Goal: Transaction & Acquisition: Purchase product/service

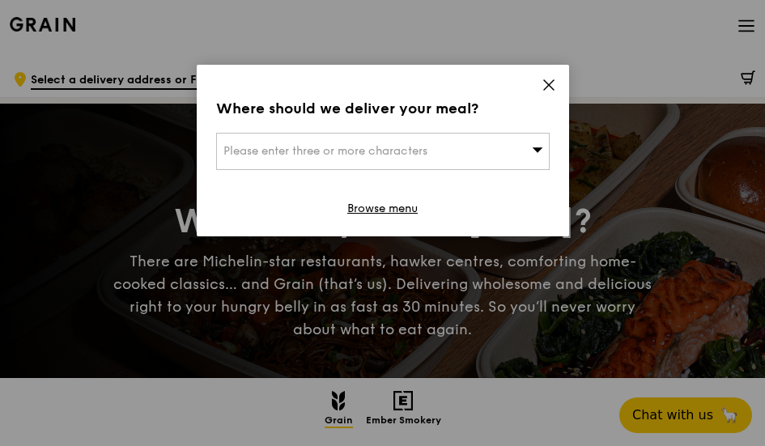
click at [386, 155] on span "Please enter three or more characters" at bounding box center [326, 151] width 204 height 14
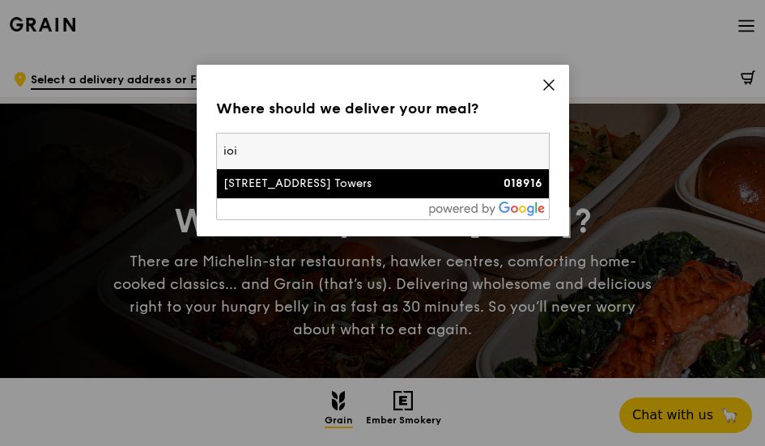
type input "ioi"
click at [400, 177] on div "2 Central Boulevard, Ioi Central Boulevard Towers" at bounding box center [344, 184] width 240 height 16
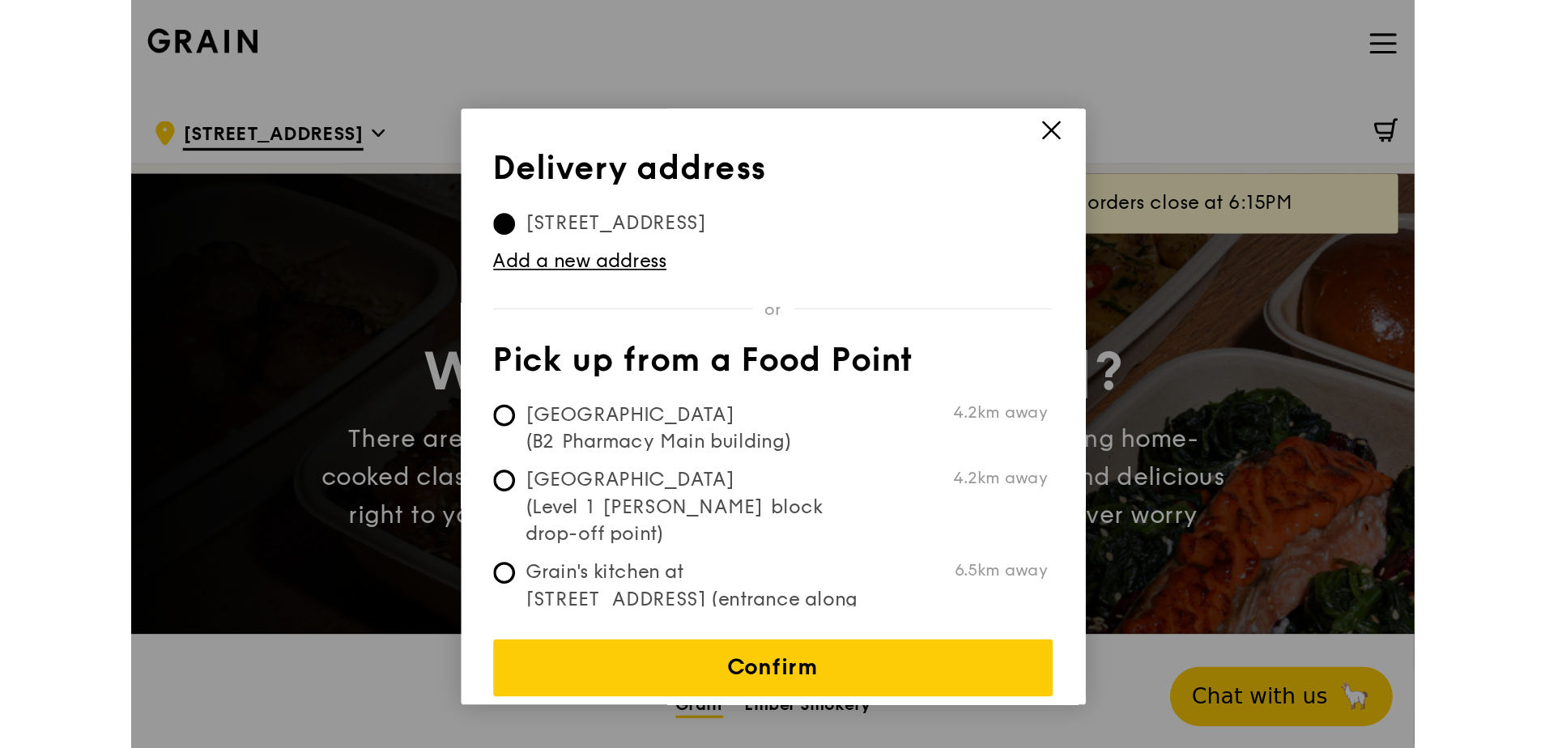
scroll to position [10, 0]
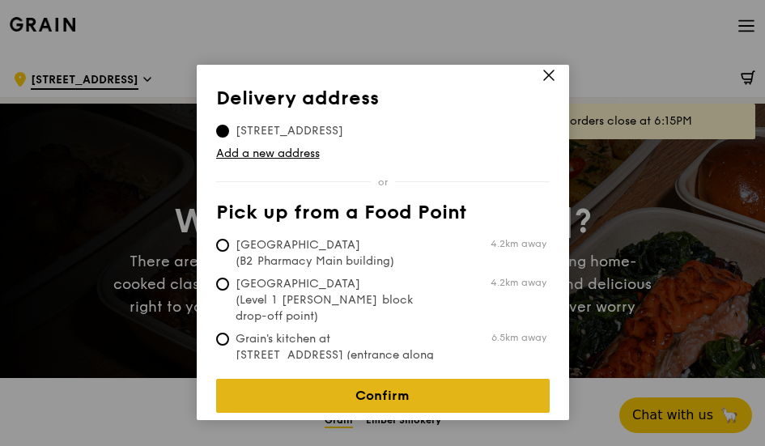
click at [442, 392] on link "Confirm" at bounding box center [383, 396] width 334 height 34
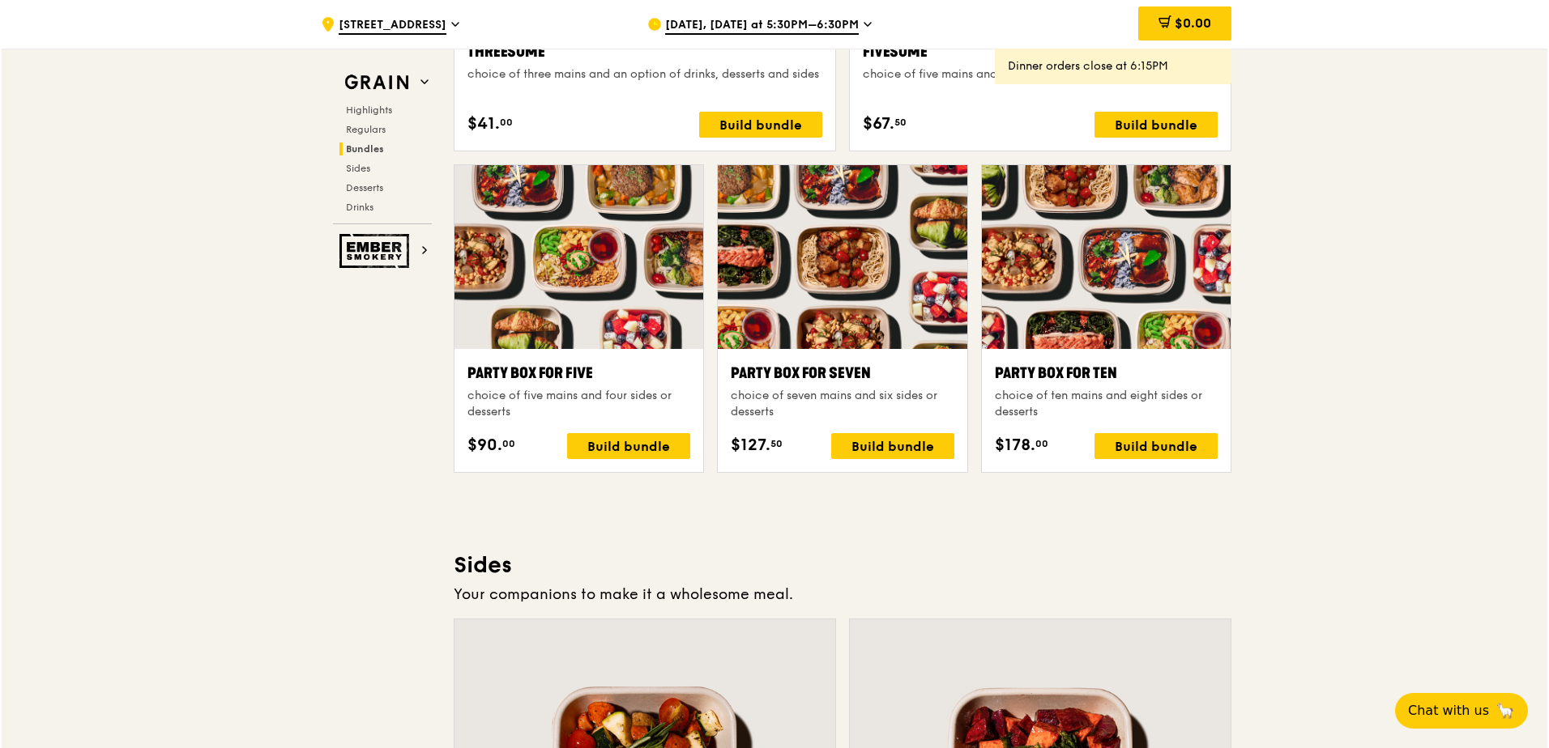
scroll to position [3078, 0]
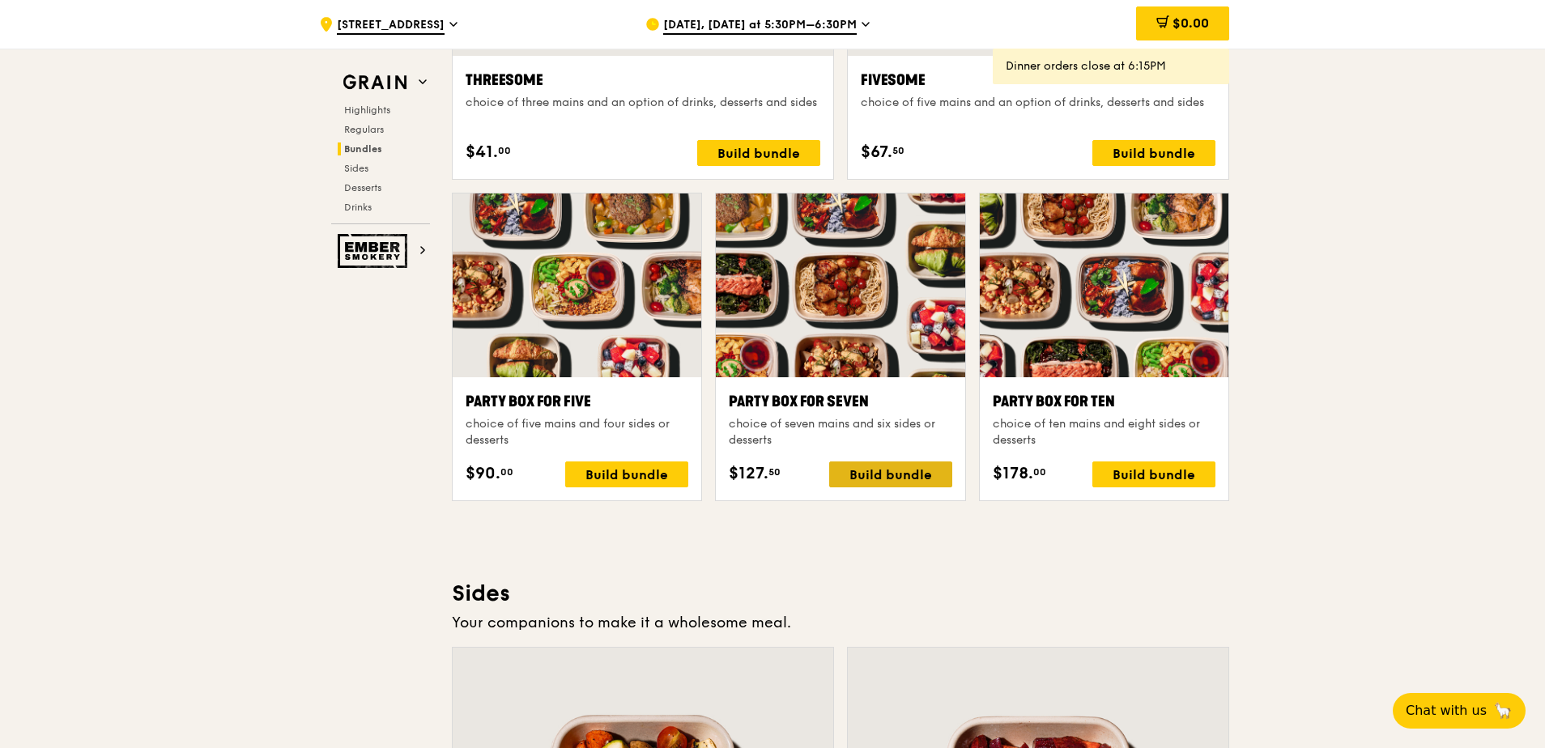
click at [765, 445] on div "Build bundle" at bounding box center [890, 475] width 123 height 26
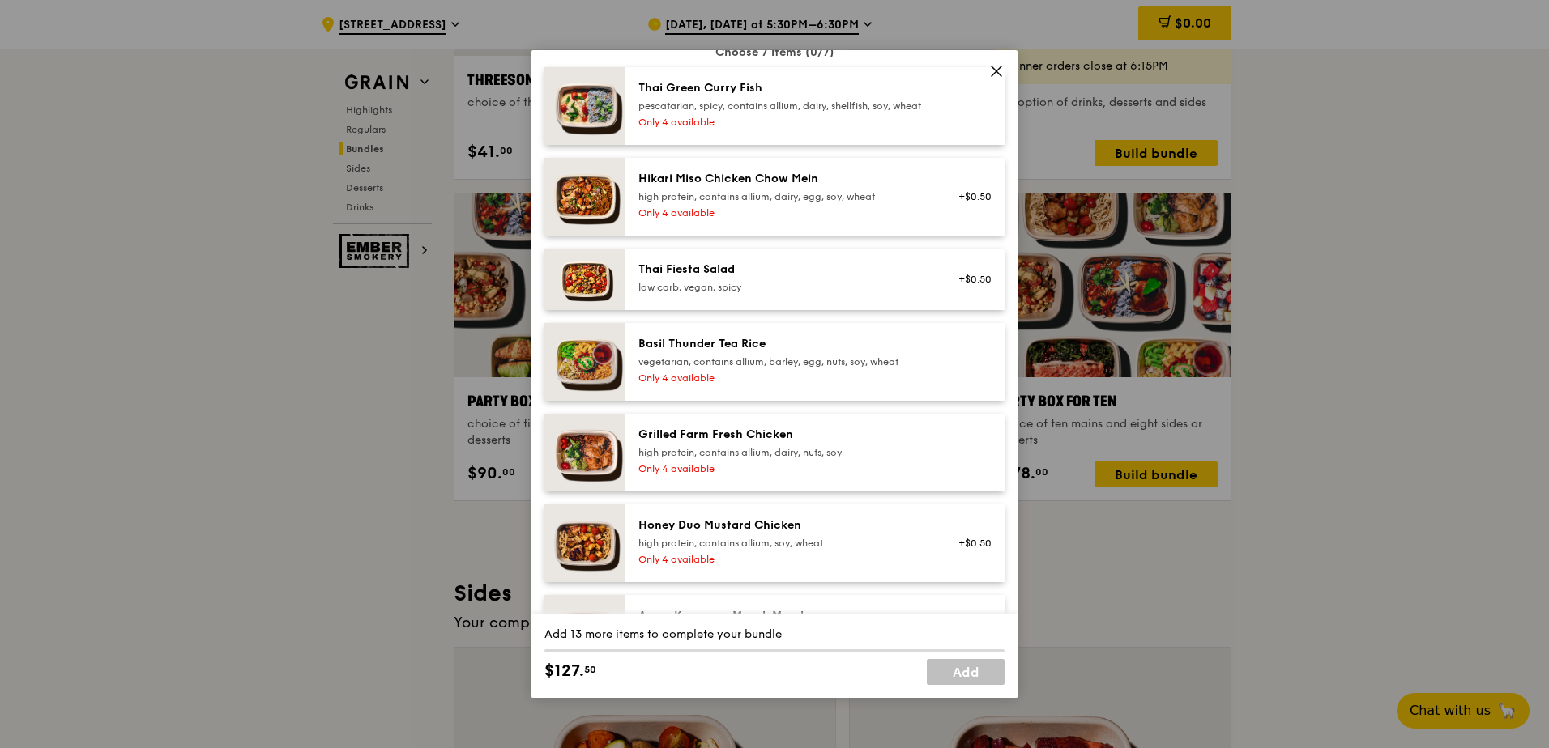
scroll to position [162, 0]
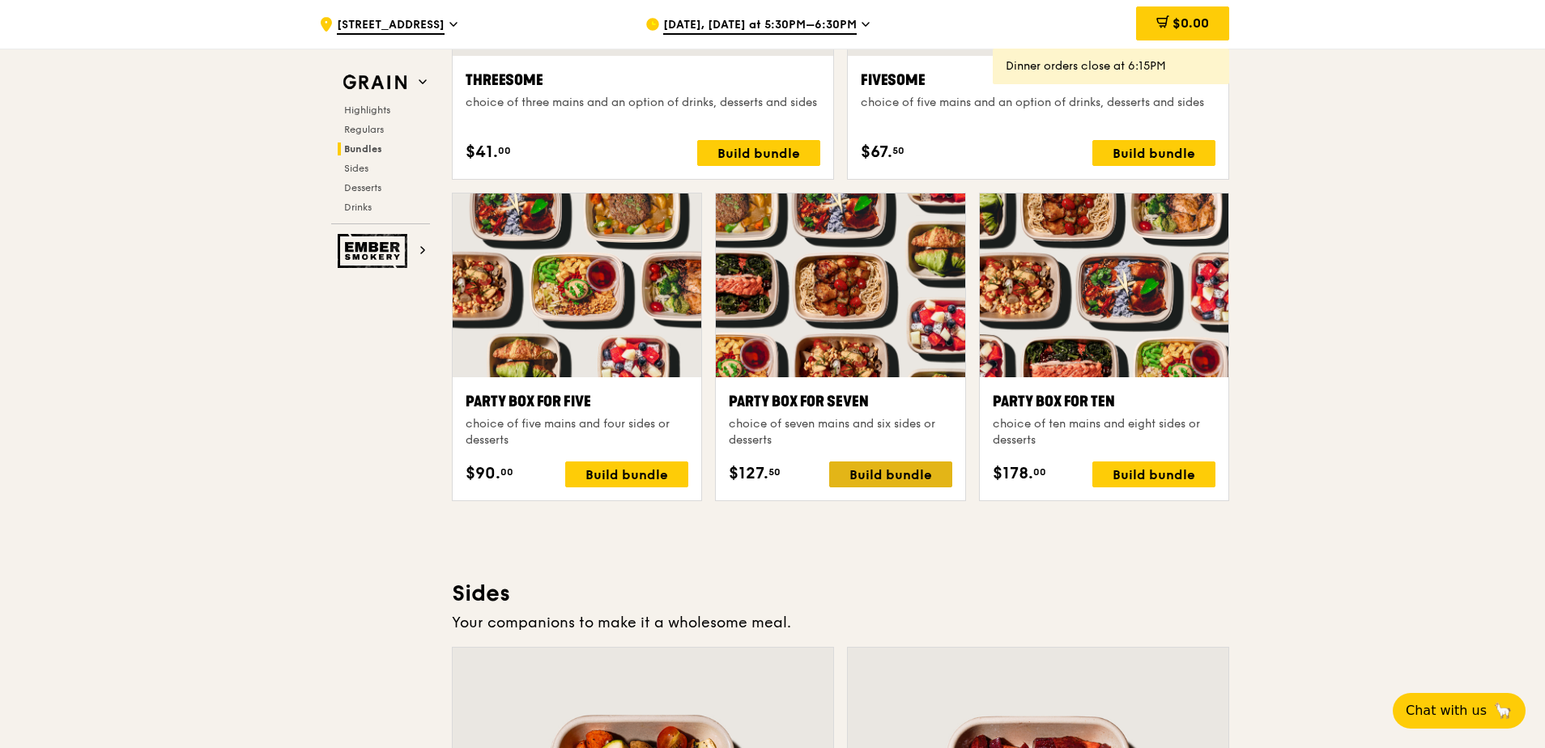
click at [765, 445] on div "Build bundle" at bounding box center [890, 475] width 123 height 26
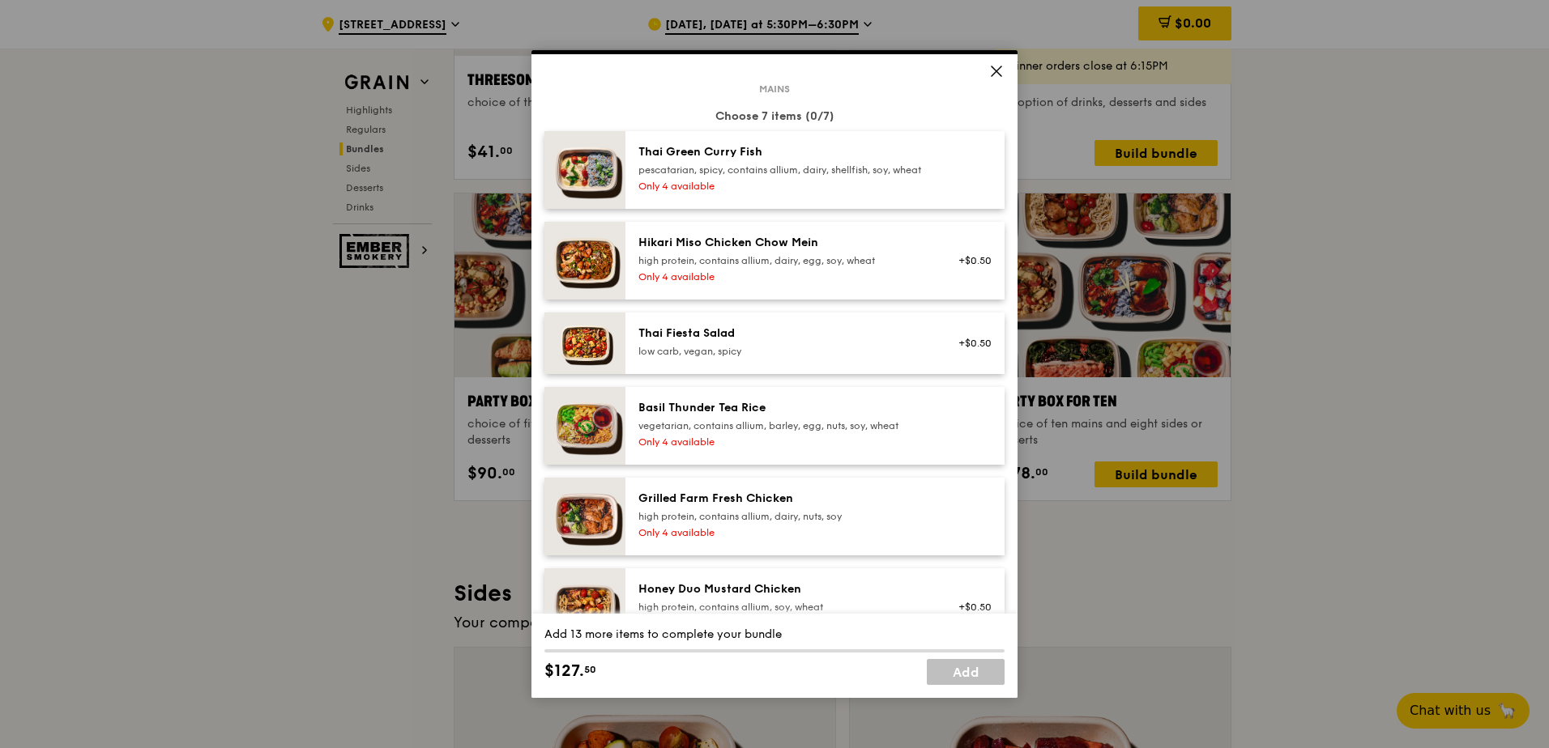
scroll to position [0, 0]
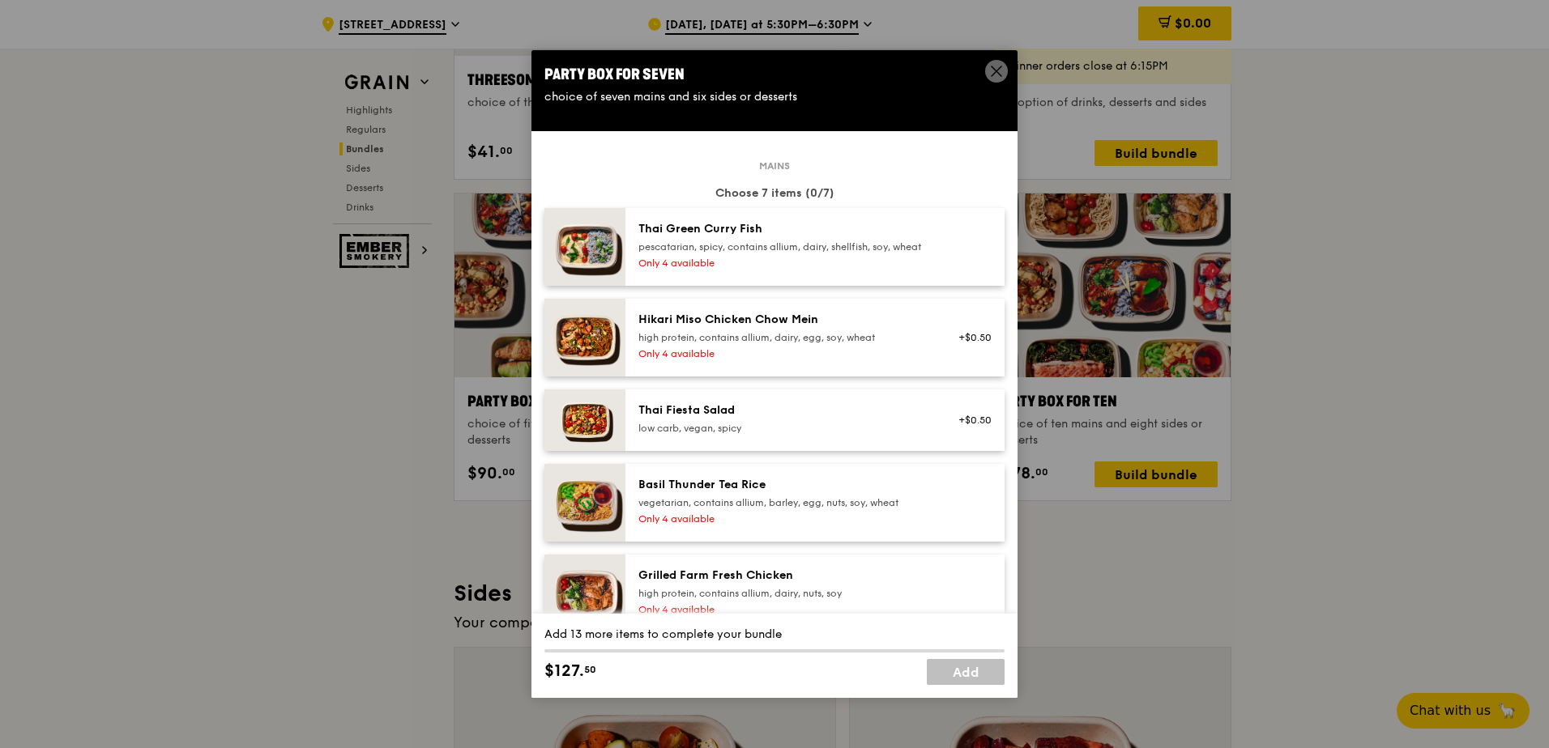
click at [765, 253] on div "pescatarian, spicy, contains allium, dairy, shellfish, soy, wheat" at bounding box center [783, 247] width 291 height 13
click at [765, 344] on div "high protein, contains allium, dairy, egg, soy, wheat" at bounding box center [783, 337] width 291 height 13
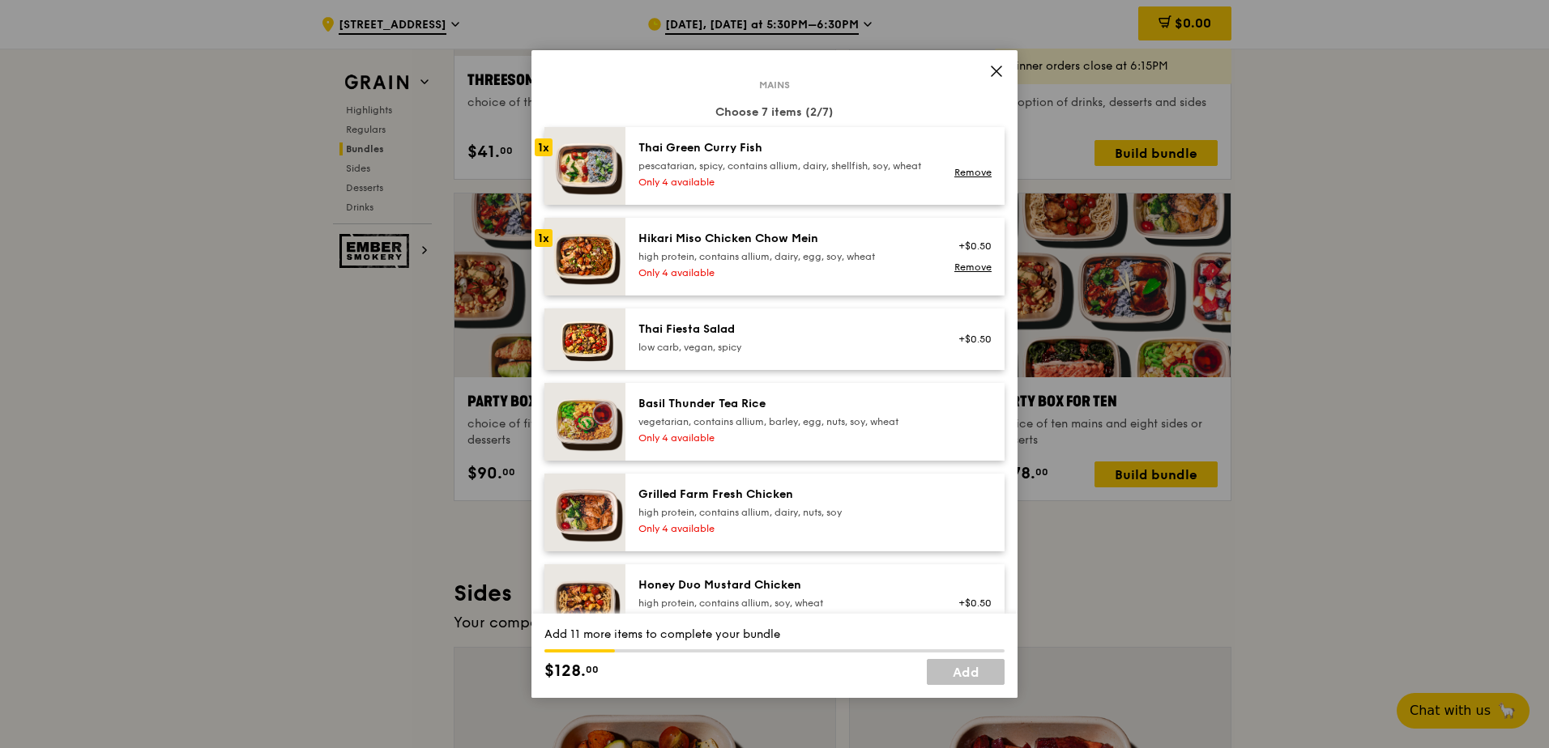
click at [765, 445] on div "Grilled Farm Fresh Chicken" at bounding box center [783, 495] width 291 height 16
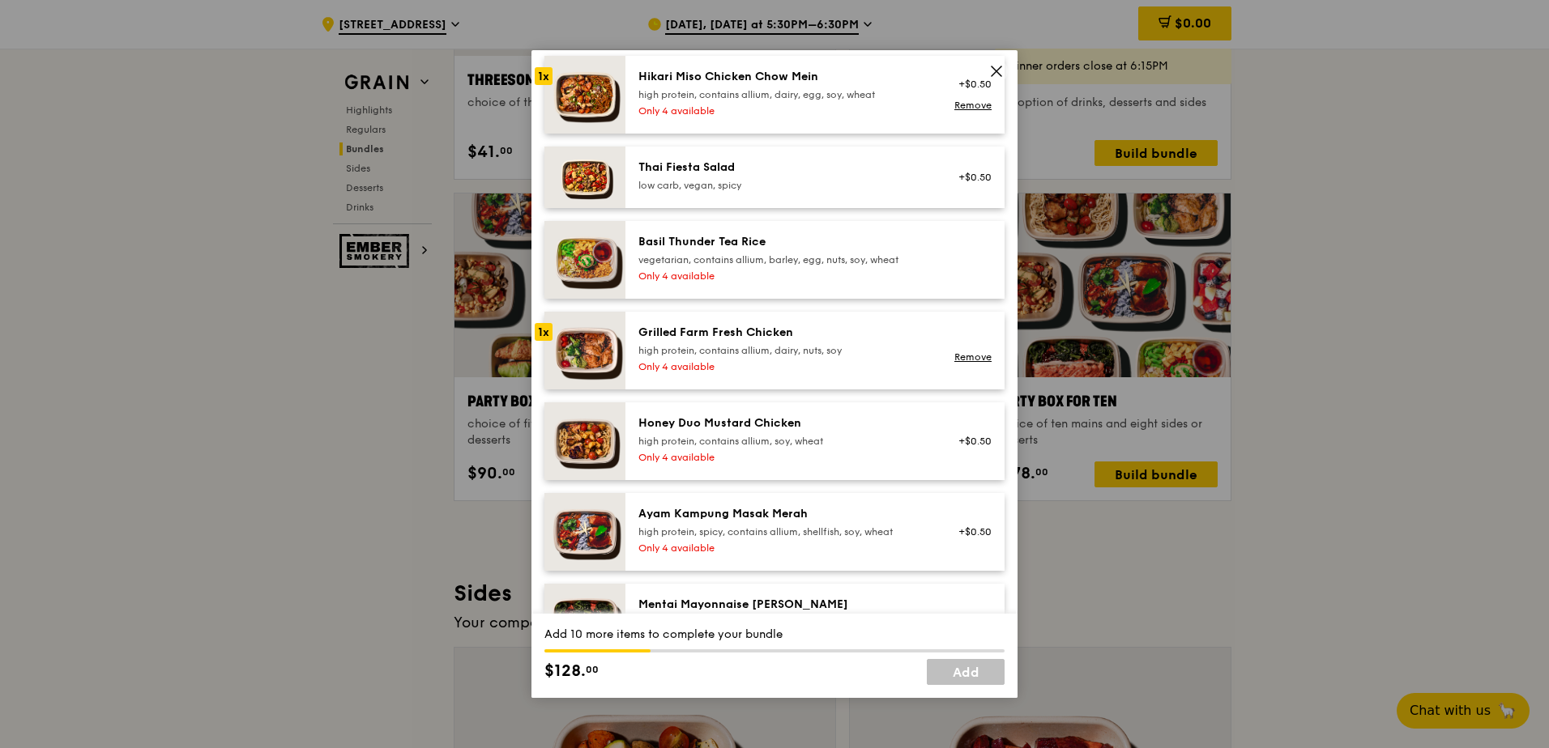
click at [765, 445] on div "Honey Duo Mustard Chicken high protein, contains allium, soy, wheat" at bounding box center [783, 431] width 291 height 32
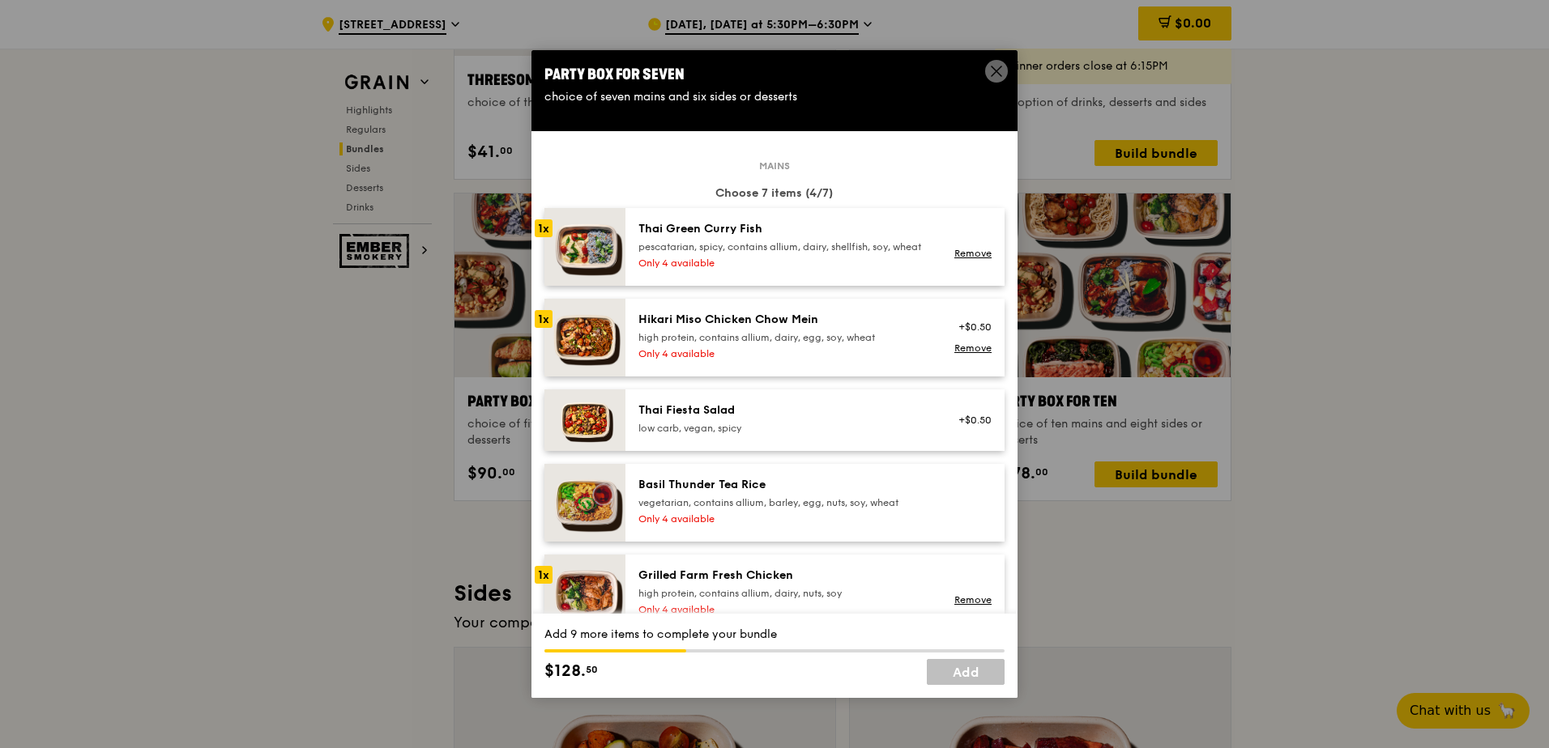
scroll to position [324, 0]
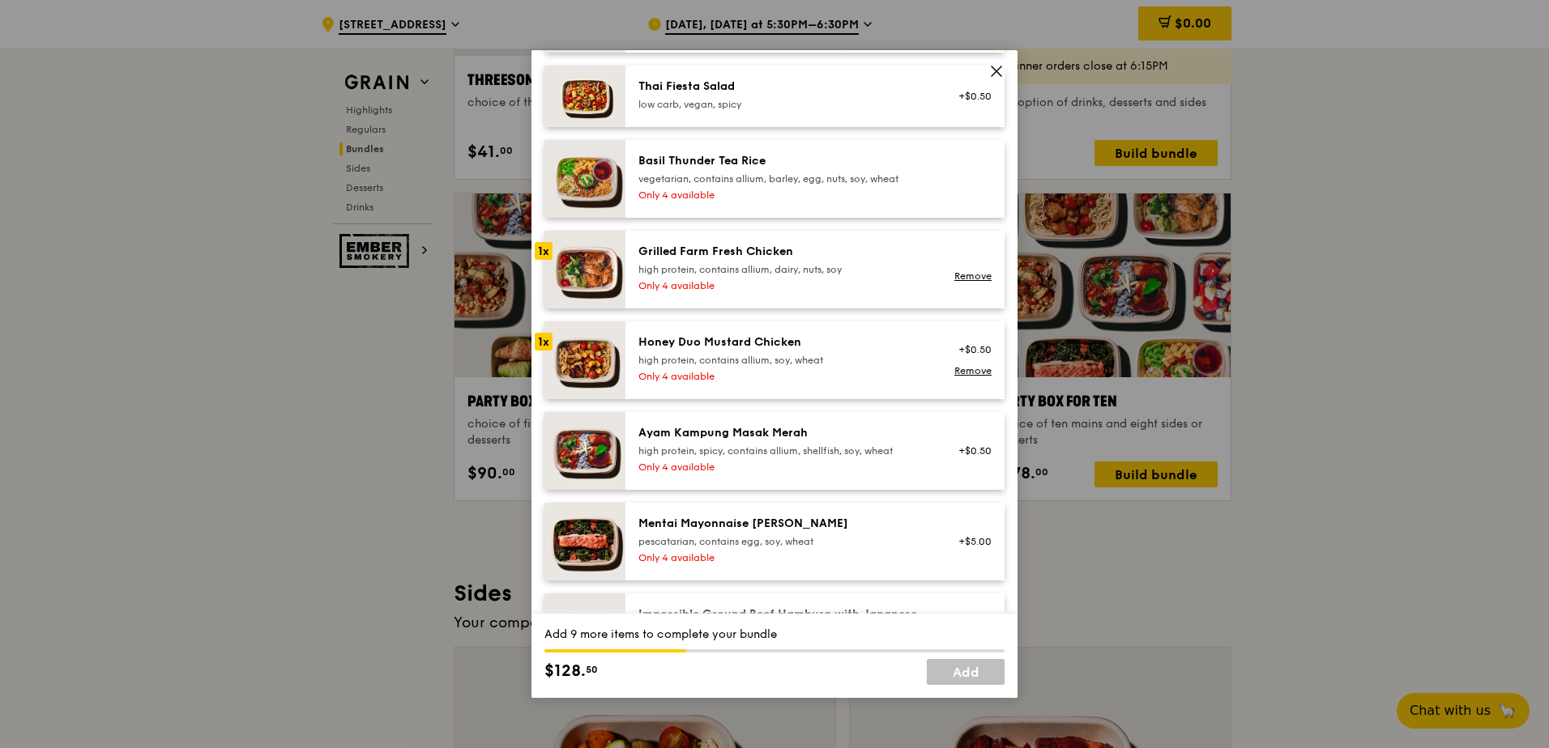
click at [765, 445] on div "pescatarian, contains egg, soy, wheat" at bounding box center [783, 541] width 291 height 13
click at [765, 445] on div "Ayam Kampung Masak Merah high protein, spicy, contains allium, shellfish, soy, …" at bounding box center [783, 451] width 310 height 52
click at [765, 441] on div "Ayam Kampung Masak Merah" at bounding box center [783, 433] width 291 height 16
click at [765, 445] on link "Remove" at bounding box center [972, 461] width 37 height 11
click at [765, 377] on link "Remove" at bounding box center [972, 370] width 37 height 11
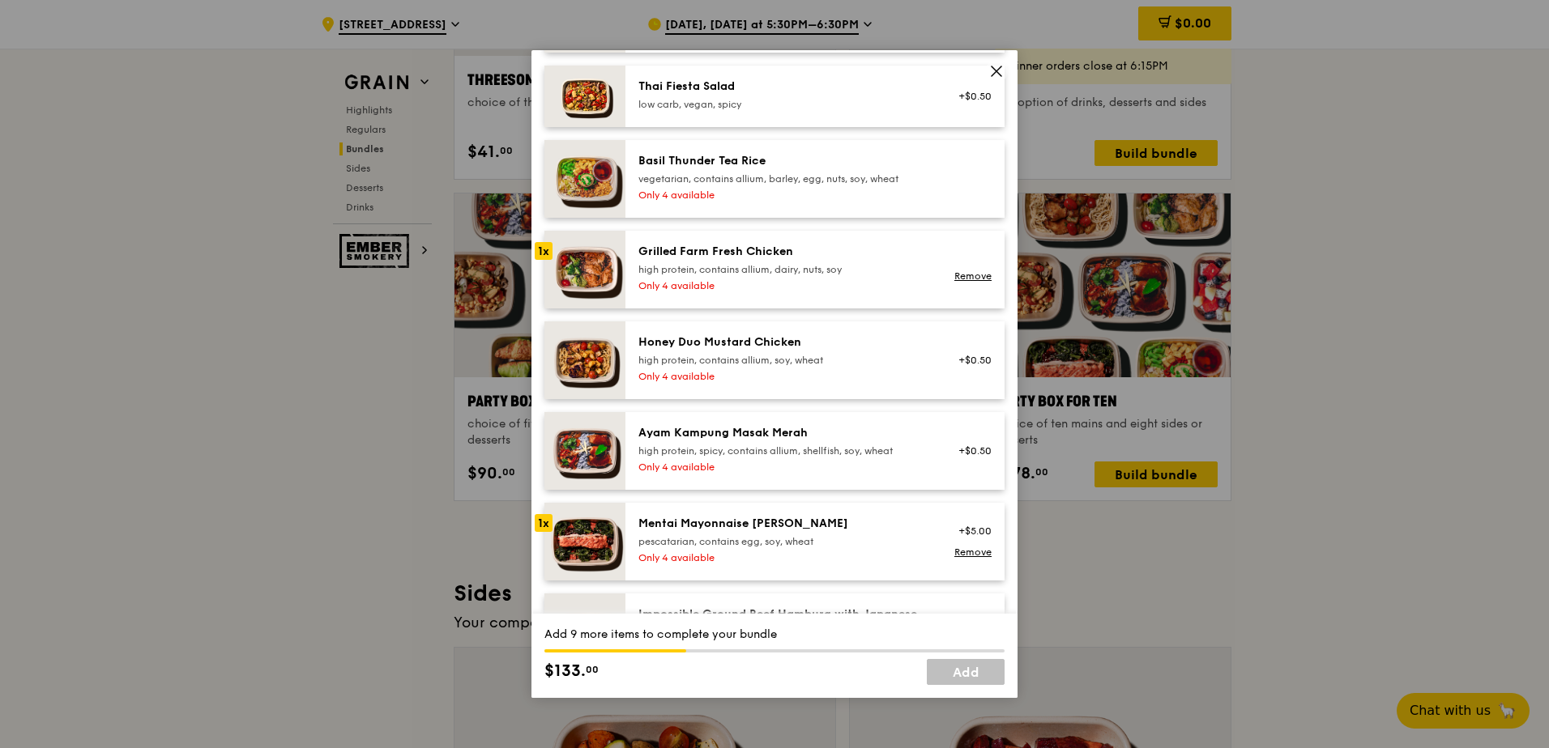
click at [765, 445] on div "+$5.00 Remove" at bounding box center [970, 542] width 62 height 52
click at [765, 445] on link "Remove" at bounding box center [972, 552] width 37 height 11
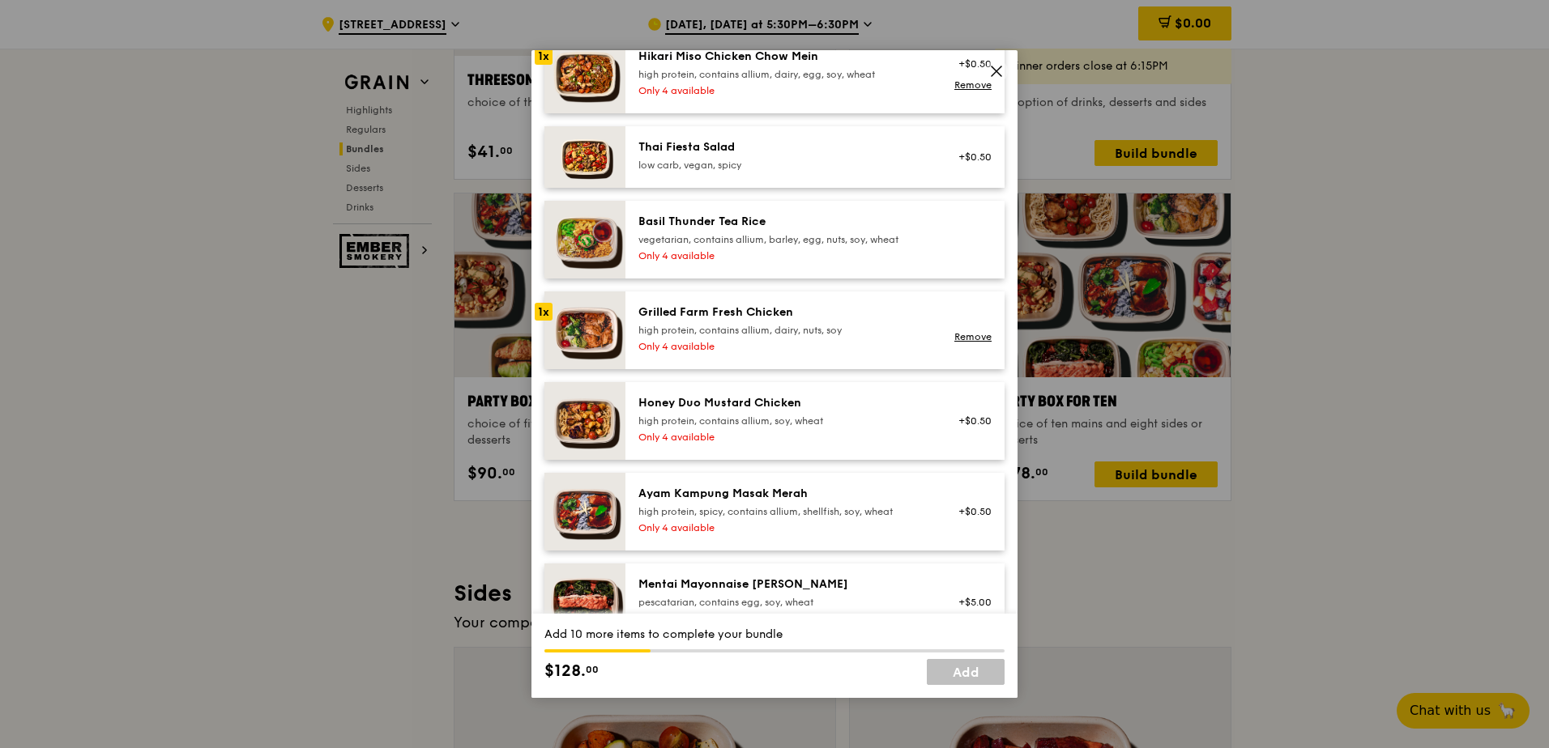
scroll to position [81, 0]
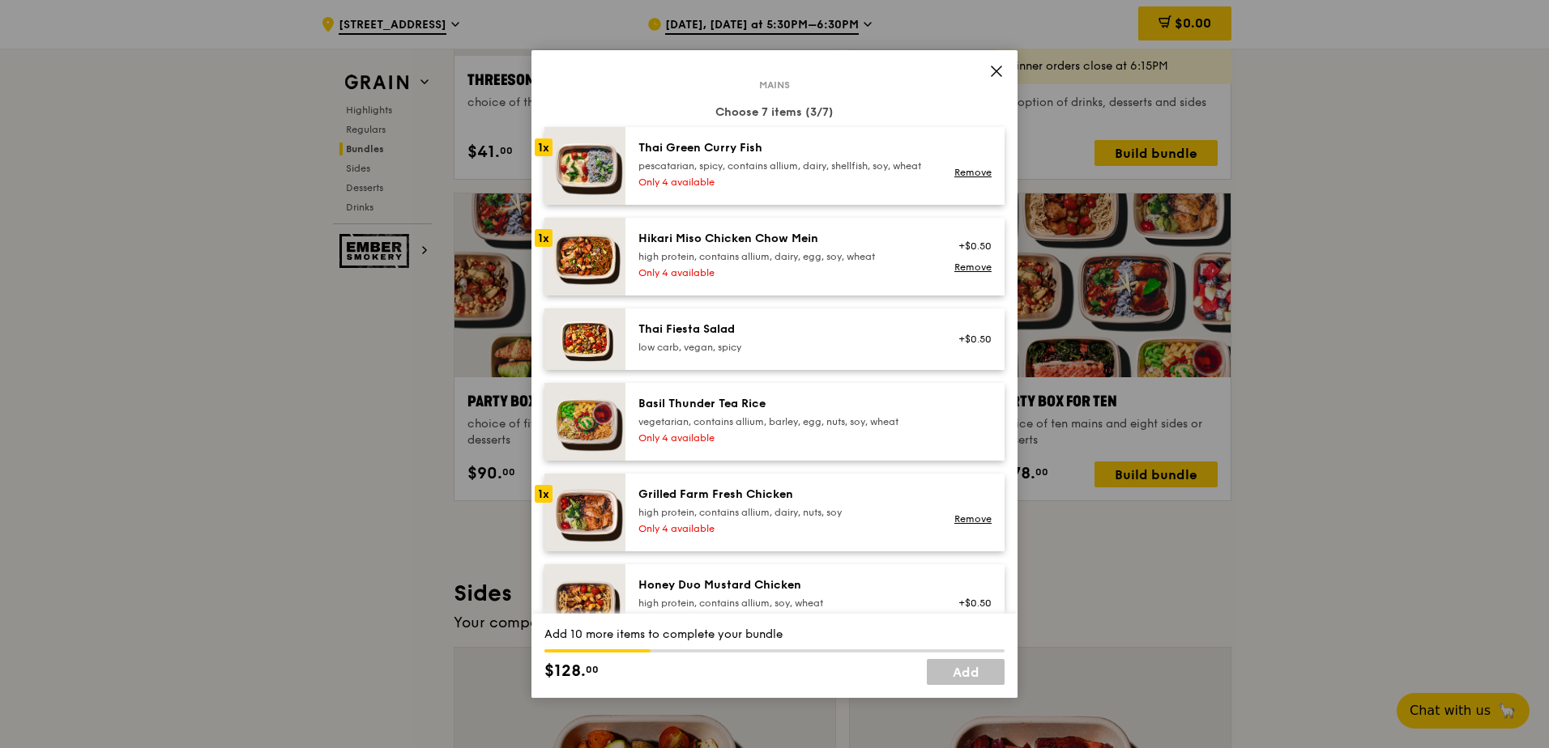
click at [765, 428] on div "vegetarian, contains allium, barley, egg, nuts, soy, wheat" at bounding box center [783, 421] width 291 height 13
click at [756, 189] on div "Only 4 available" at bounding box center [783, 182] width 291 height 13
click at [765, 279] on div "Only 4 available" at bounding box center [783, 272] width 291 height 13
click at [765, 445] on div "Only 4 available" at bounding box center [783, 528] width 291 height 13
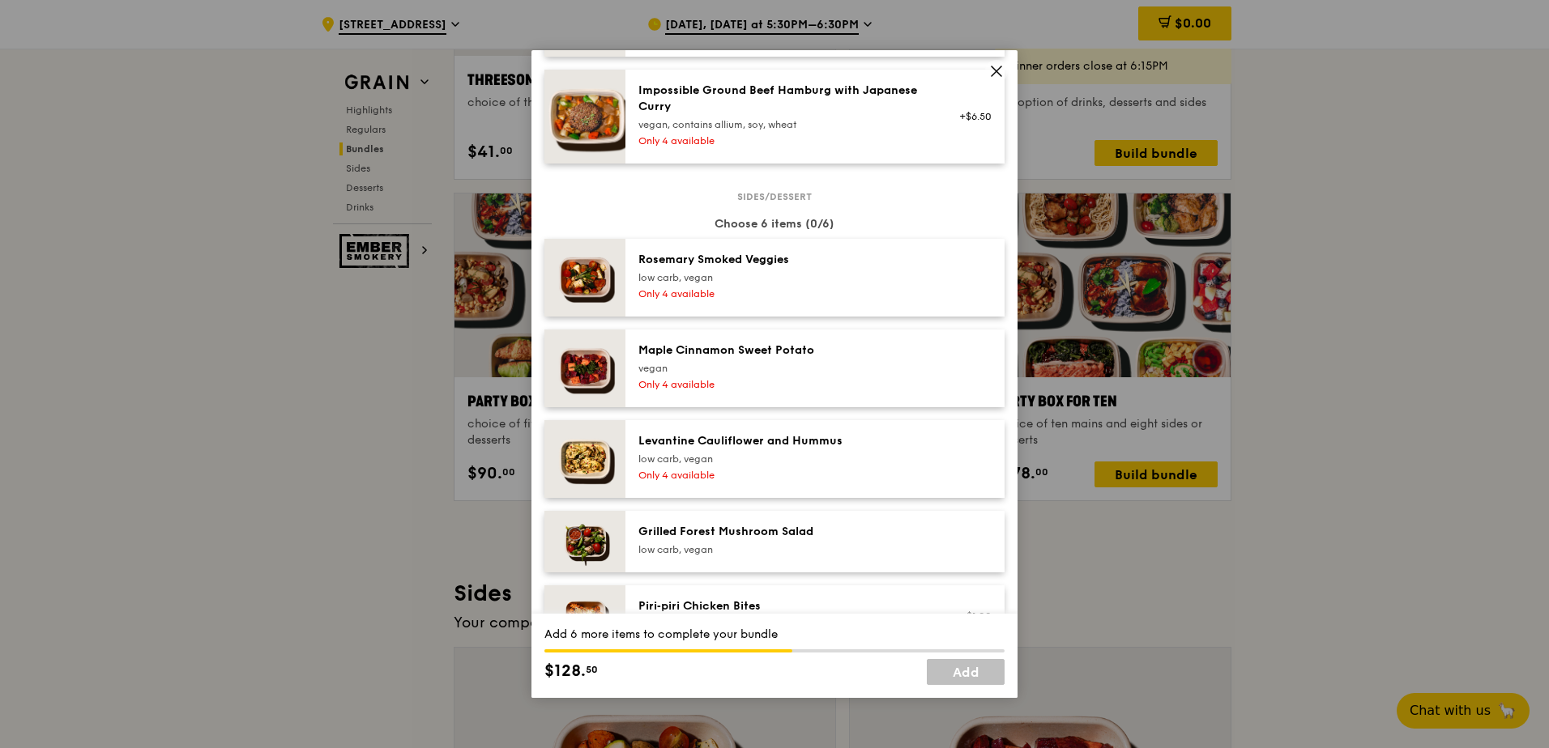
scroll to position [810, 0]
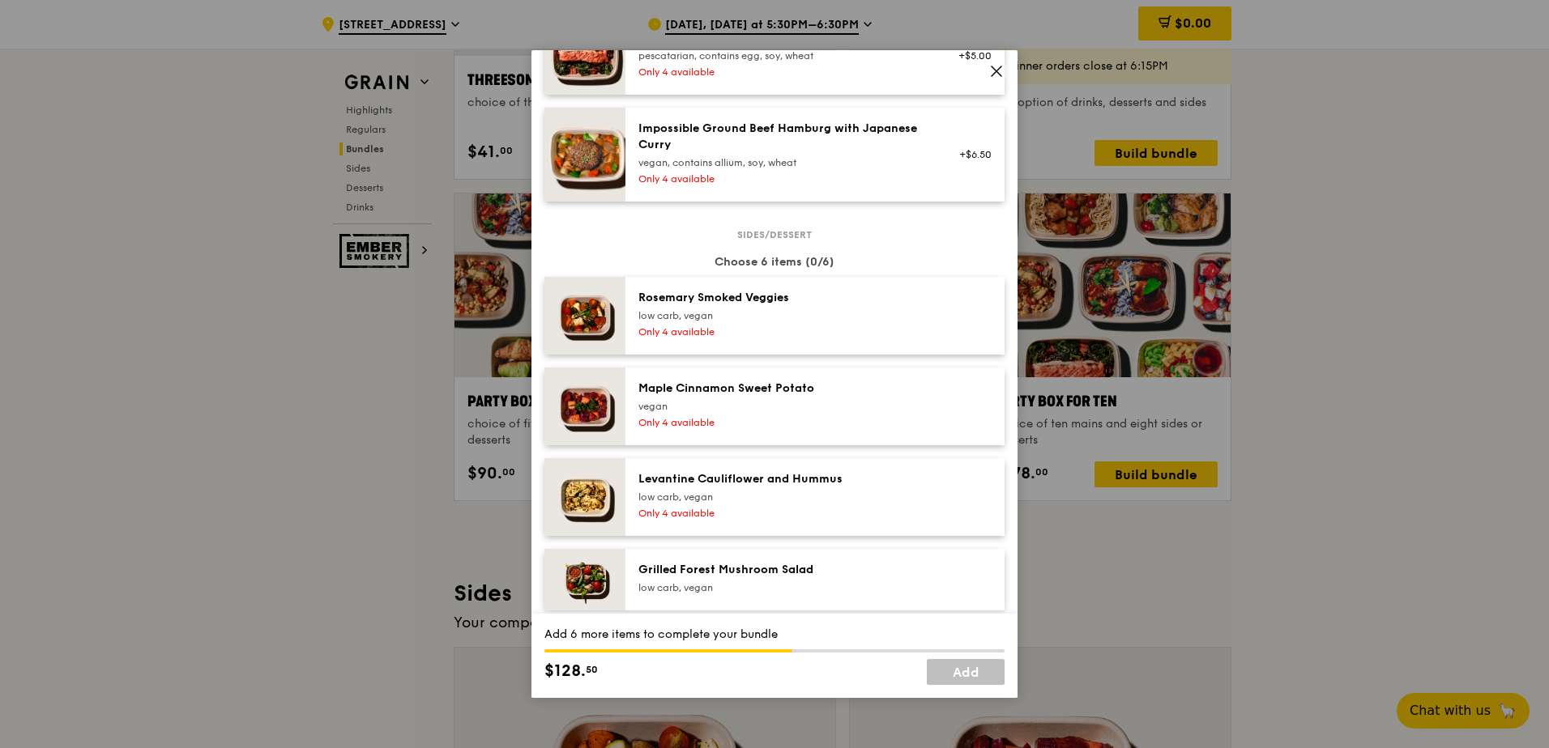
click at [765, 339] on div "Only 4 available" at bounding box center [783, 332] width 291 height 13
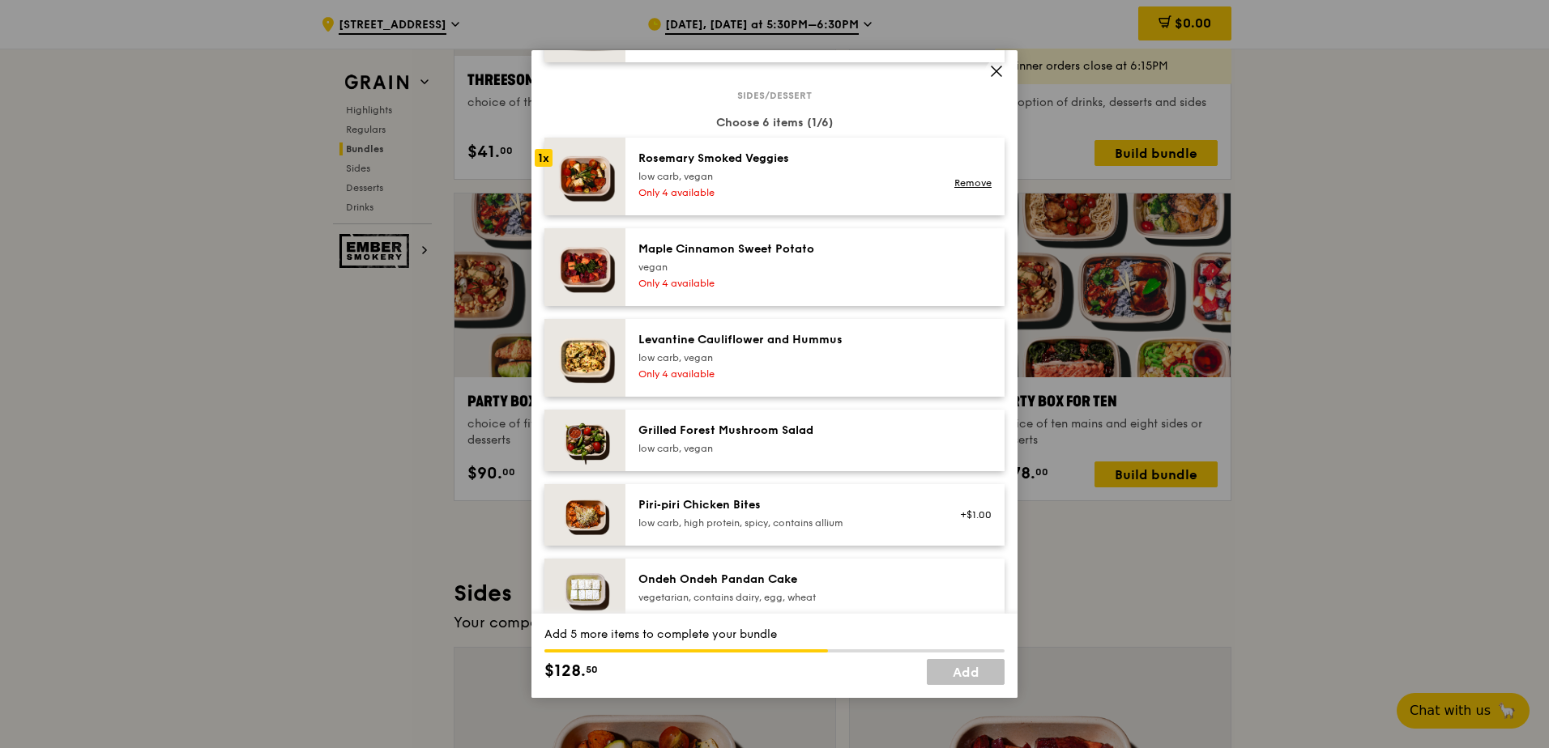
scroll to position [972, 0]
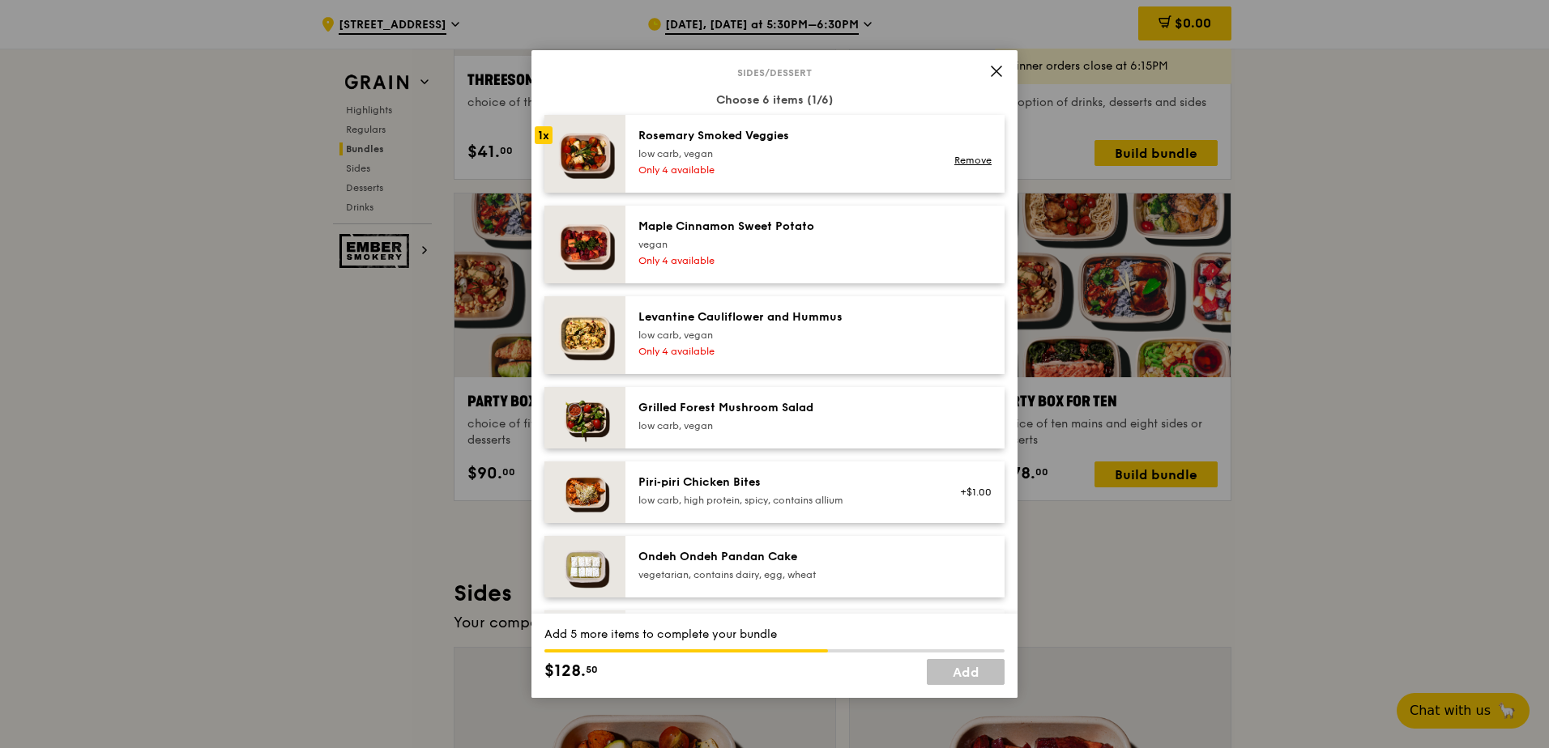
click at [765, 374] on div "Levantine Cauliflower and Hummus low carb, vegan Only 4 available" at bounding box center [814, 335] width 379 height 78
click at [765, 416] on div "Grilled Forest Mushroom Salad" at bounding box center [783, 408] width 291 height 16
click at [765, 445] on div "Piri‑piri Chicken Bites" at bounding box center [783, 483] width 291 height 16
click at [765, 445] on div "+$1.00 Remove" at bounding box center [970, 493] width 62 height 36
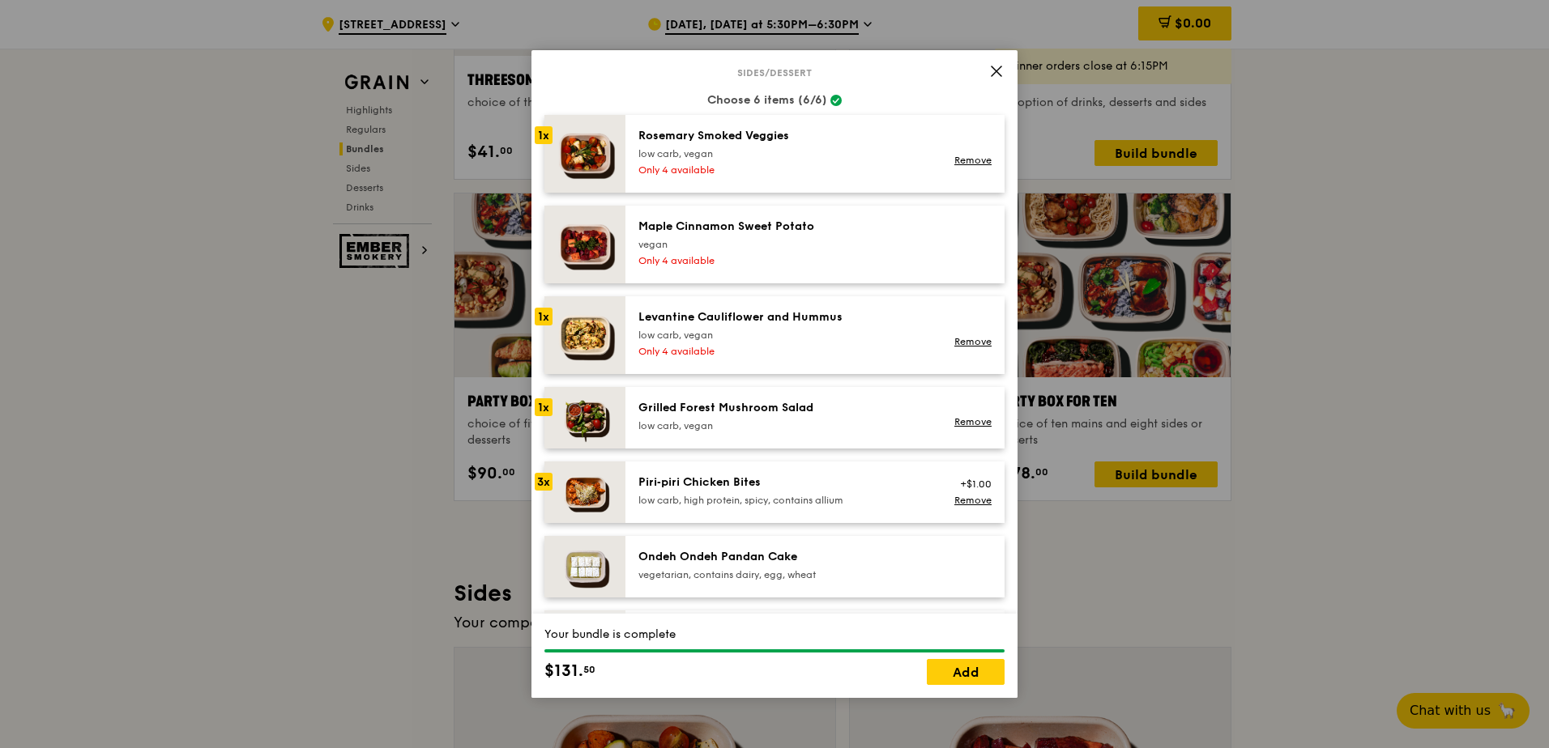
click at [765, 445] on div "+$1.00 Remove" at bounding box center [970, 493] width 62 height 36
click at [765, 445] on link "Remove" at bounding box center [972, 500] width 37 height 11
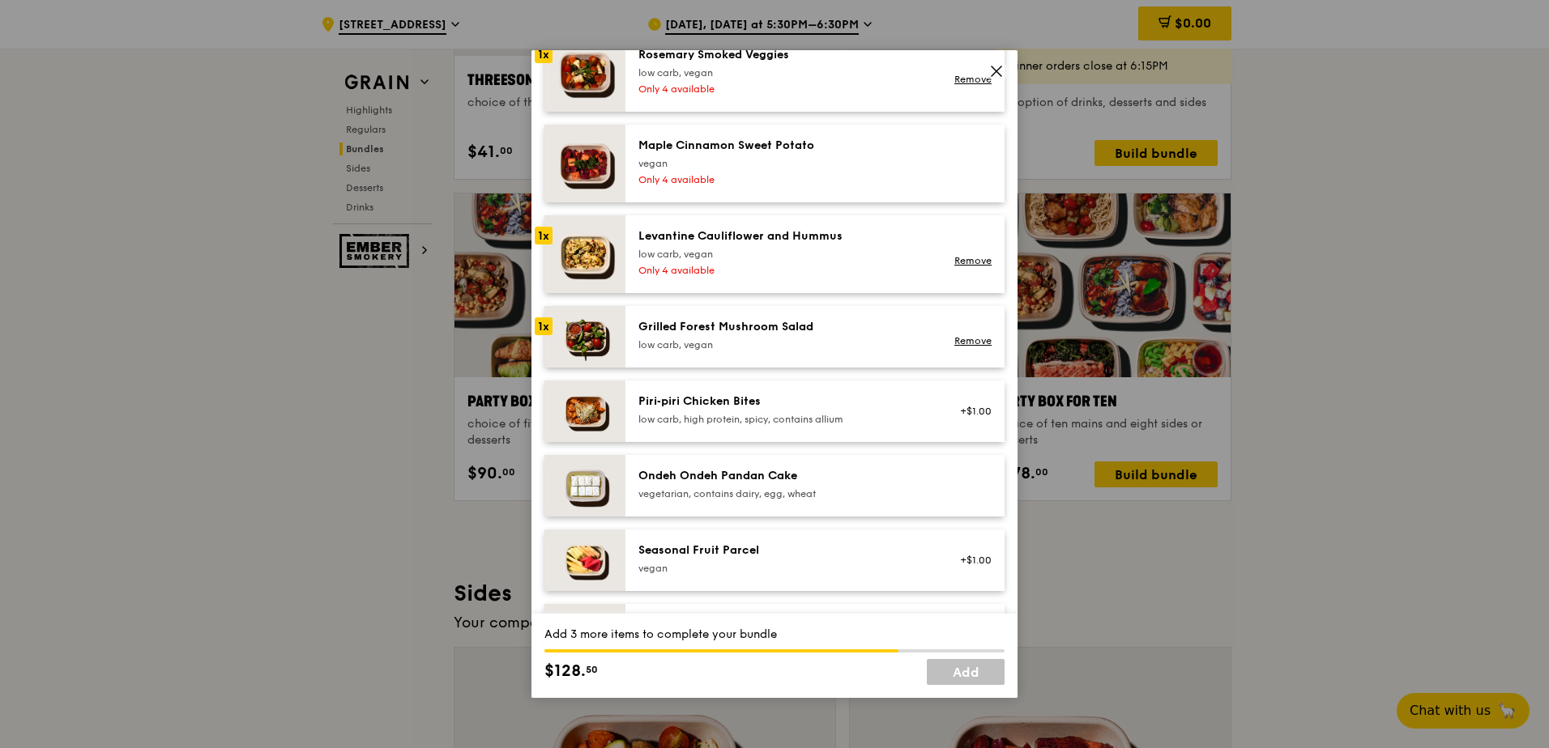
click at [765, 445] on div at bounding box center [970, 486] width 62 height 36
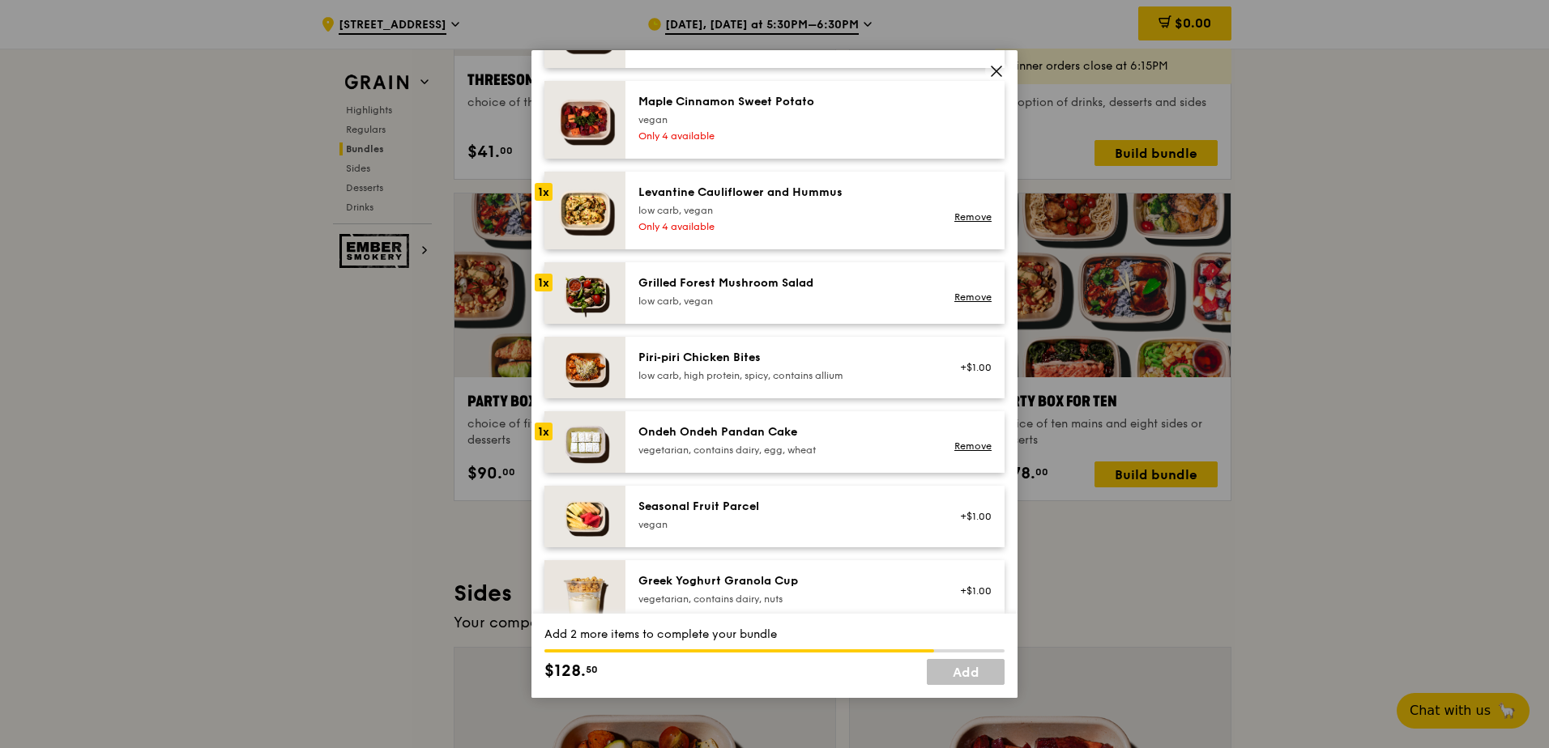
scroll to position [1134, 0]
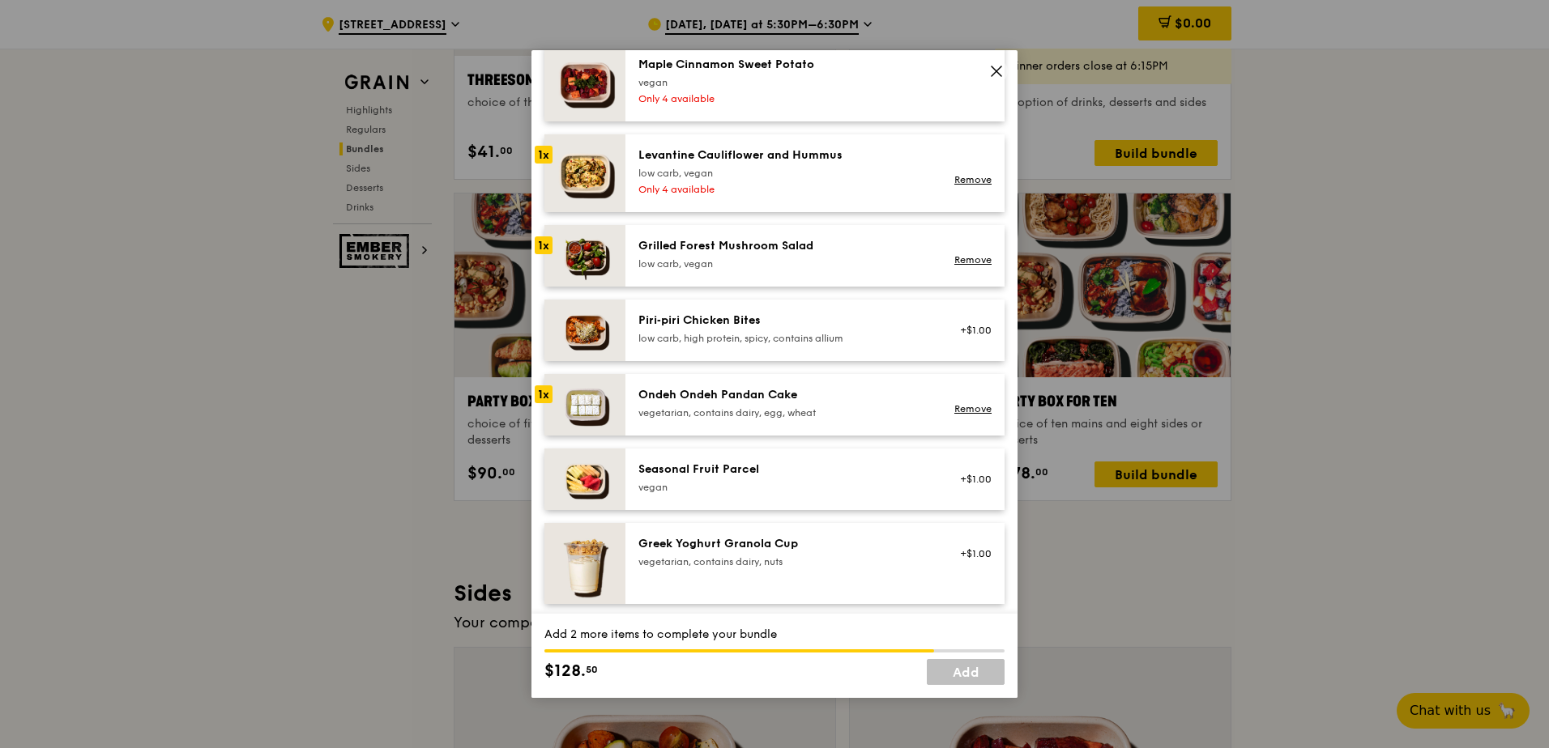
click at [765, 445] on div "Seasonal Fruit Parcel vegan +$1.00" at bounding box center [814, 480] width 379 height 62
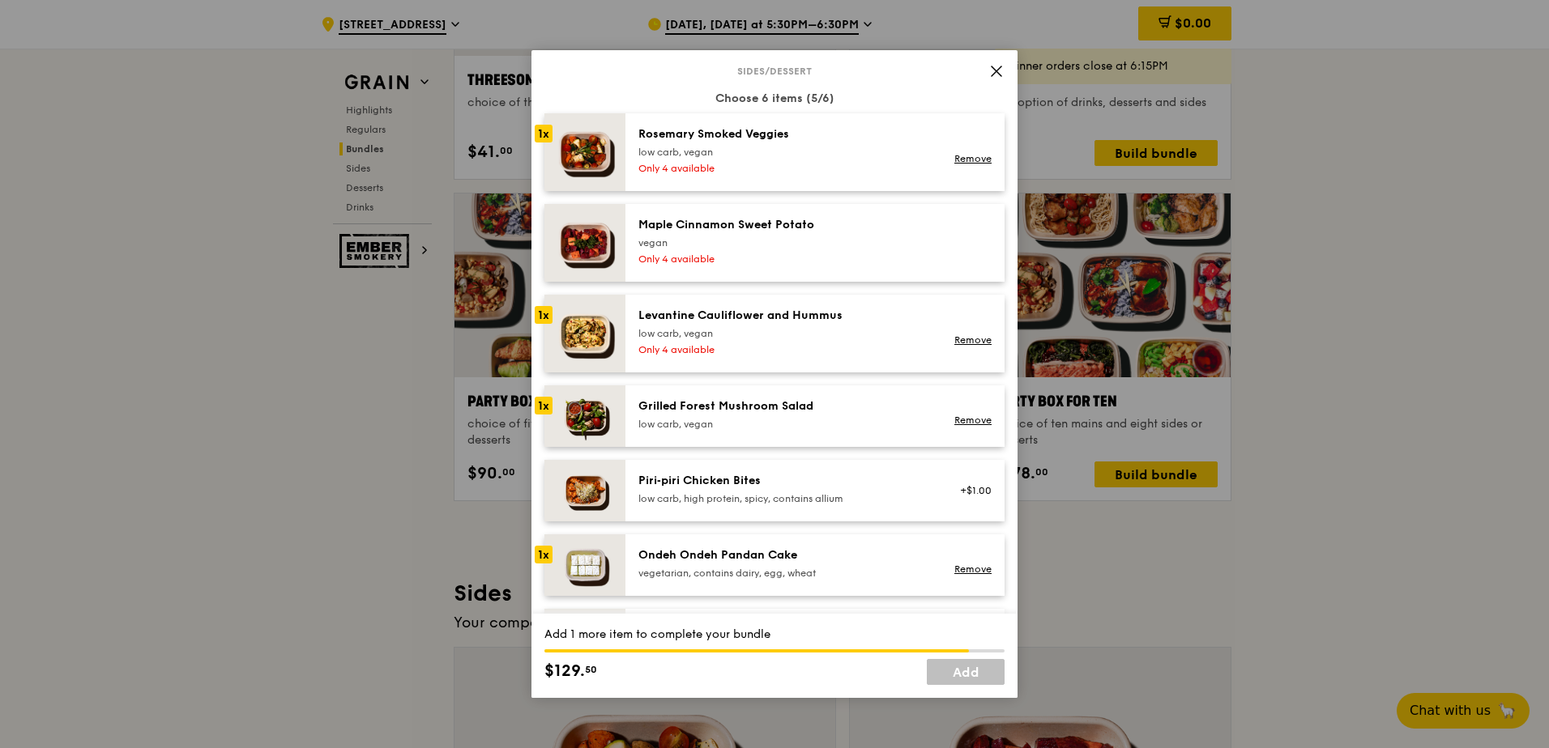
scroll to position [891, 0]
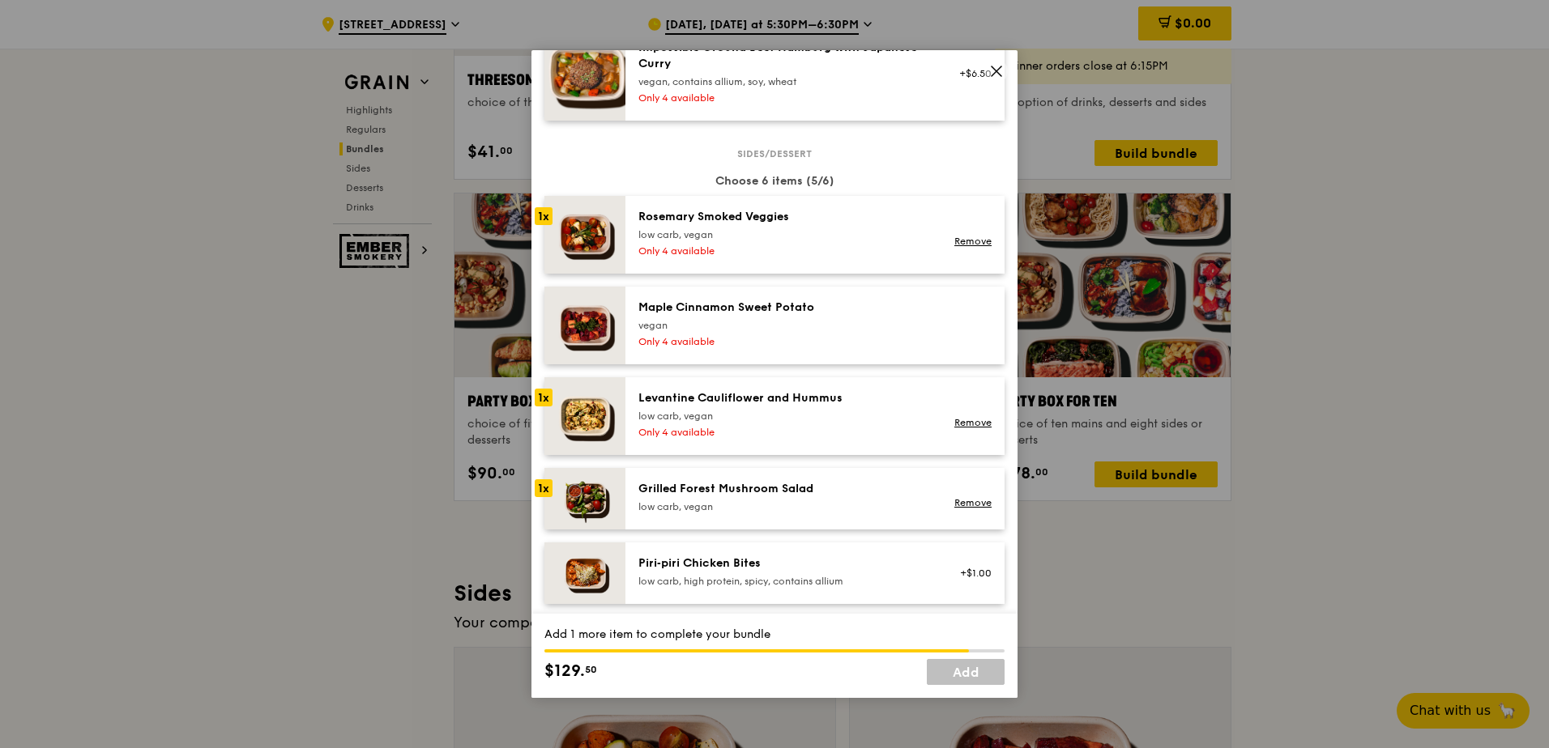
click at [765, 332] on div "vegan" at bounding box center [783, 325] width 291 height 13
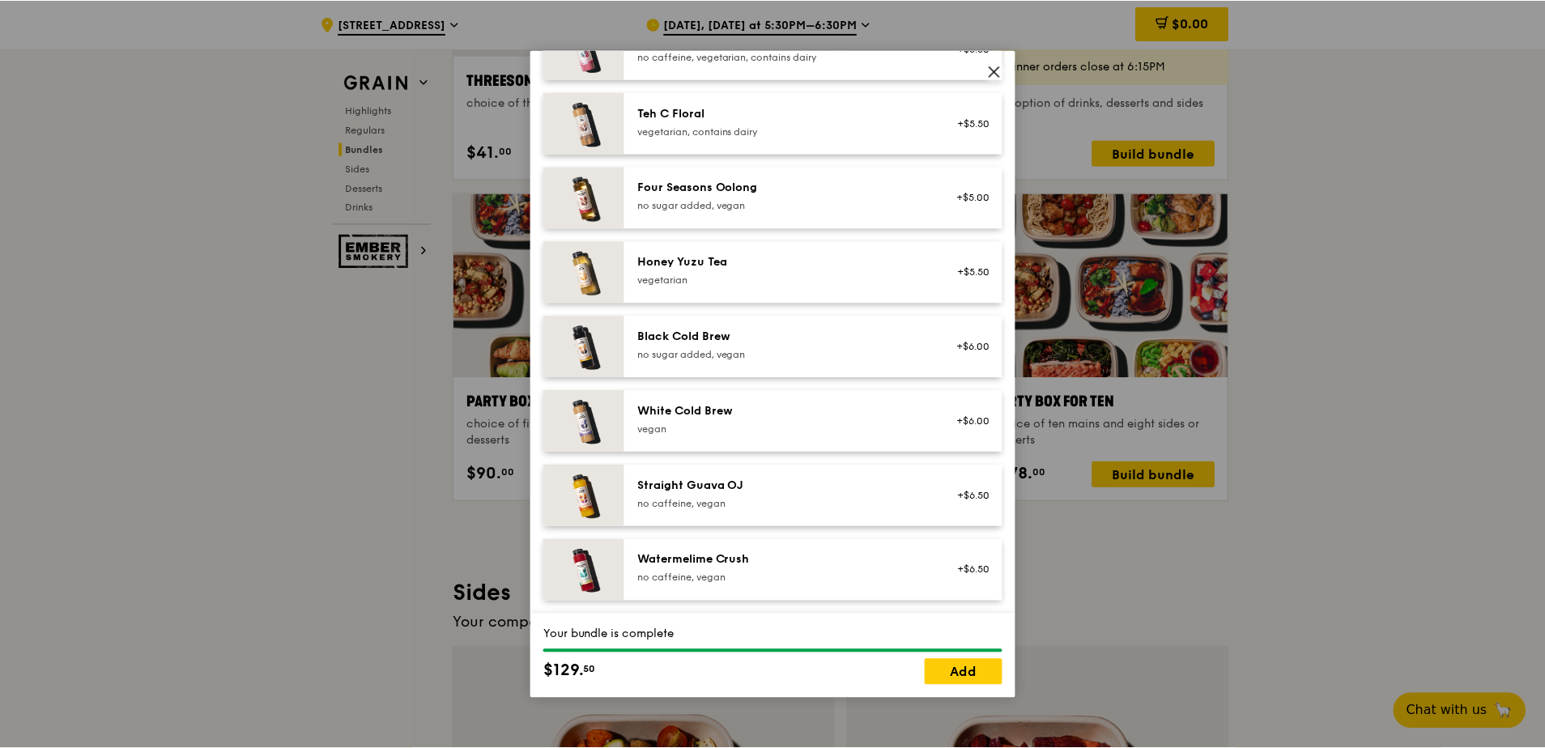
scroll to position [2032, 0]
click at [765, 445] on link "Add" at bounding box center [966, 672] width 78 height 26
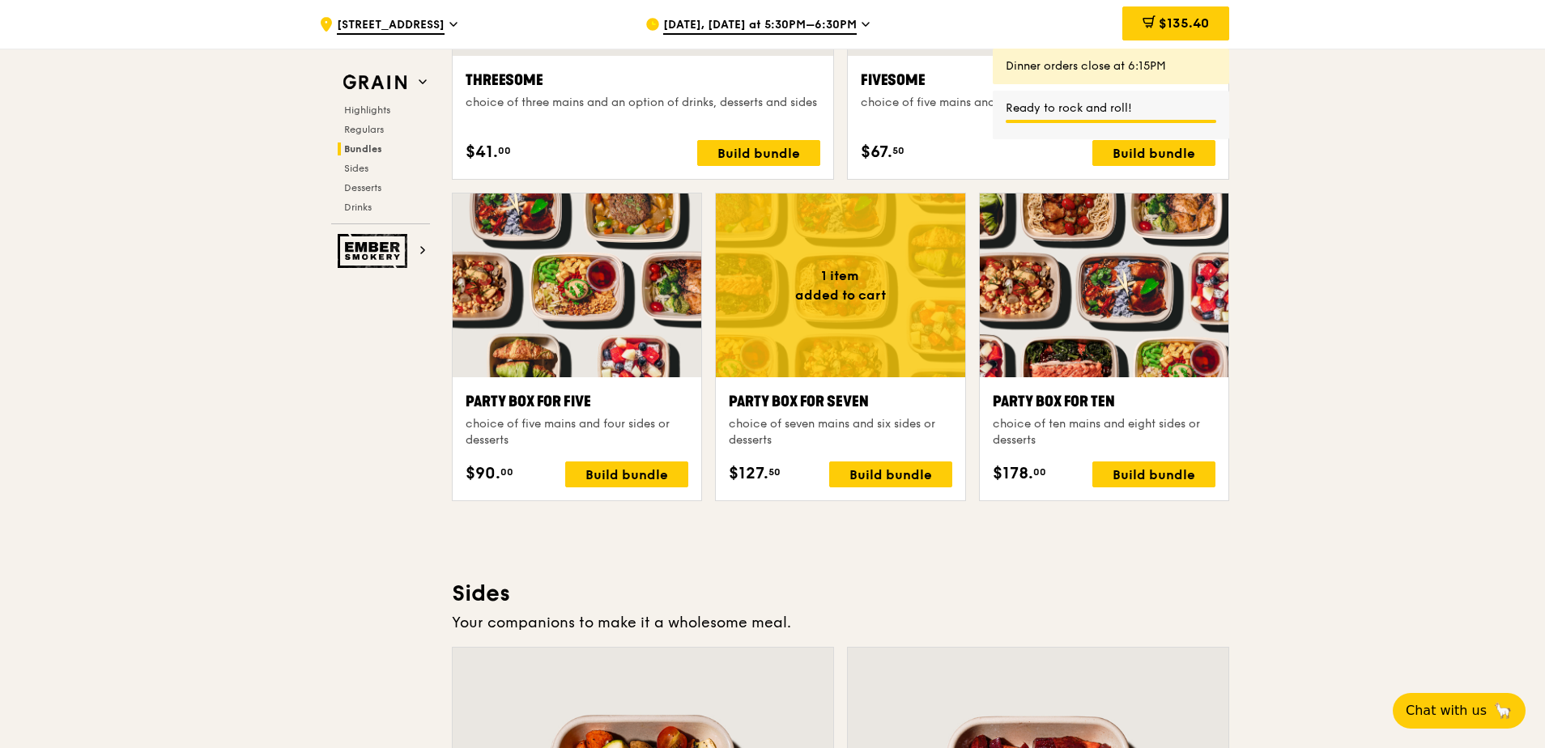
click at [765, 20] on span "Oct 15, Today at 5:30PM–6:30PM" at bounding box center [760, 26] width 194 height 18
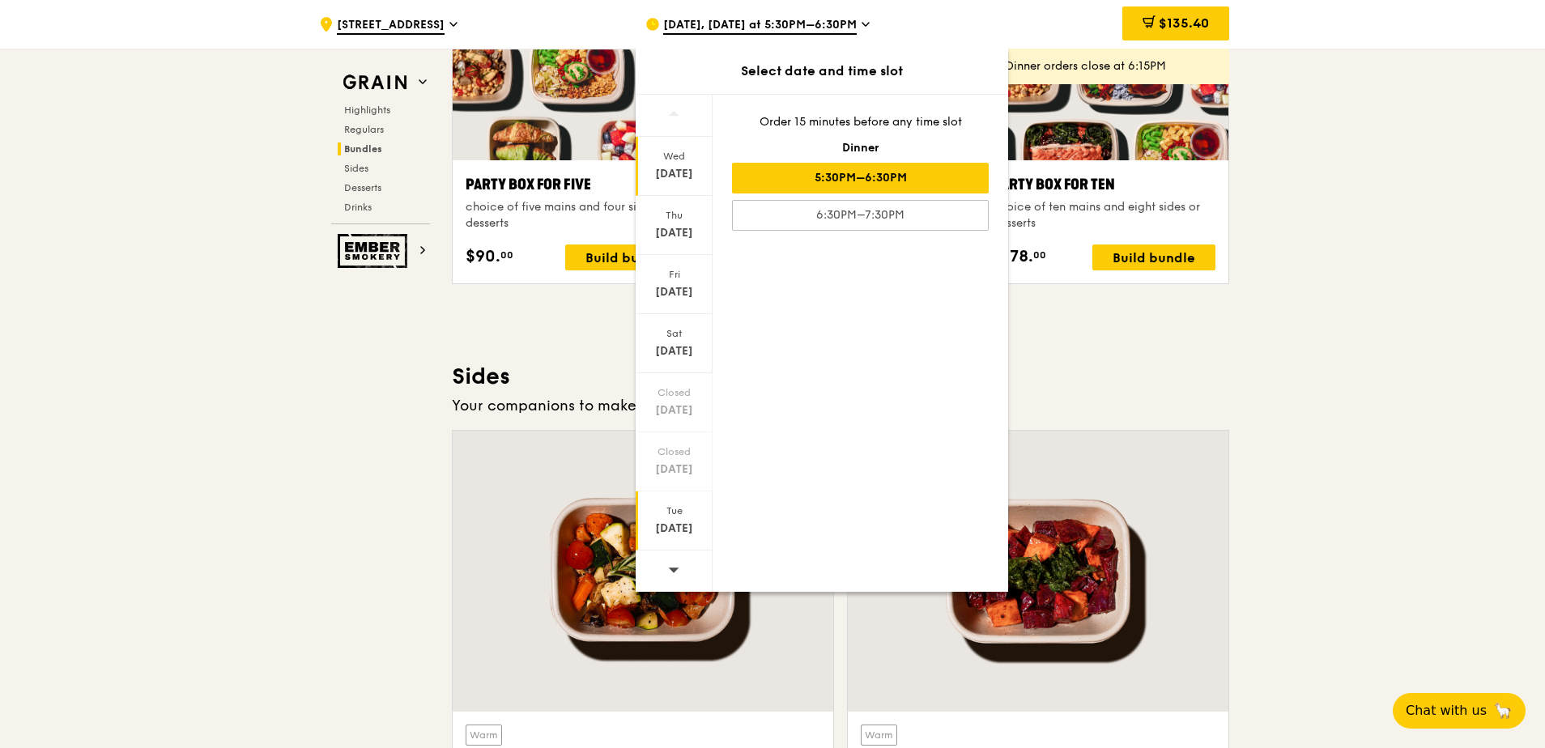
scroll to position [3483, 0]
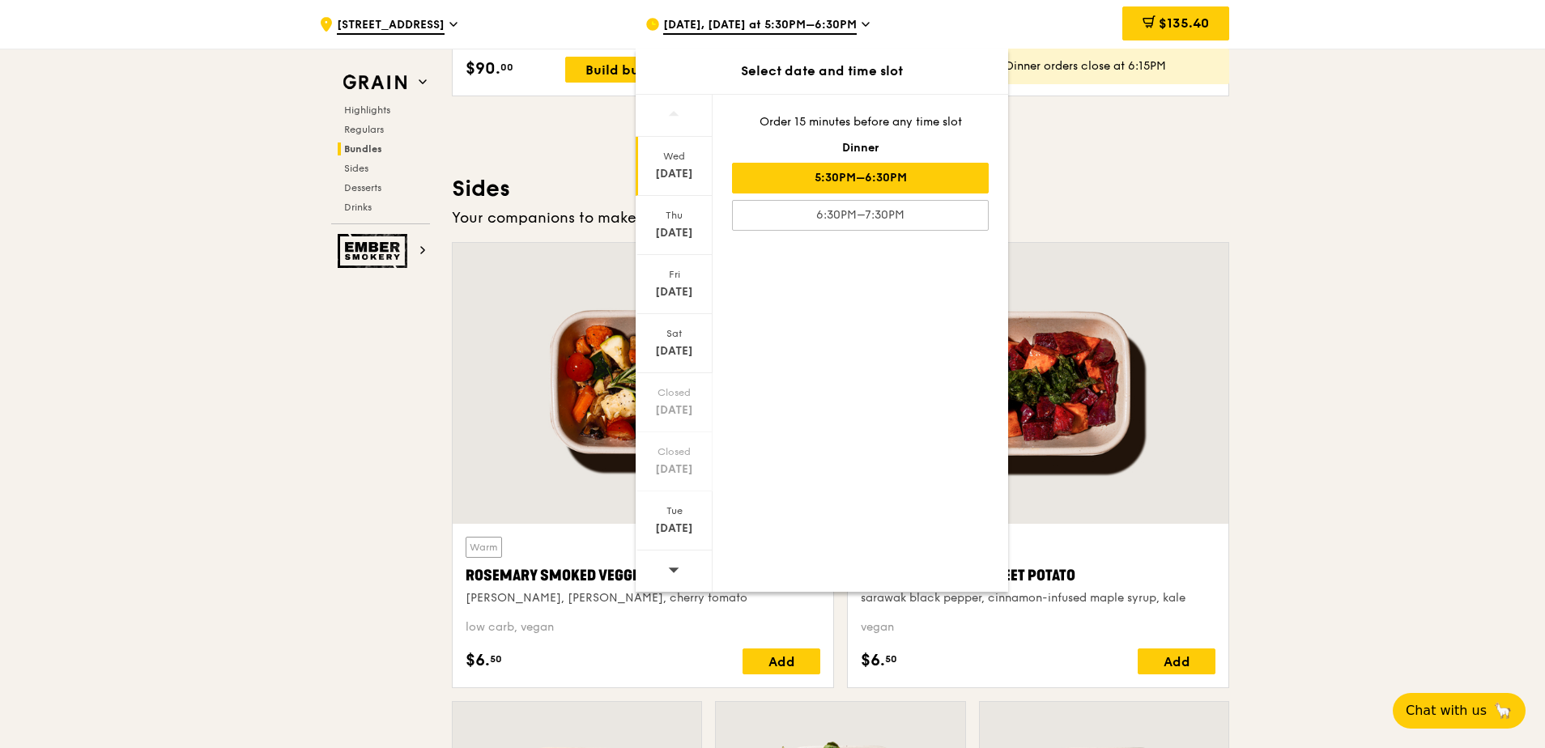
click at [675, 445] on icon at bounding box center [673, 570] width 11 height 12
drag, startPoint x: 675, startPoint y: 575, endPoint x: 648, endPoint y: 529, distance: 53.8
click at [648, 445] on div "Oct 28" at bounding box center [674, 529] width 72 height 16
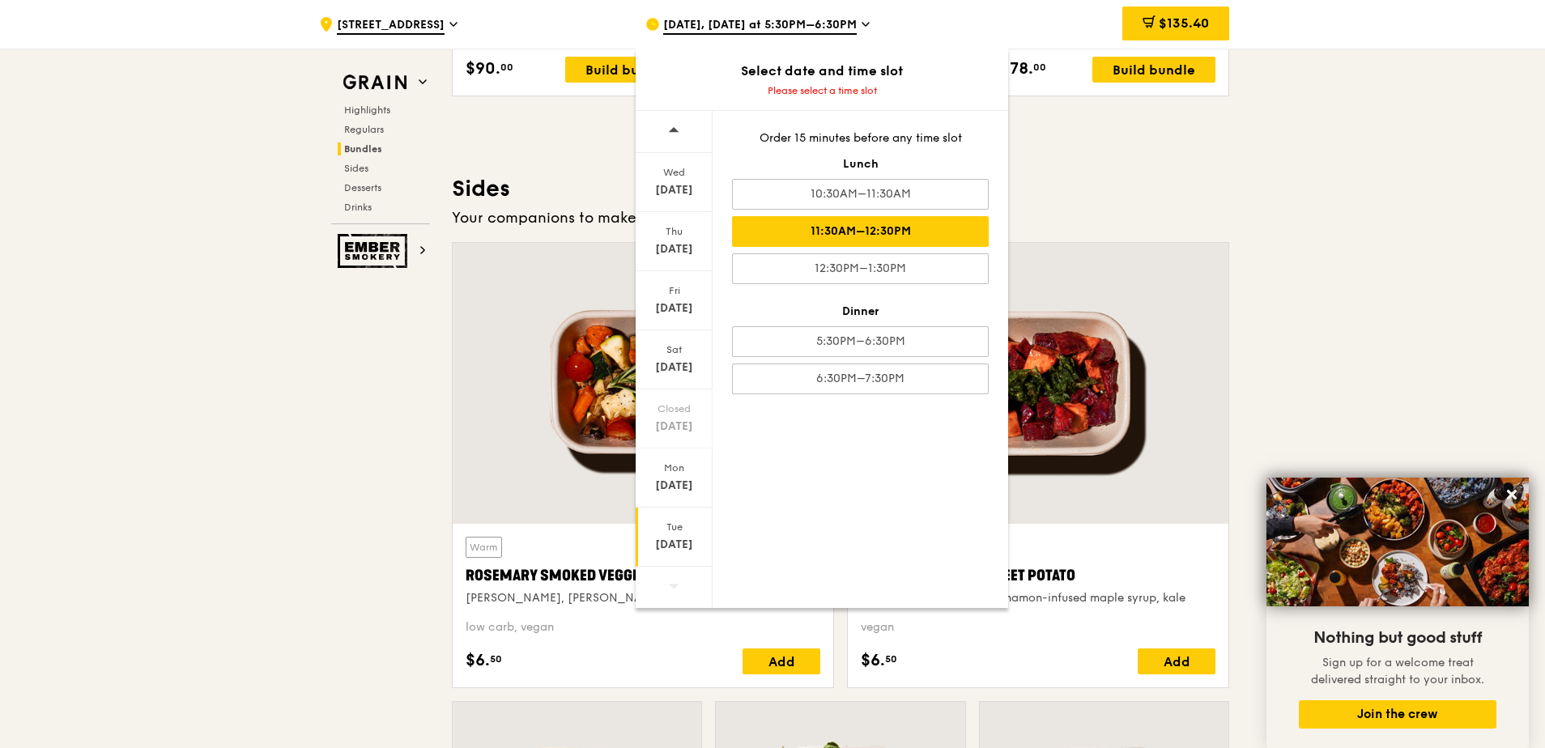
click at [765, 233] on div "11:30AM–12:30PM" at bounding box center [860, 231] width 257 height 31
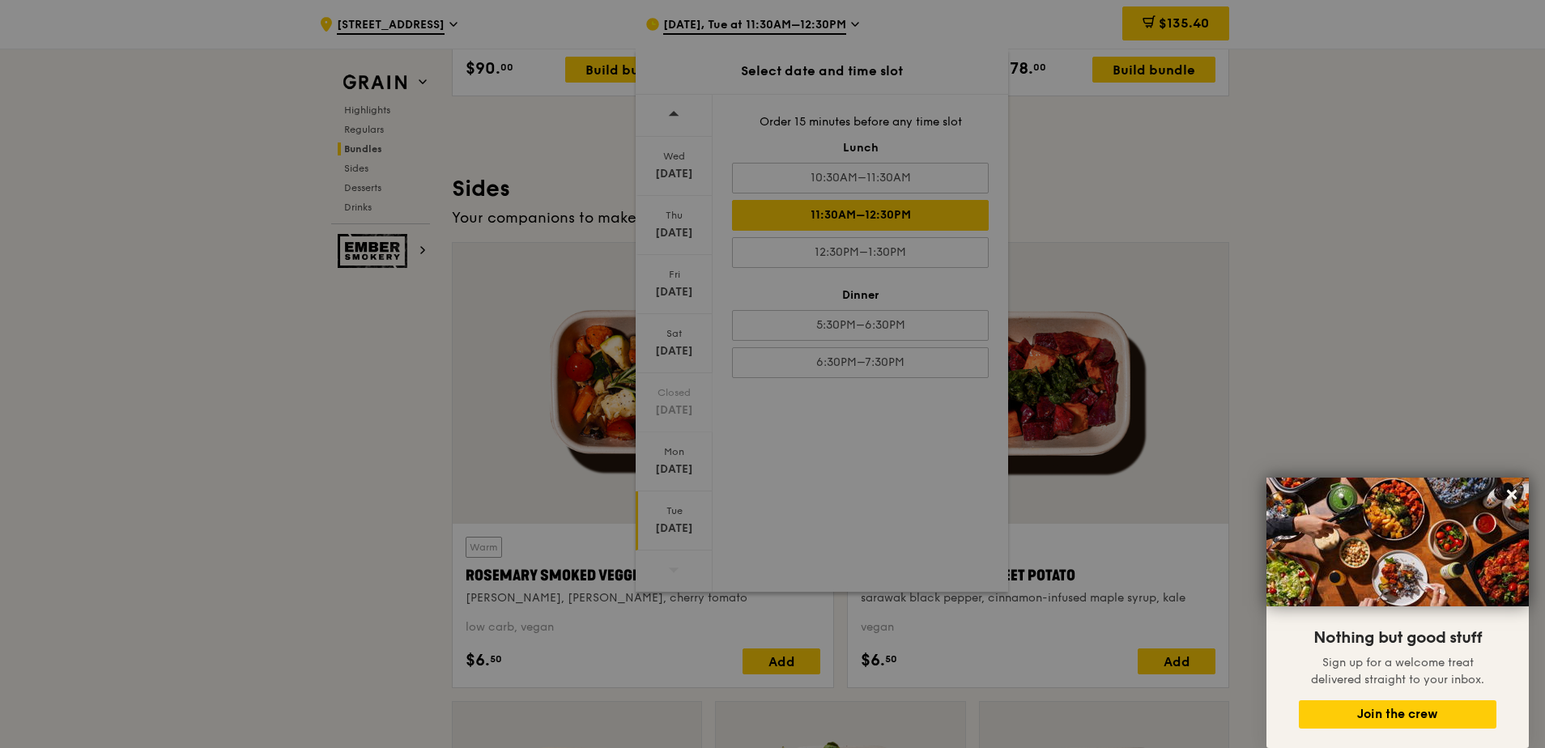
scroll to position [3499, 0]
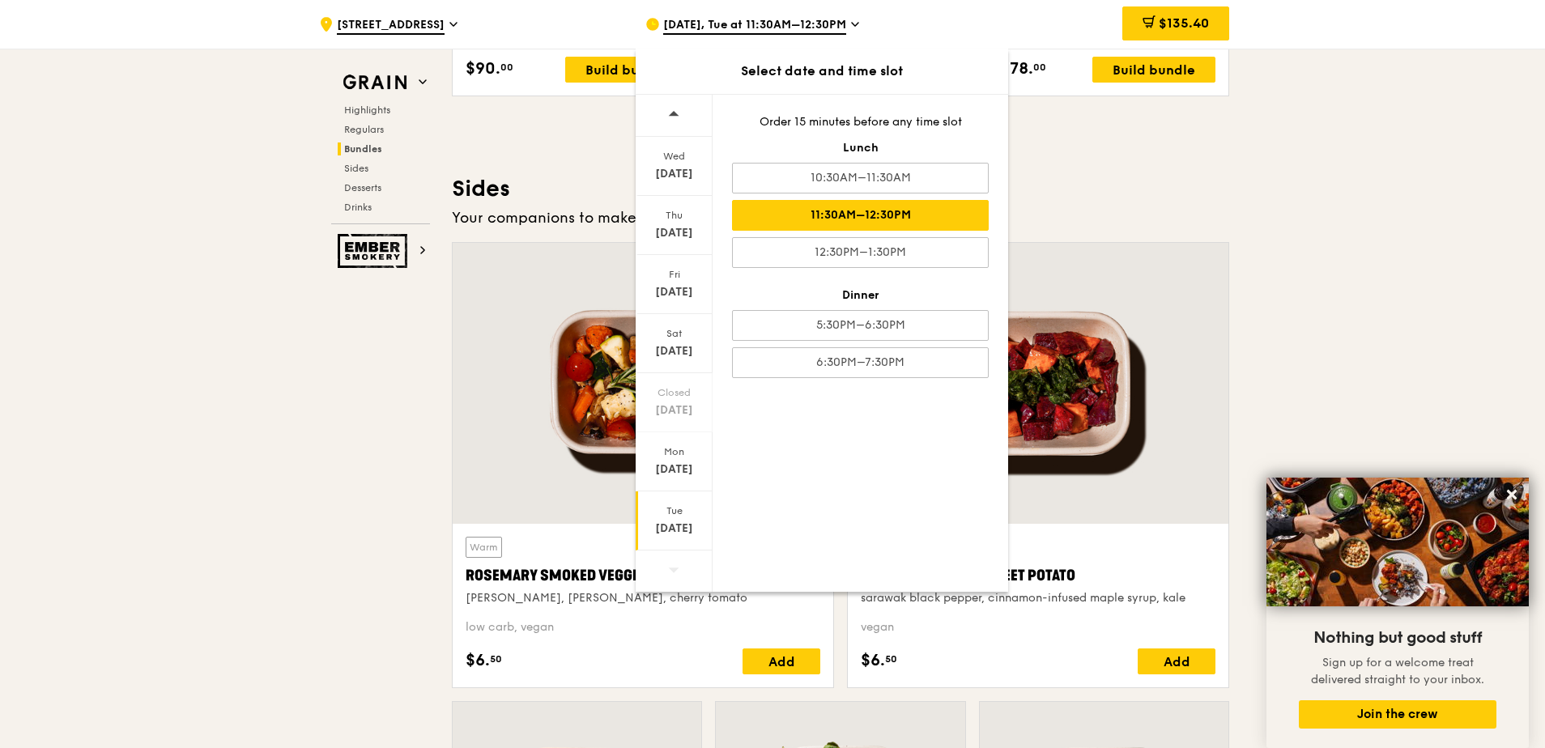
click at [765, 195] on h3 "Sides" at bounding box center [840, 188] width 777 height 29
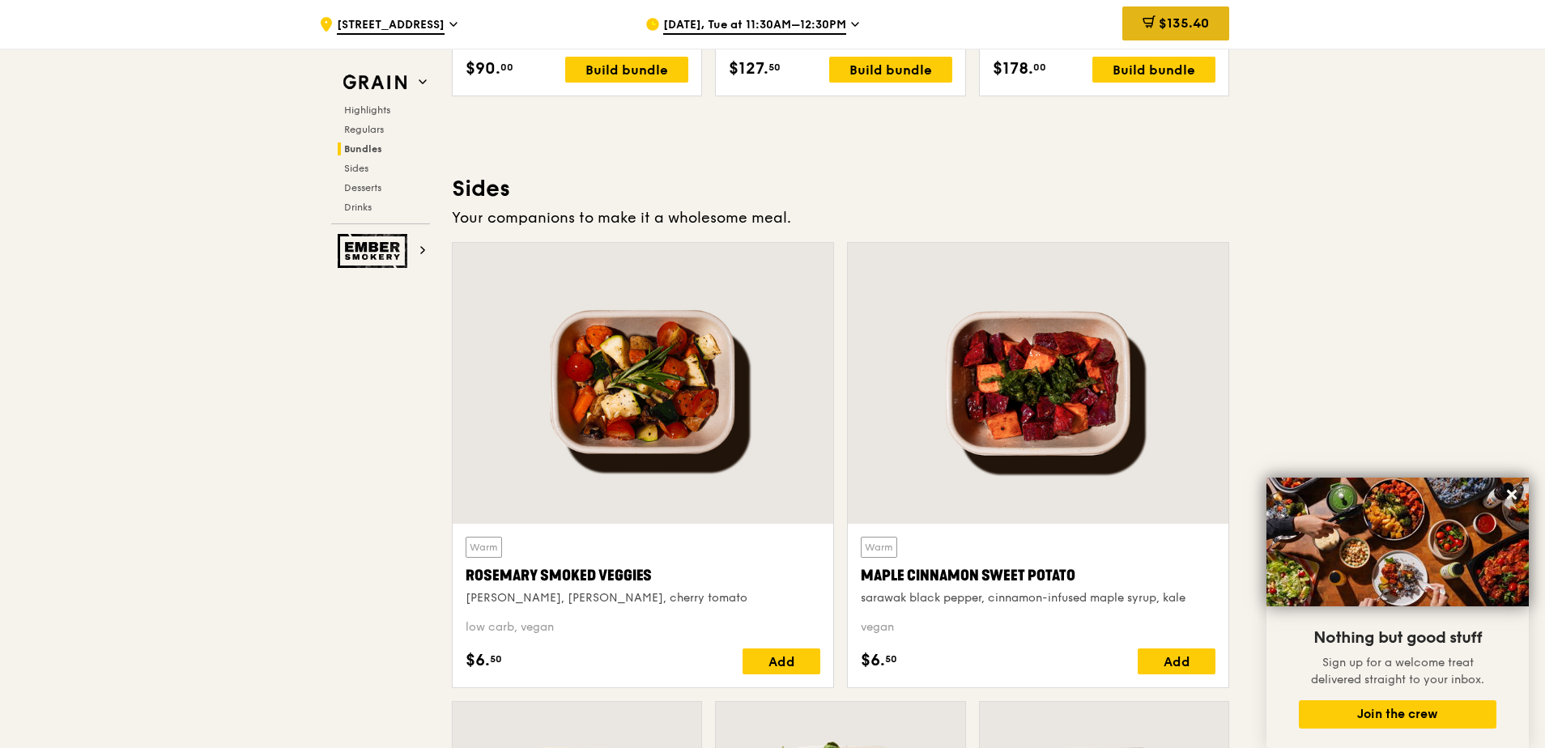
click at [765, 13] on div "$135.40" at bounding box center [1176, 23] width 107 height 34
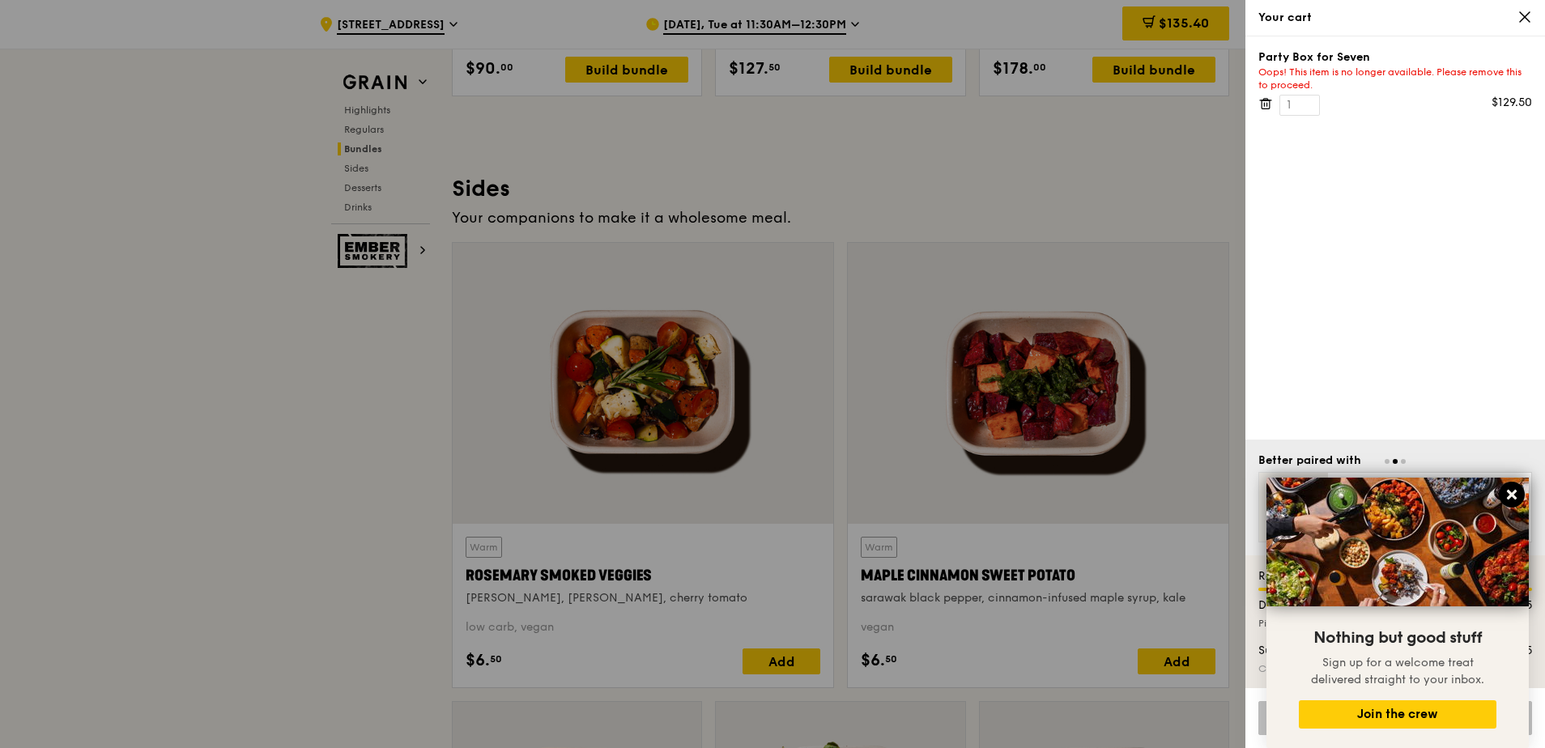
click at [765, 445] on icon at bounding box center [1512, 495] width 15 height 15
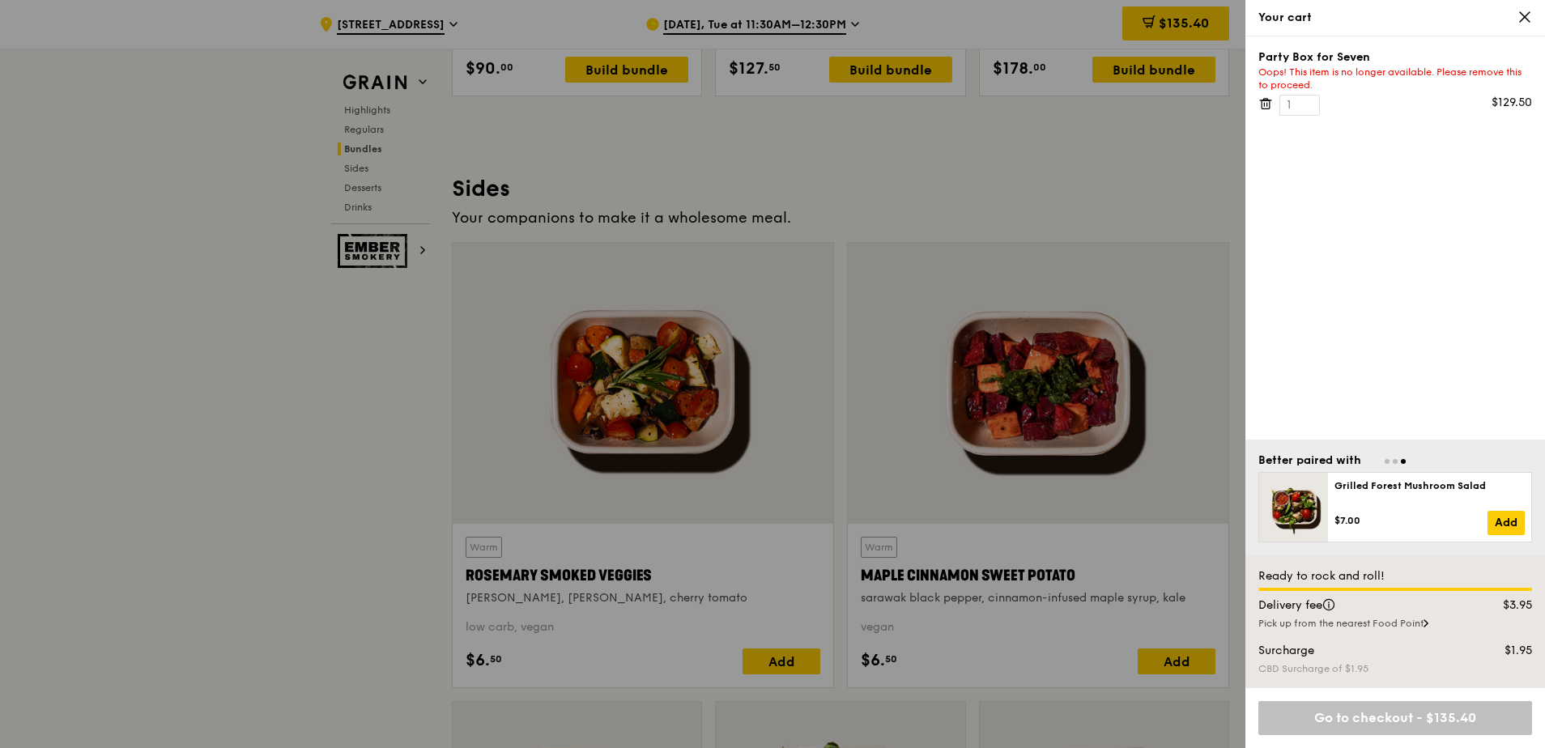
click at [765, 75] on div "Oops! This item is no longer available. Please remove this to proceed." at bounding box center [1396, 79] width 274 height 26
click at [765, 104] on icon at bounding box center [1266, 103] width 15 height 15
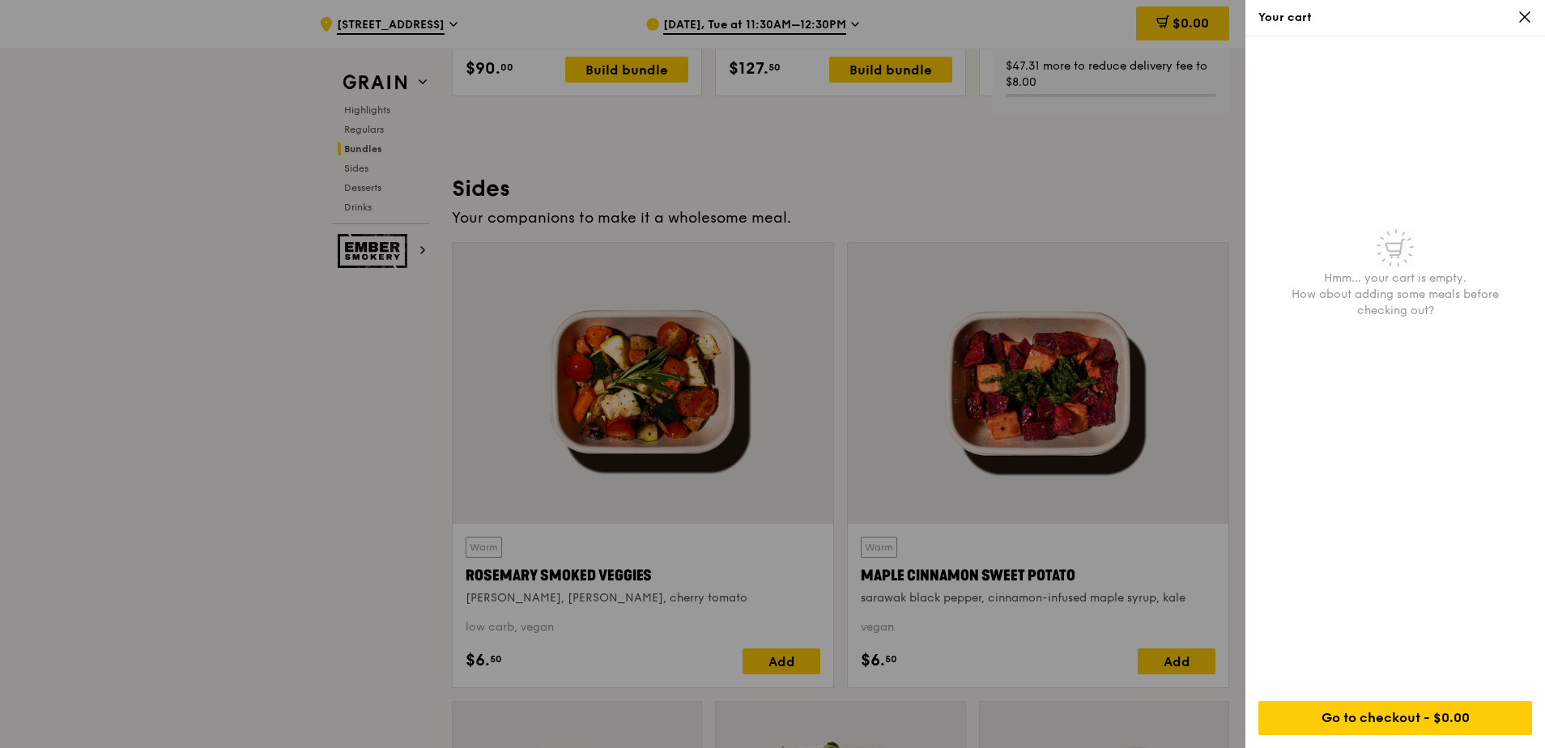
click at [765, 165] on div at bounding box center [772, 374] width 1545 height 748
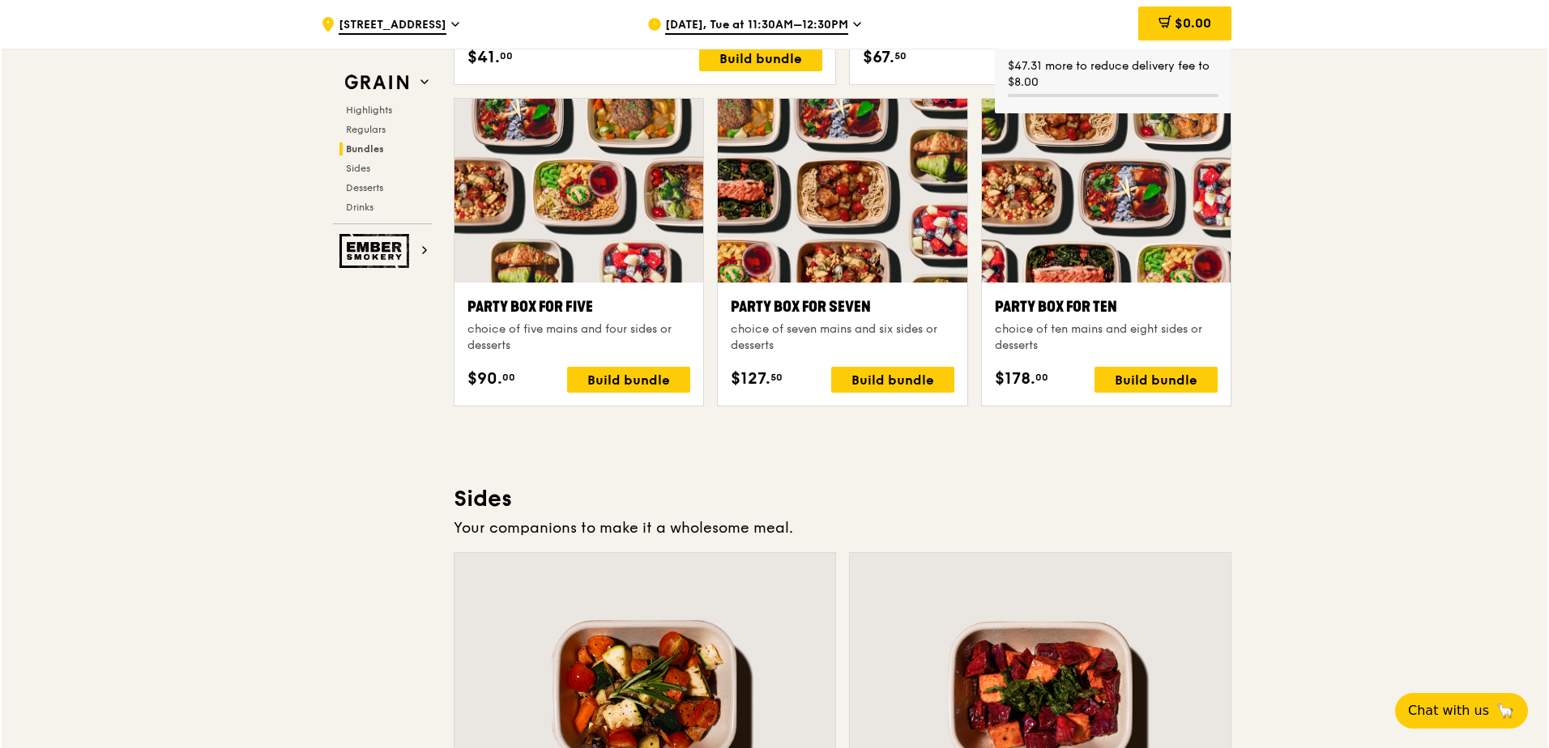
scroll to position [3094, 0]
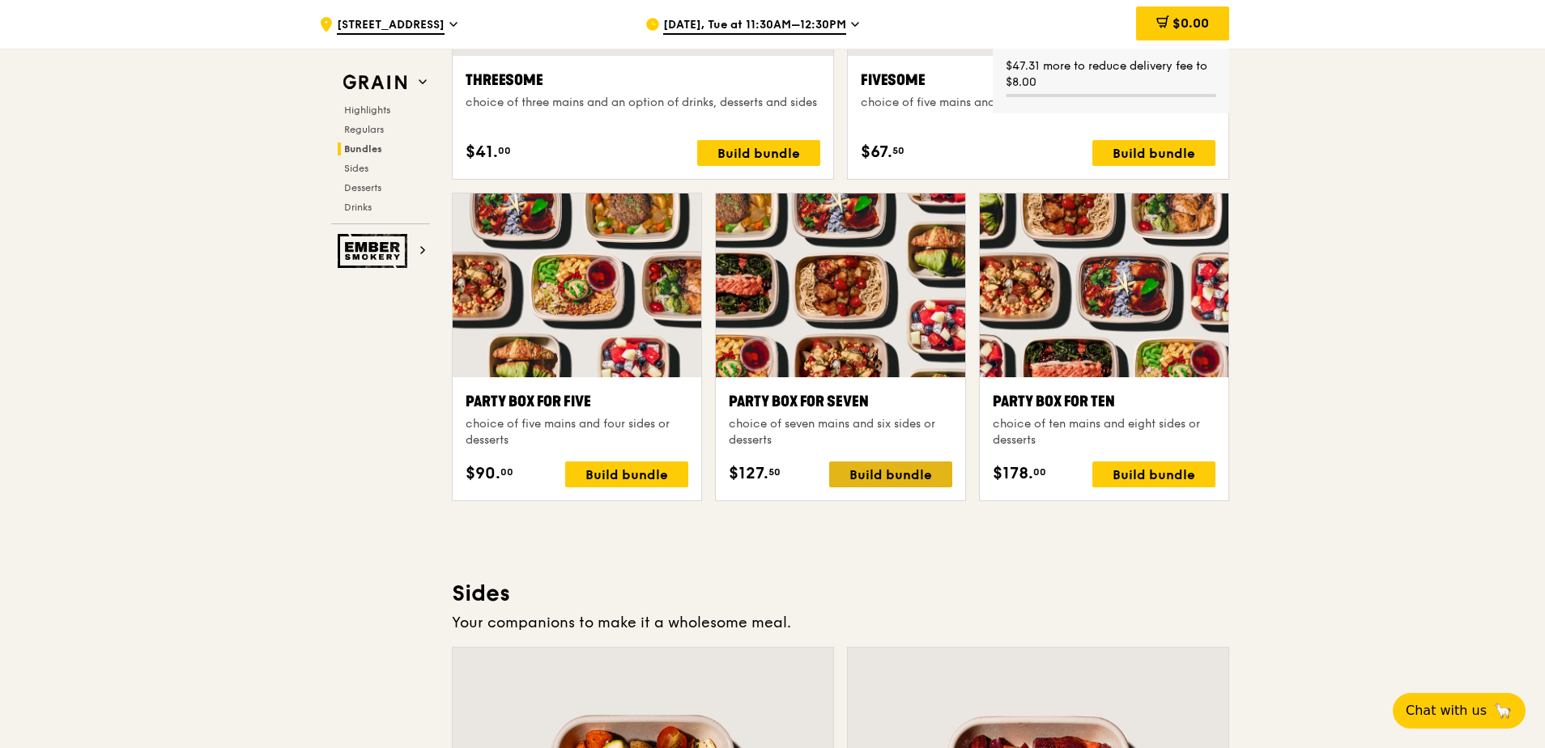
click at [765, 445] on div "Build bundle" at bounding box center [890, 475] width 123 height 26
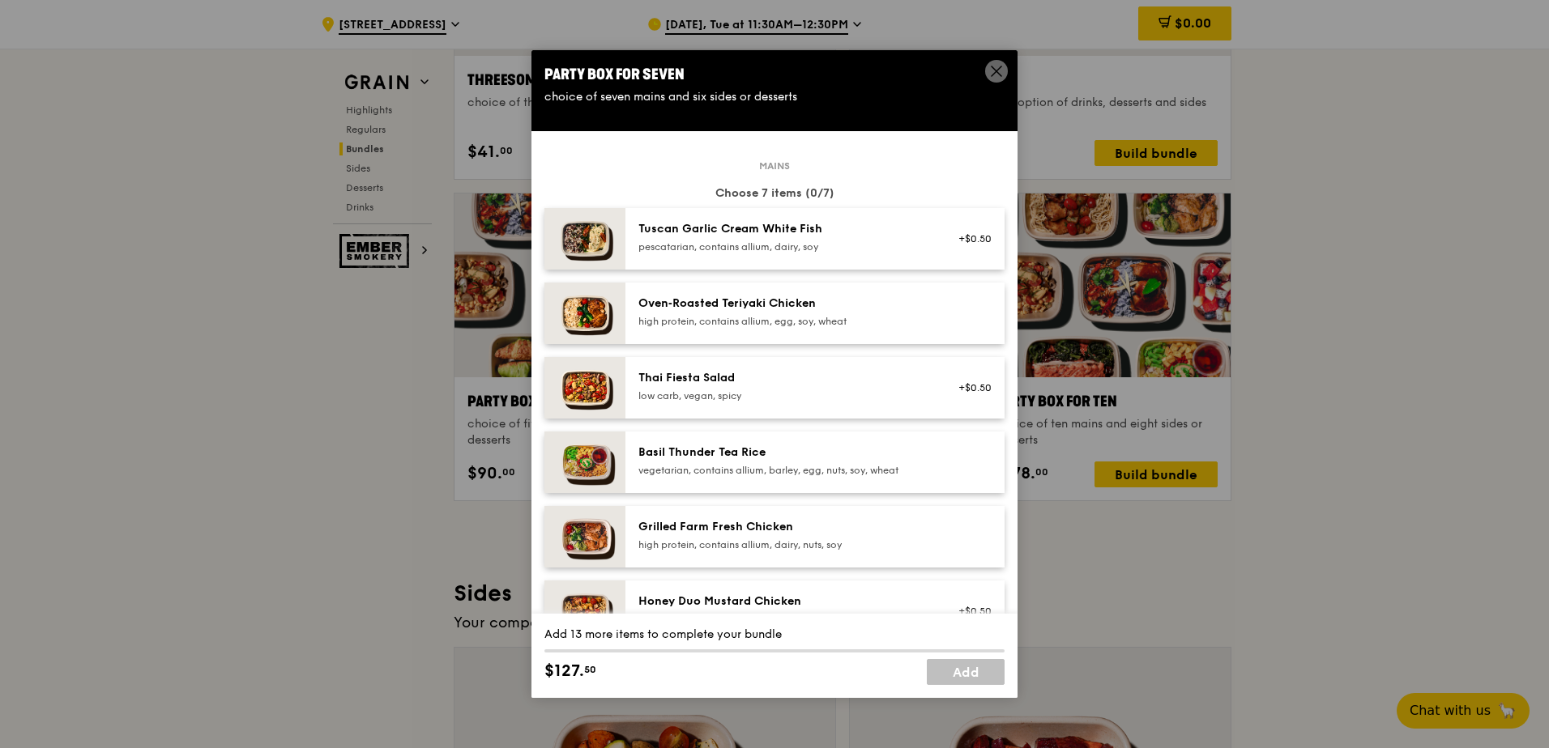
click at [765, 314] on div "Oven‑Roasted Teriyaki Chicken high protein, contains allium, egg, soy, wheat" at bounding box center [783, 312] width 291 height 32
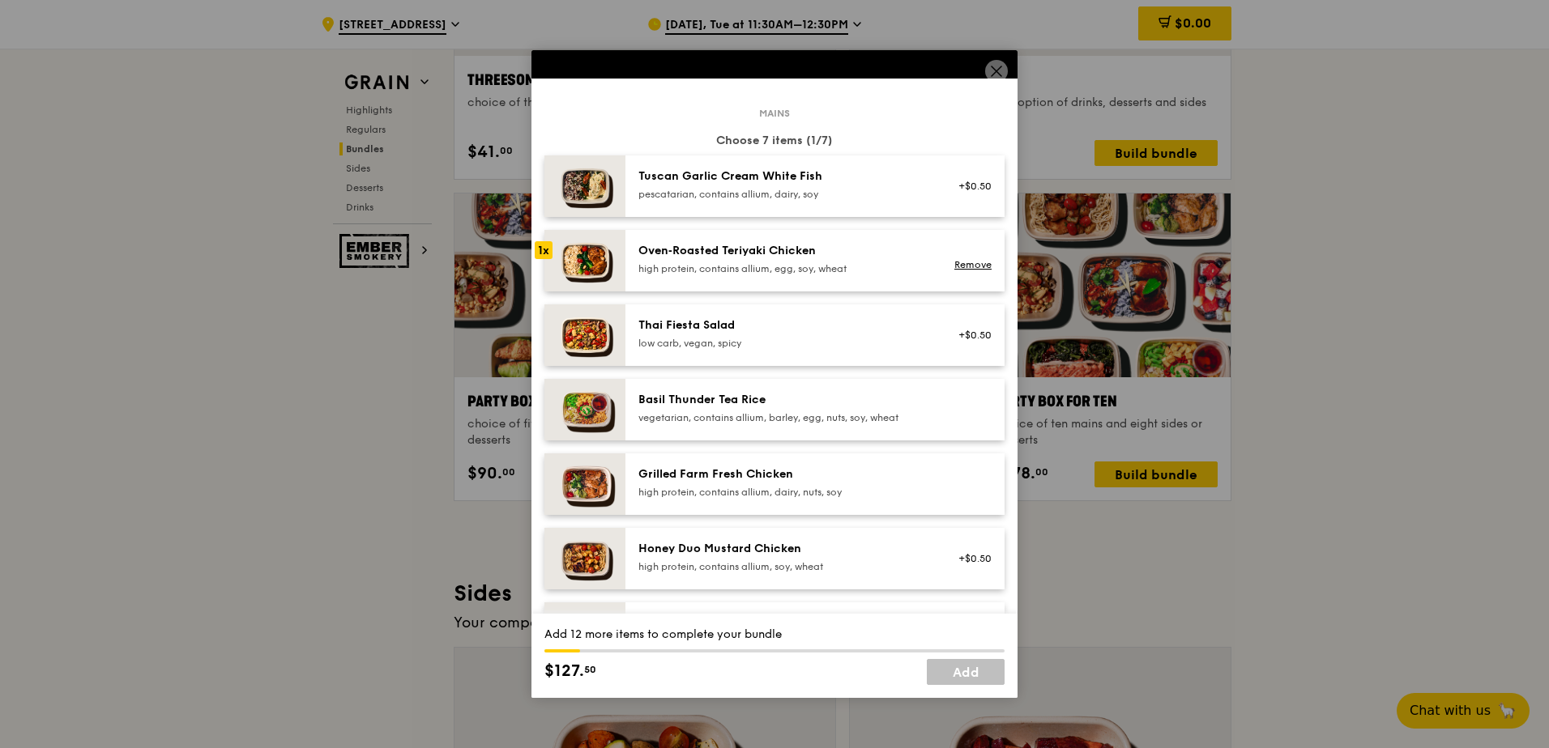
scroll to position [81, 0]
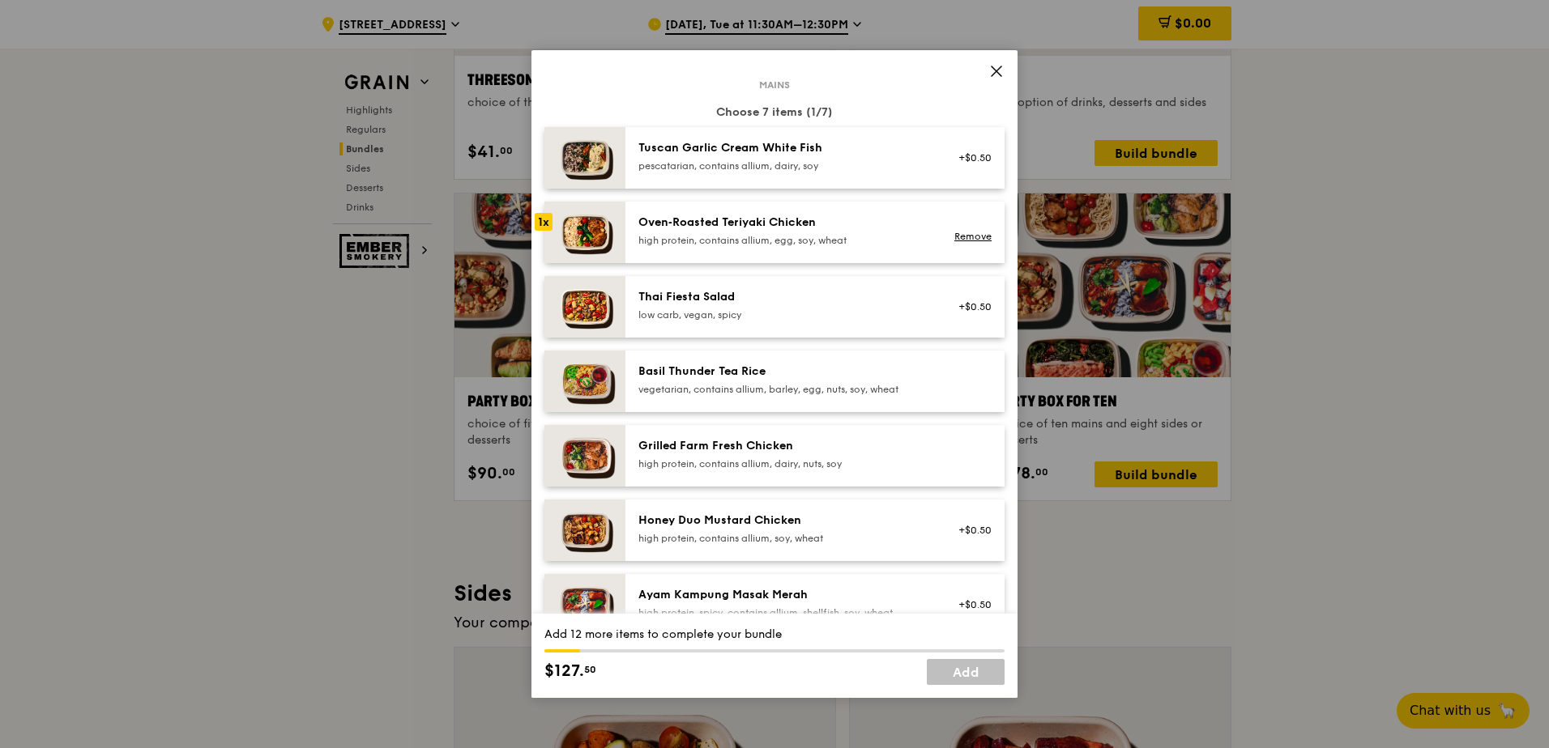
click at [765, 381] on div "Basil Thunder Tea Rice vegetarian, contains allium, barley, egg, nuts, soy, whe…" at bounding box center [783, 380] width 291 height 32
click at [765, 445] on div "Grilled Farm Fresh Chicken" at bounding box center [783, 446] width 291 height 16
click at [758, 445] on div "Honey Duo Mustard Chicken" at bounding box center [783, 521] width 291 height 16
click at [765, 381] on div "Basil Thunder Tea Rice vegetarian, contains allium, barley, egg, nuts, soy, whe…" at bounding box center [783, 380] width 291 height 32
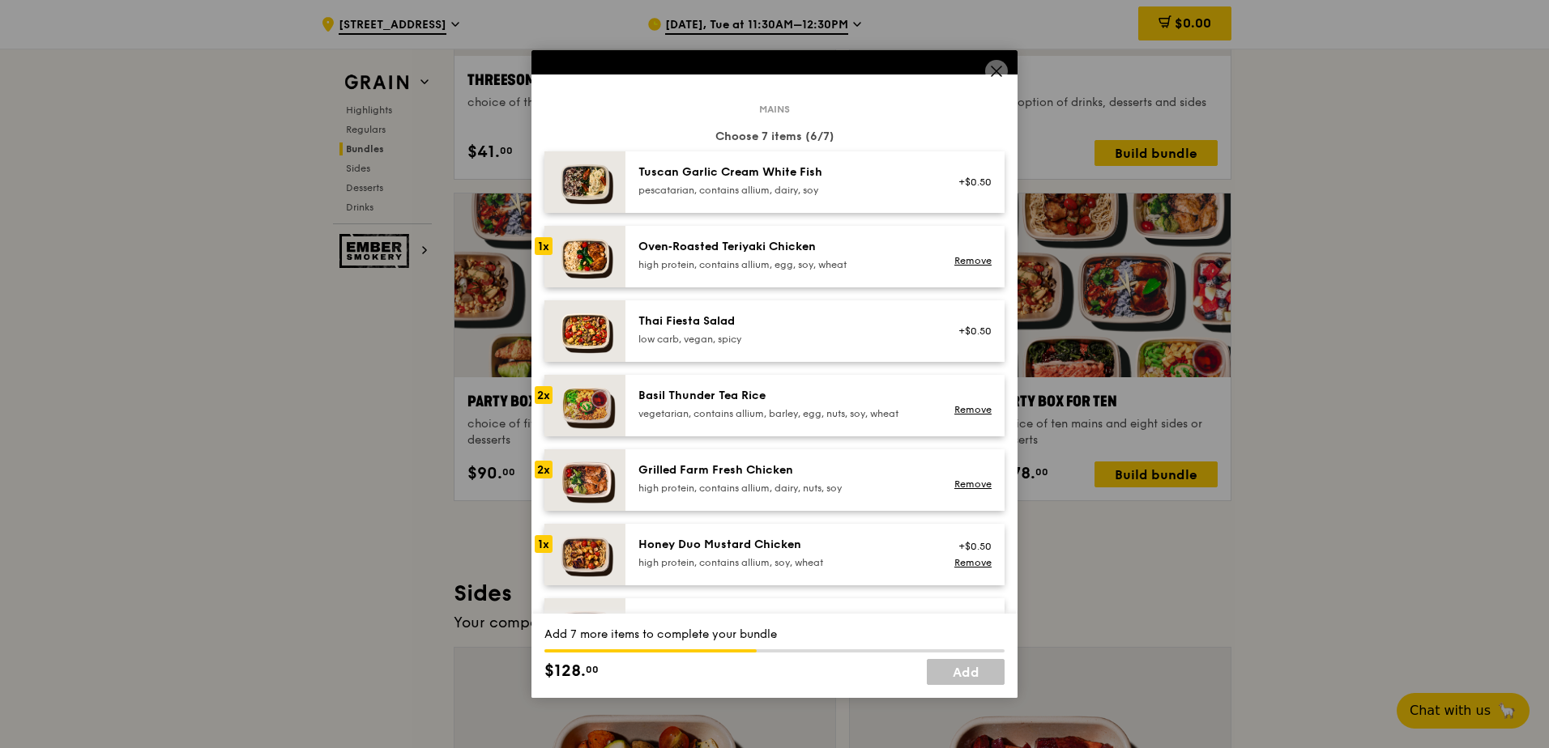
scroll to position [0, 0]
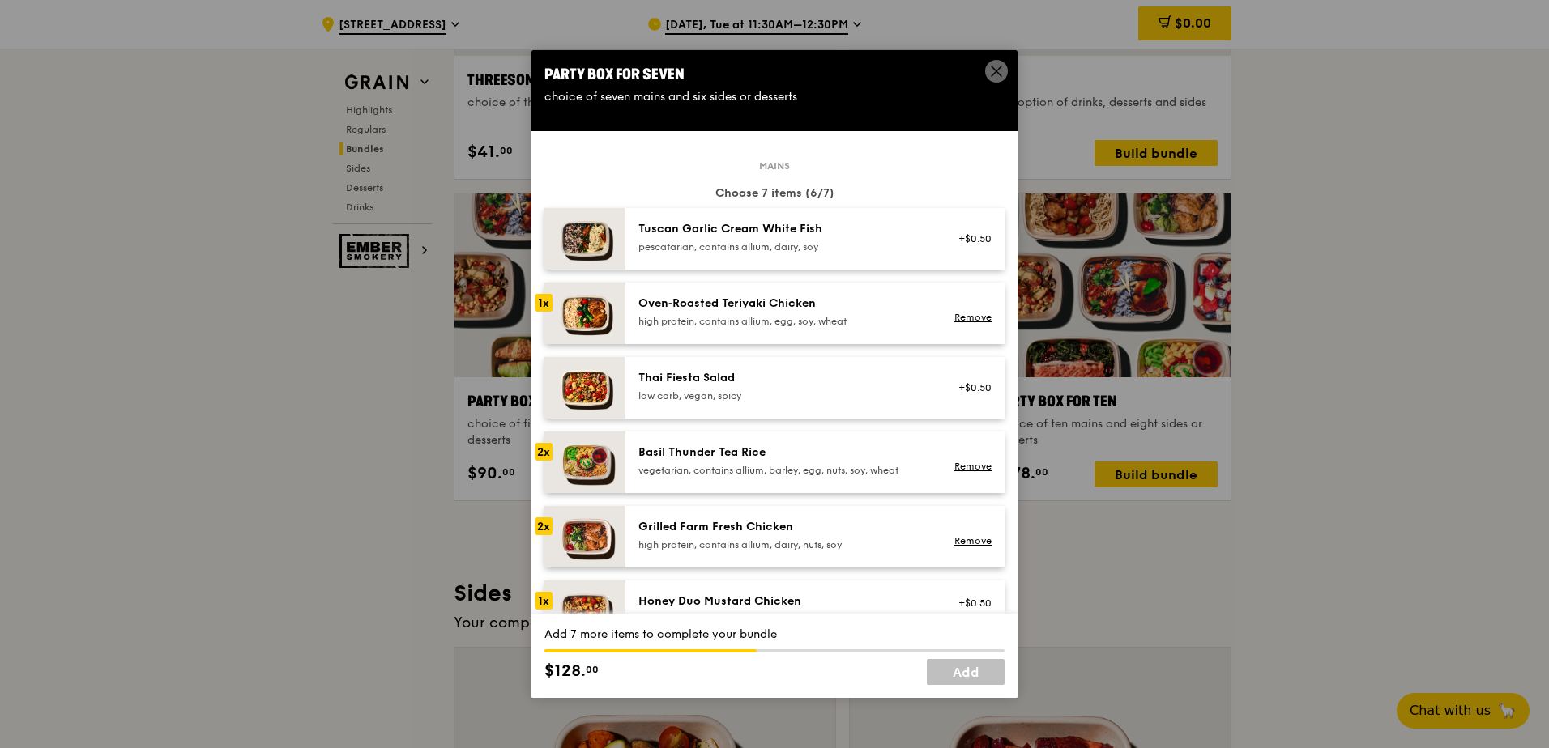
click at [756, 315] on div "high protein, contains allium, egg, soy, wheat" at bounding box center [783, 321] width 291 height 13
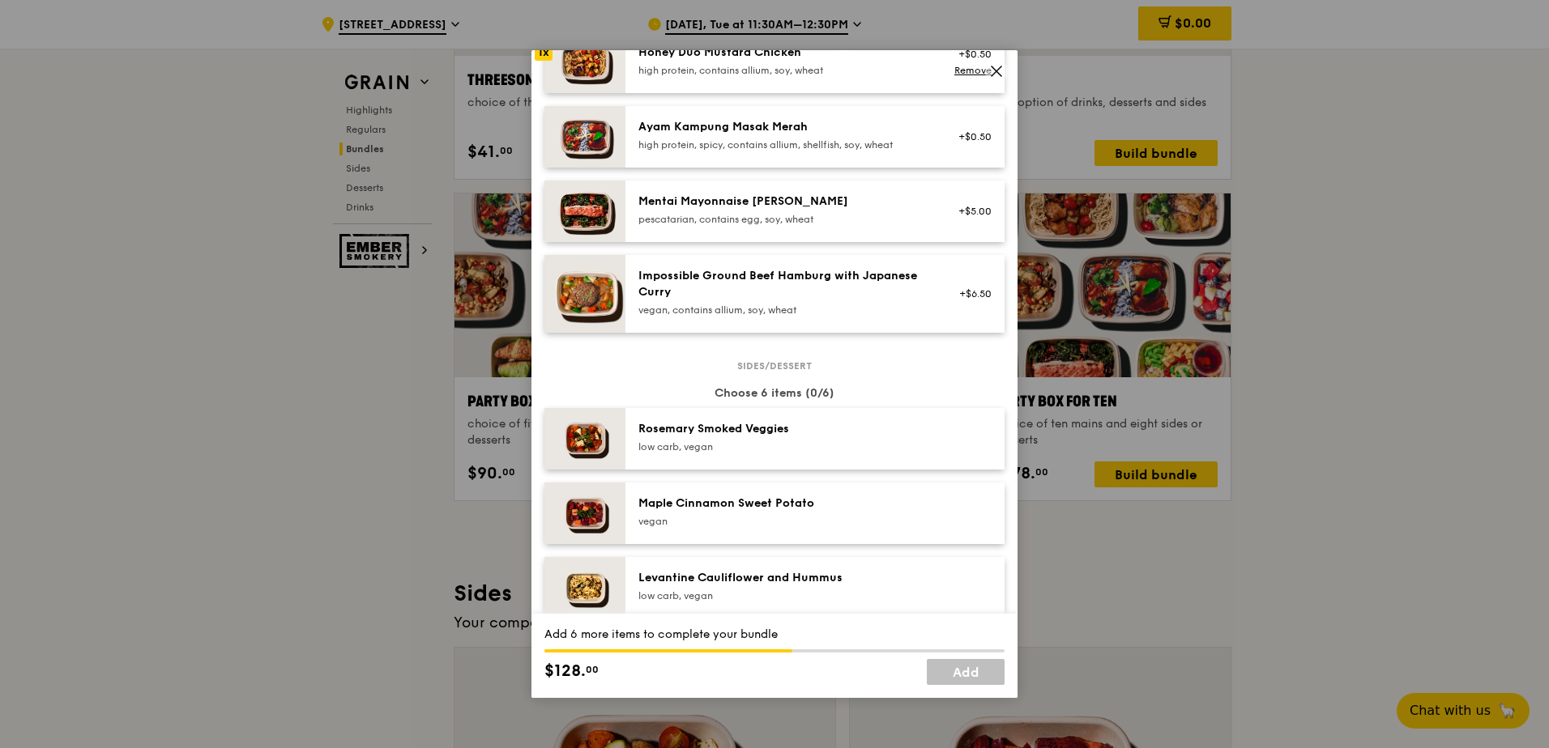
scroll to position [648, 0]
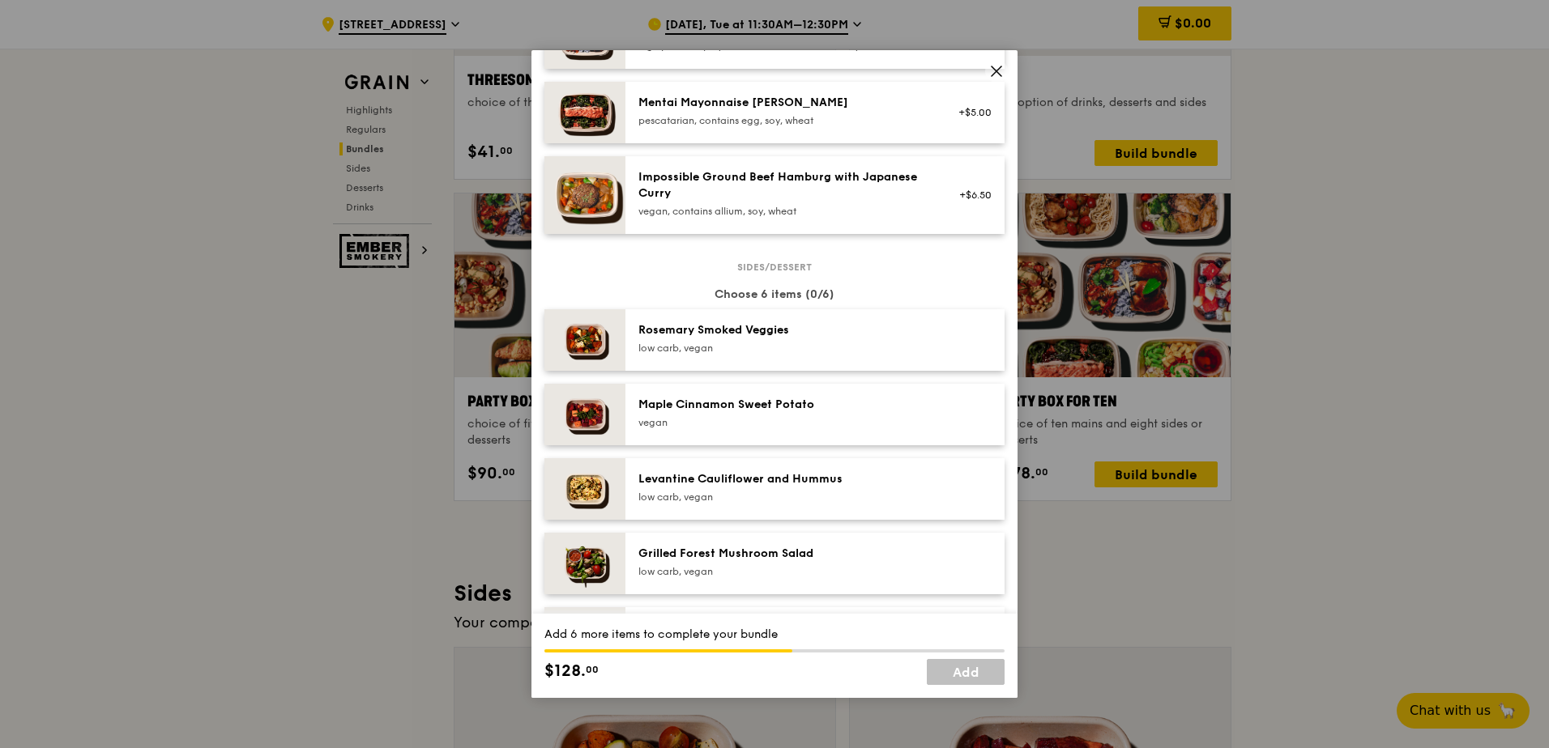
click at [756, 349] on div "low carb, vegan" at bounding box center [783, 348] width 291 height 13
click at [751, 416] on div "vegan" at bounding box center [783, 422] width 291 height 13
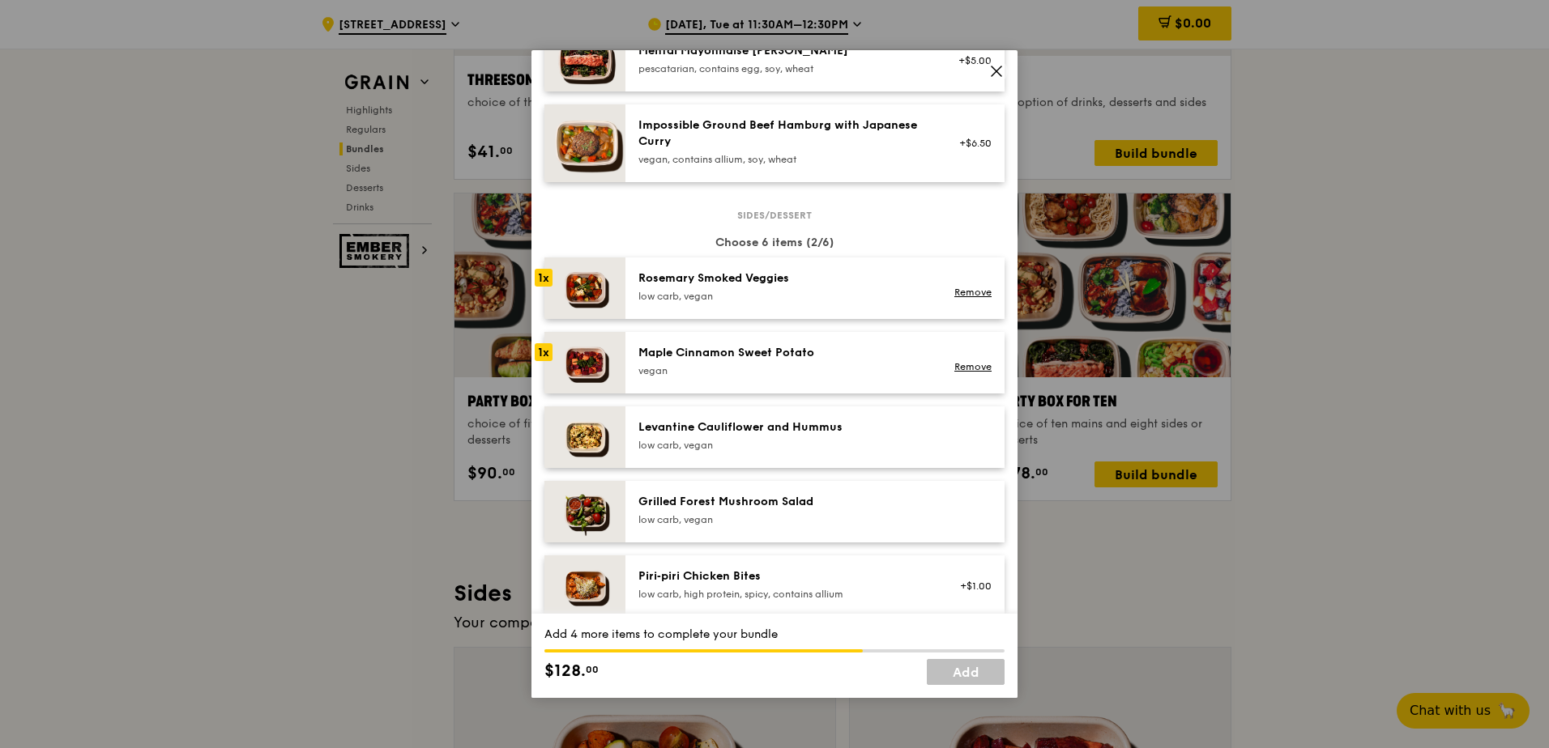
scroll to position [729, 0]
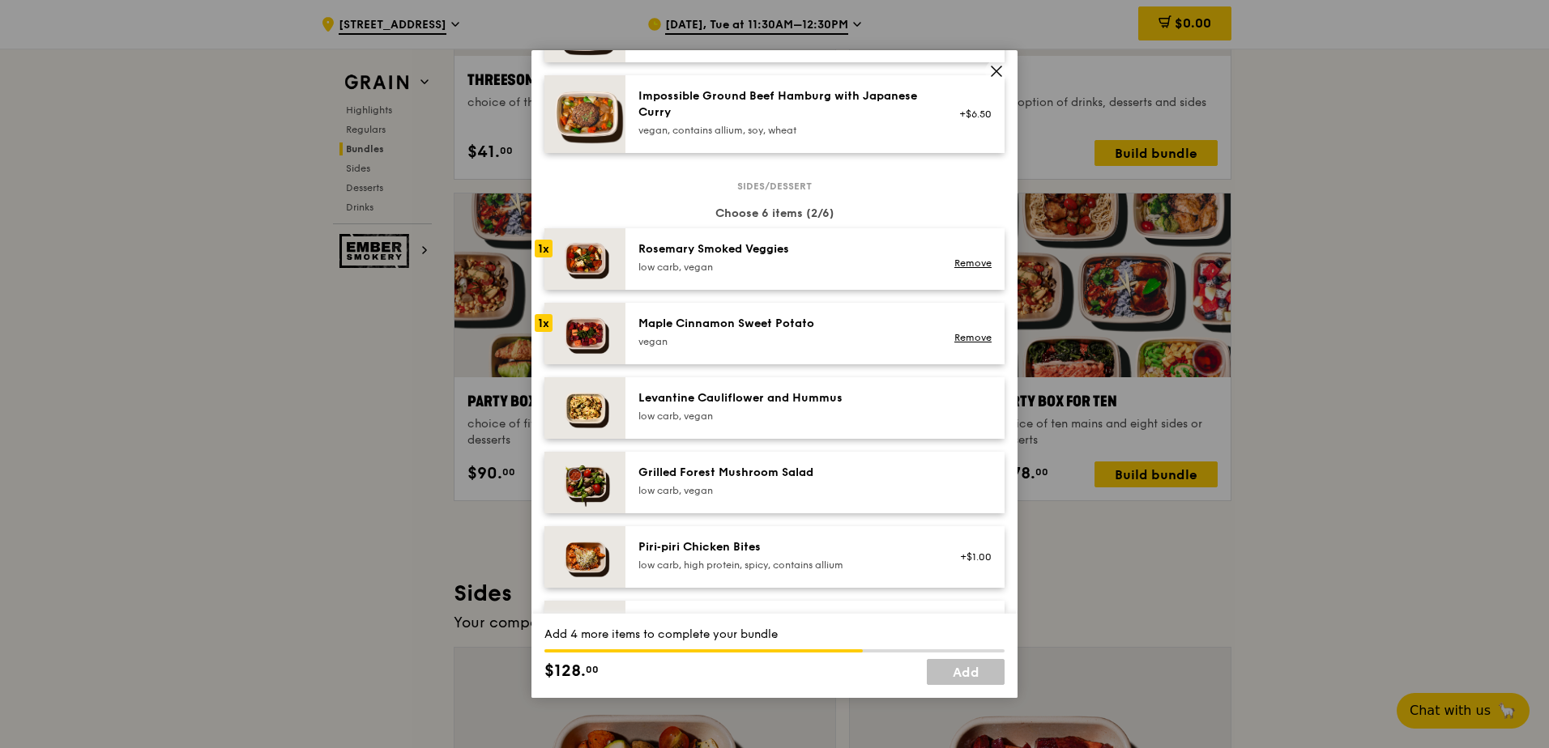
click at [758, 409] on div "Levantine Cauliflower and Hummus low carb, vegan" at bounding box center [783, 406] width 291 height 32
click at [740, 445] on div "Grilled Forest Mushroom Salad" at bounding box center [783, 473] width 291 height 16
click at [740, 445] on div "Piri‑piri Chicken Bites" at bounding box center [783, 547] width 291 height 16
click at [765, 445] on link "Remove" at bounding box center [972, 565] width 37 height 11
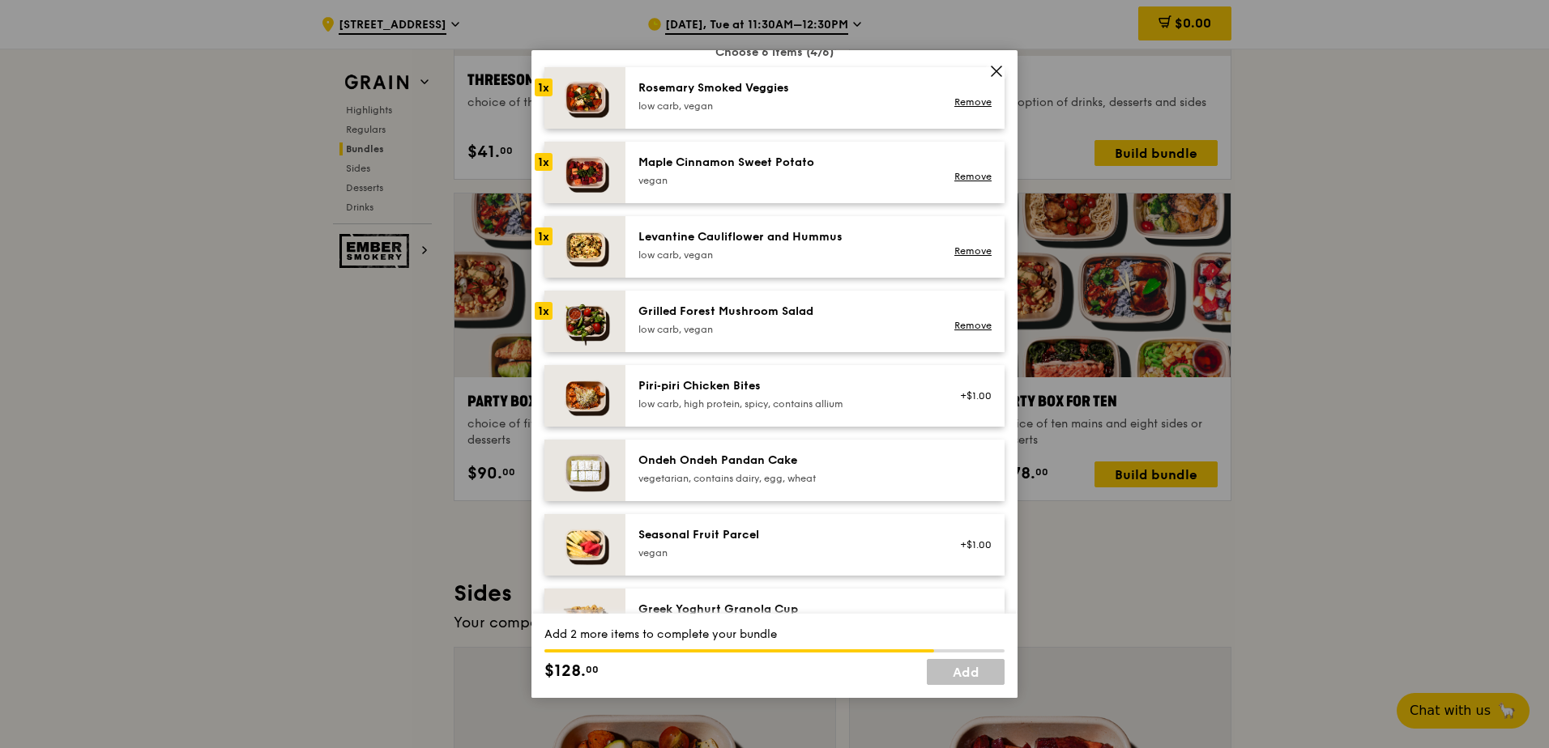
scroll to position [891, 0]
click at [756, 445] on div "Ondeh Ondeh Pandan Cake vegetarian, contains dairy, egg, wheat" at bounding box center [783, 468] width 291 height 32
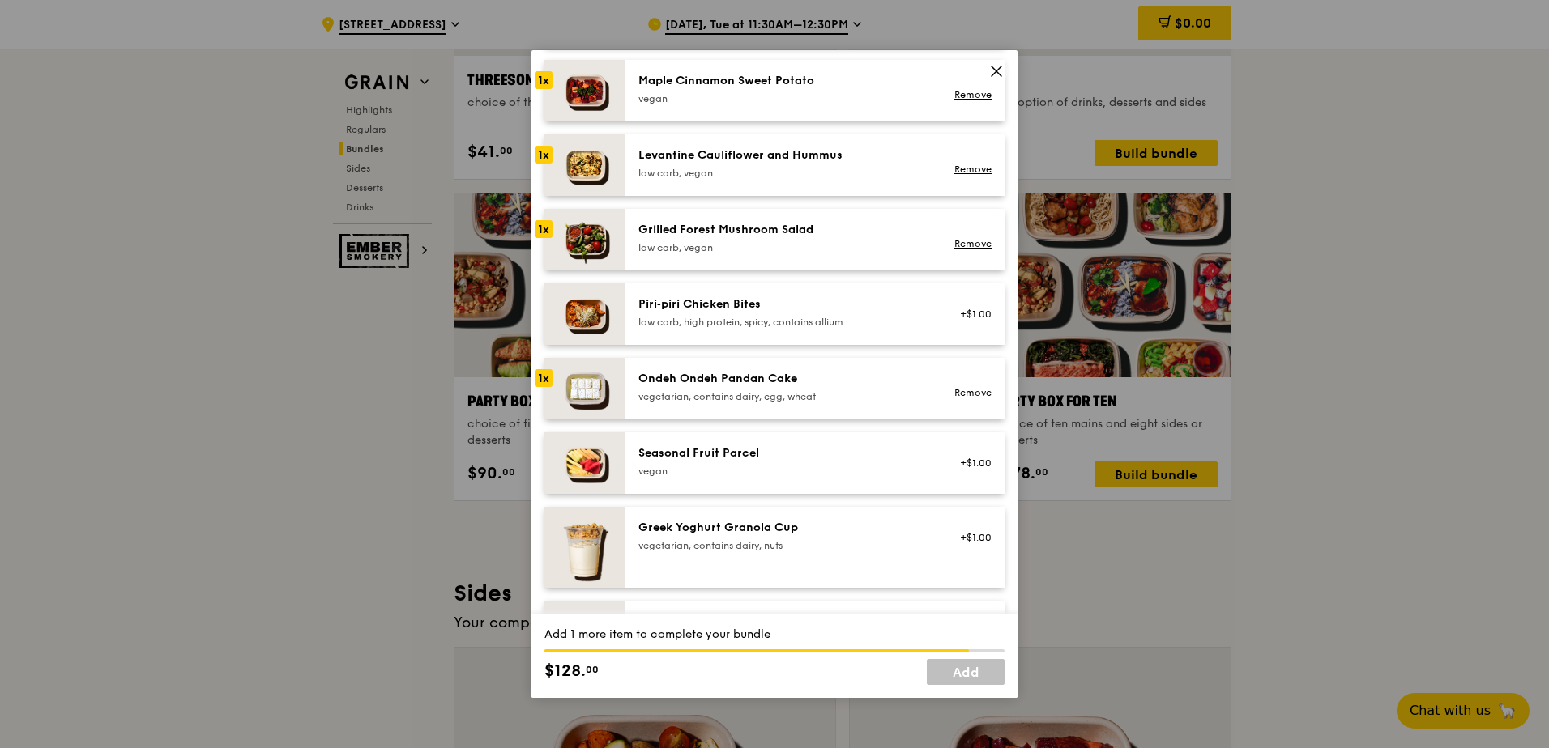
click at [756, 387] on div "Ondeh Ondeh Pandan Cake vegetarian, contains dairy, egg, wheat" at bounding box center [783, 387] width 291 height 32
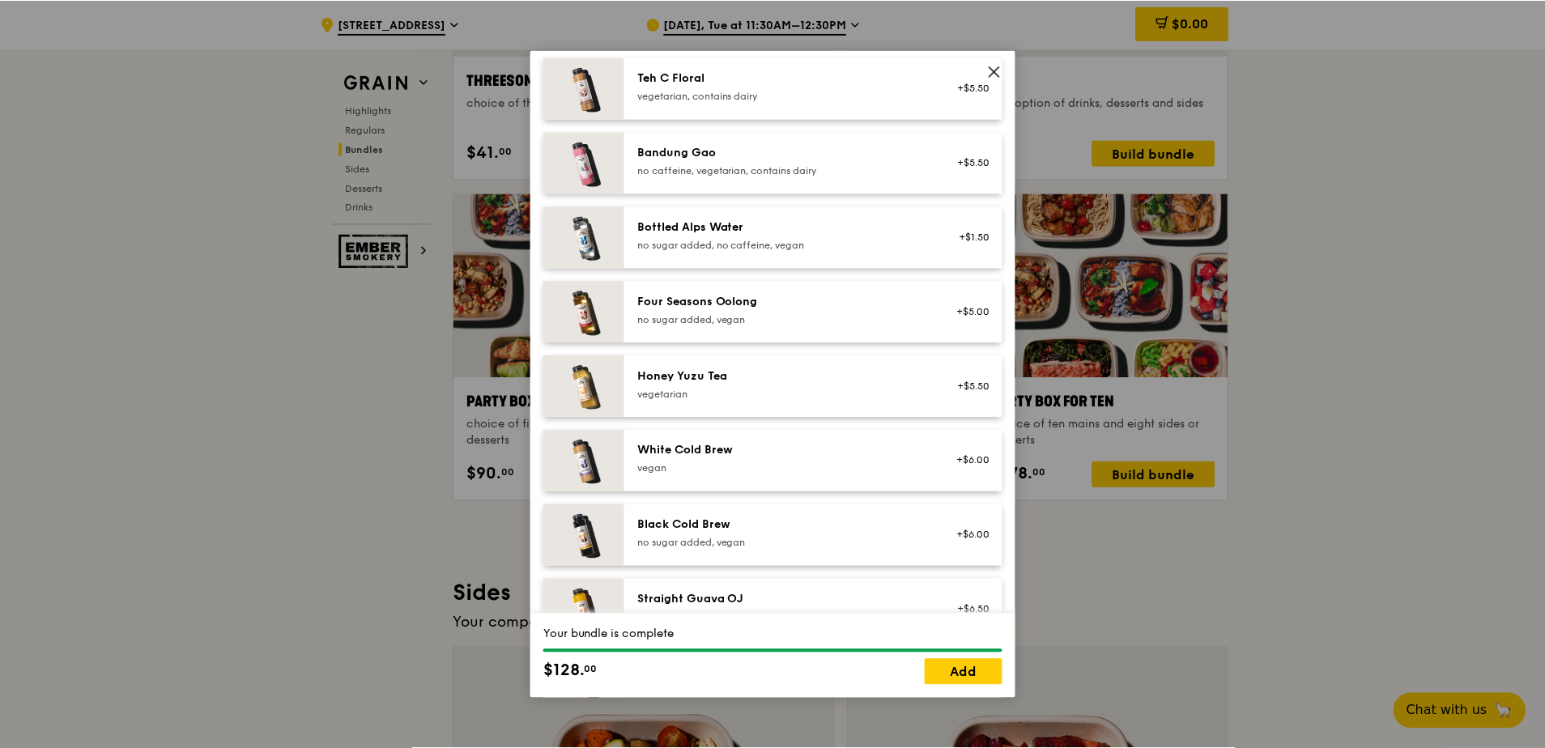
scroll to position [1841, 0]
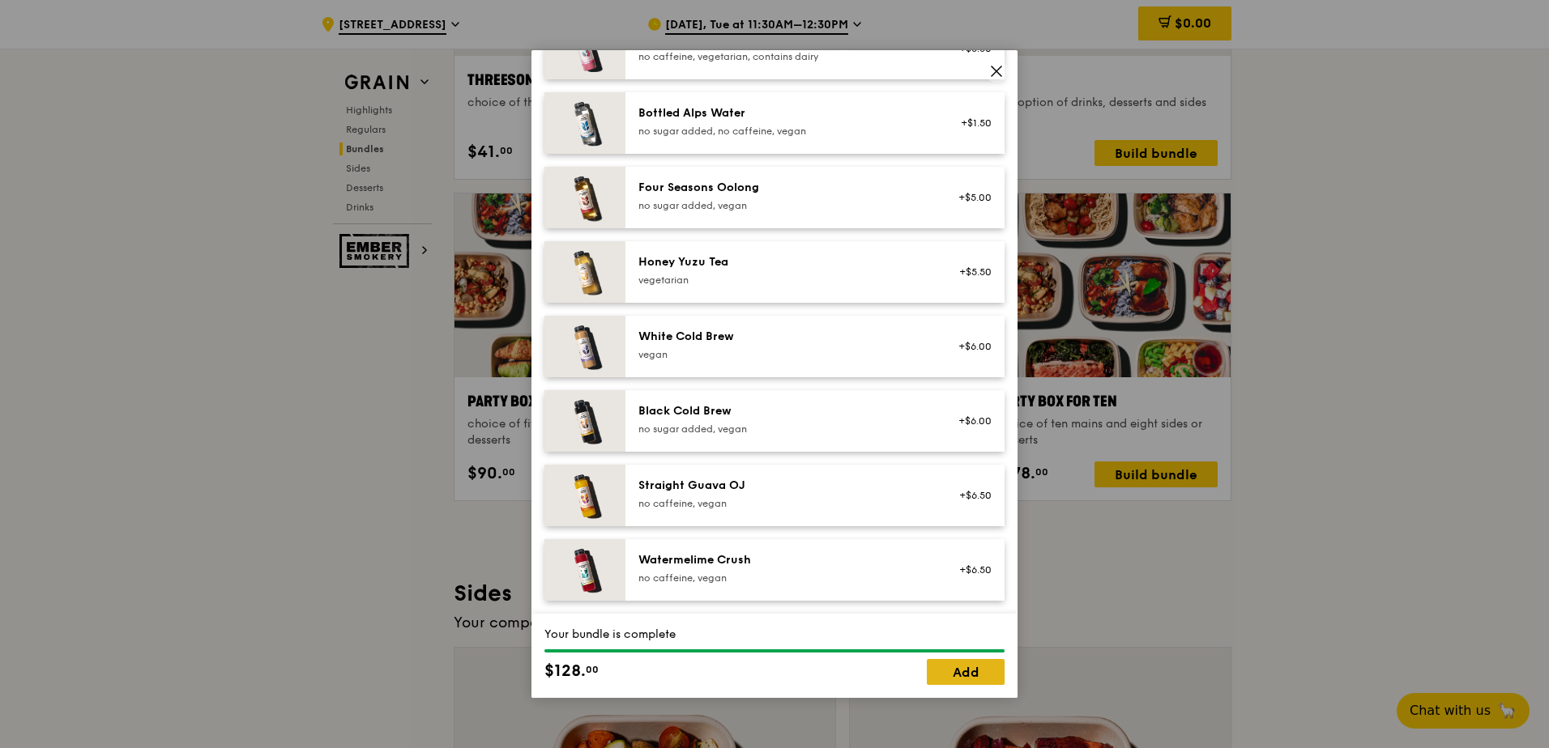
click at [765, 445] on link "Add" at bounding box center [966, 672] width 78 height 26
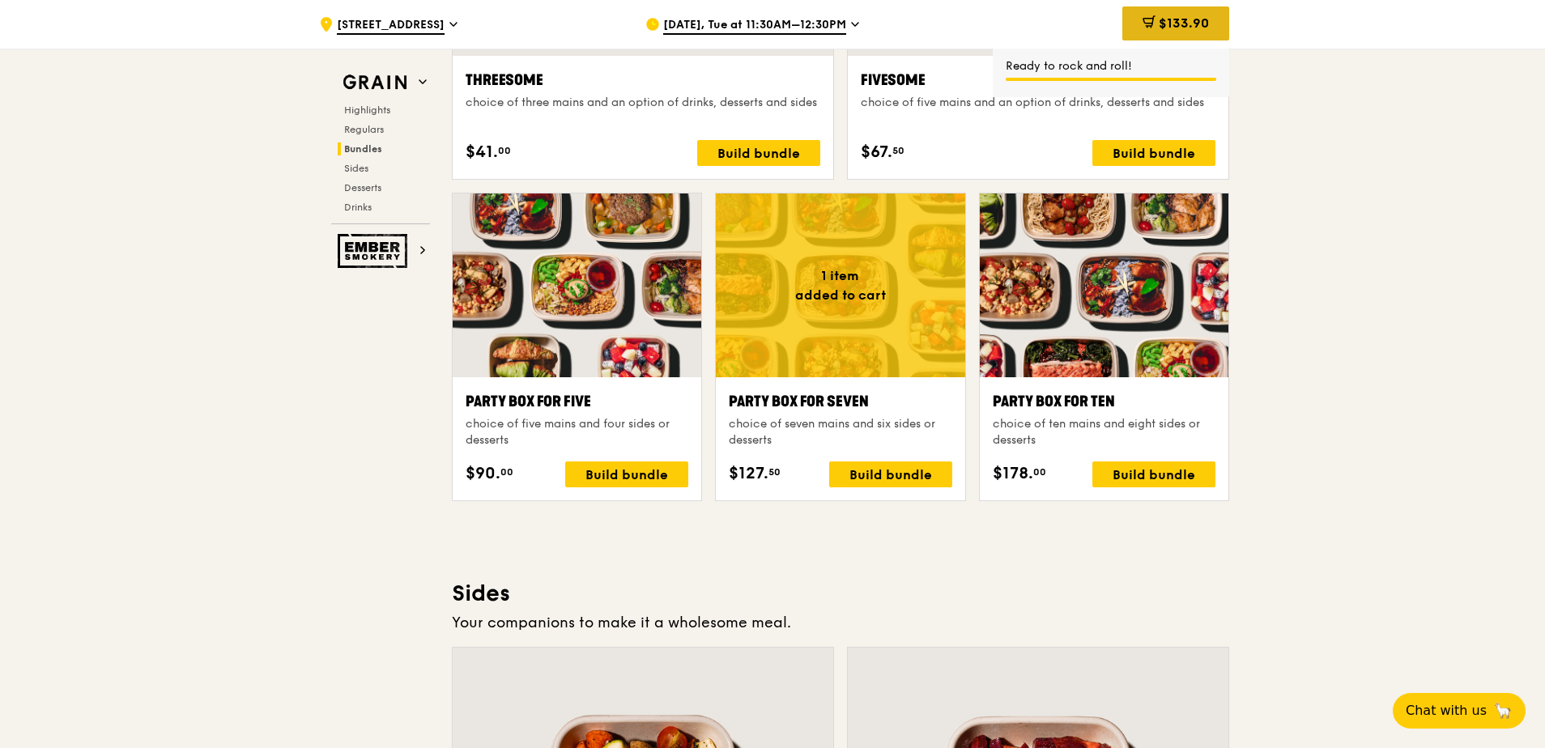
click at [765, 25] on div "$133.90" at bounding box center [1176, 23] width 107 height 34
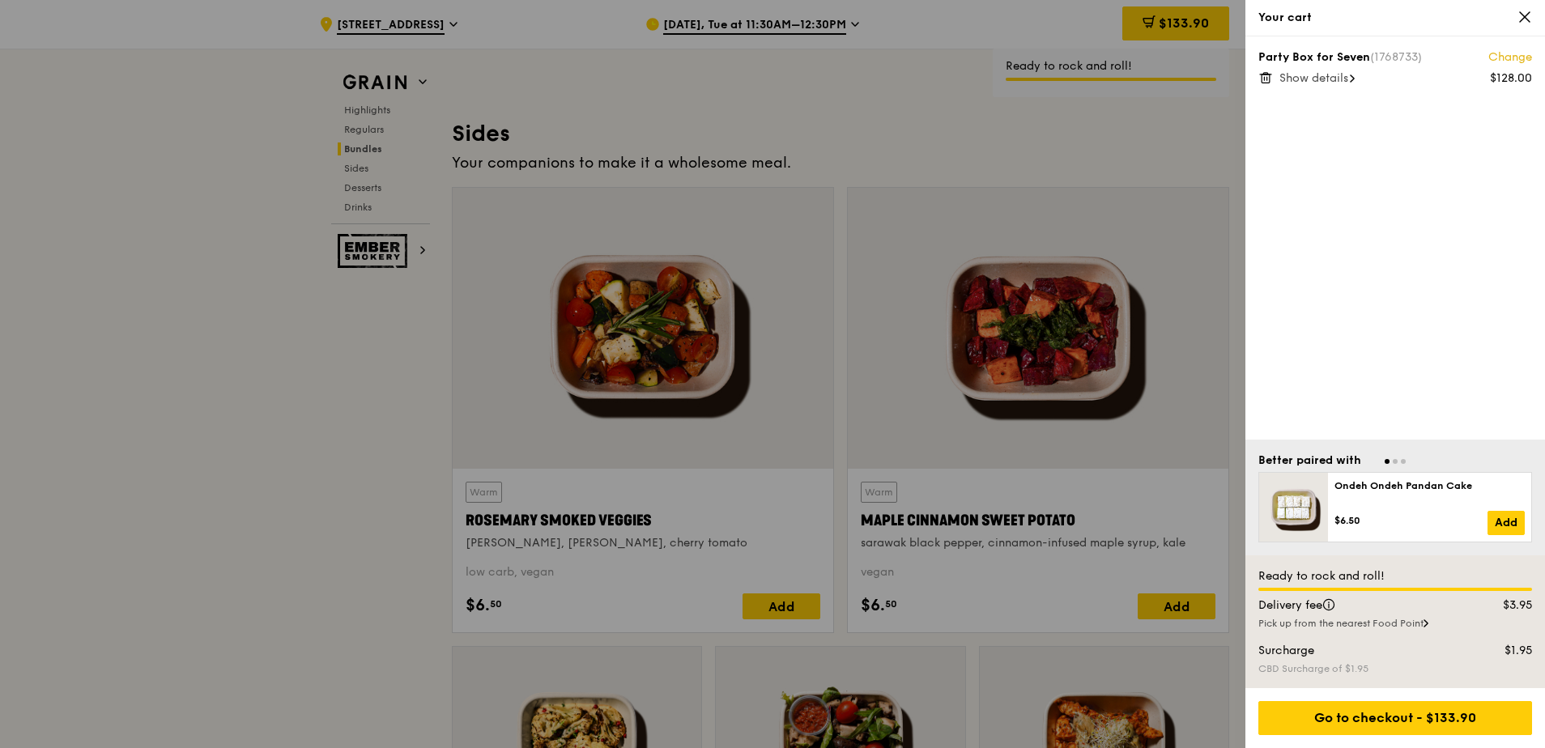
scroll to position [3580, 0]
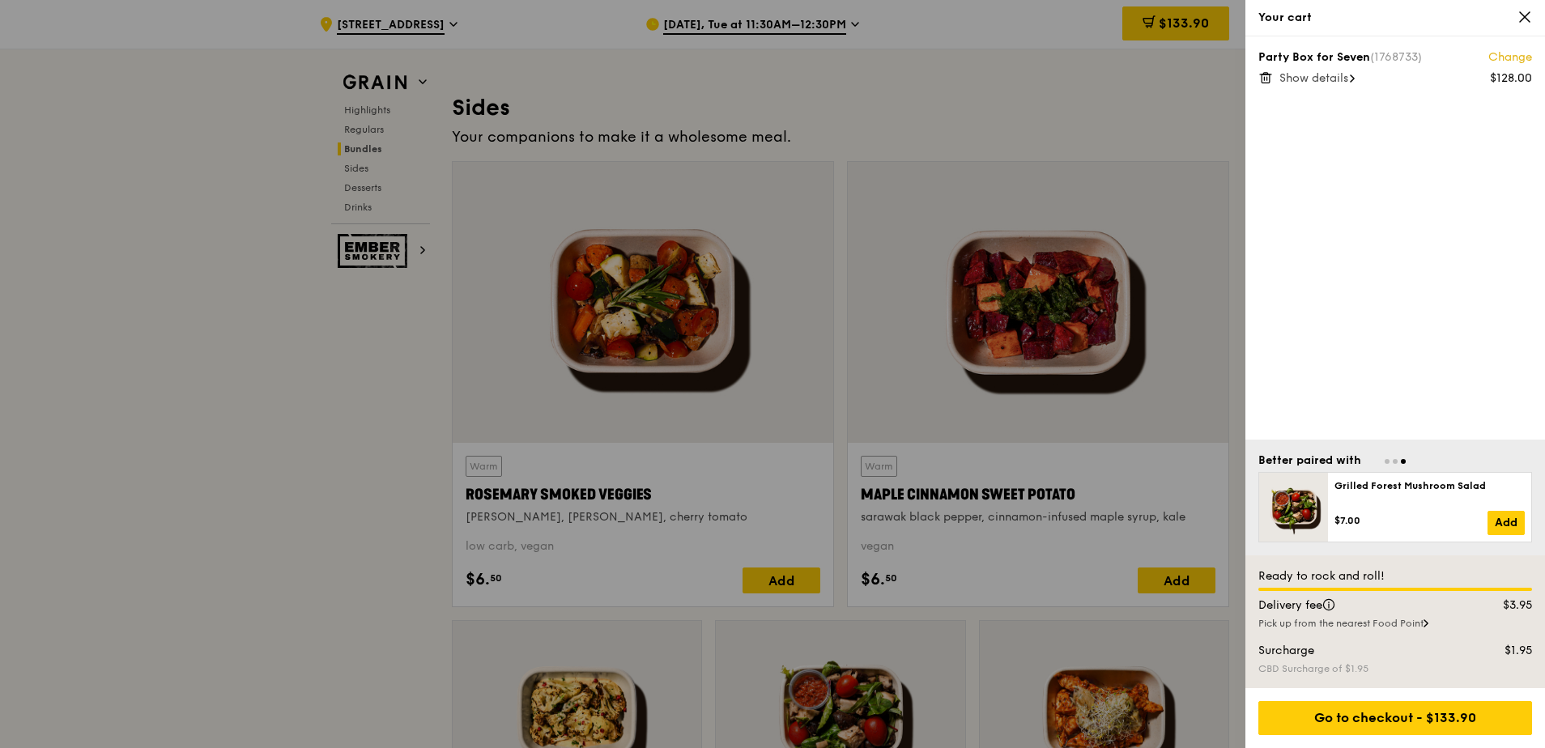
click at [765, 19] on icon at bounding box center [1525, 17] width 10 height 10
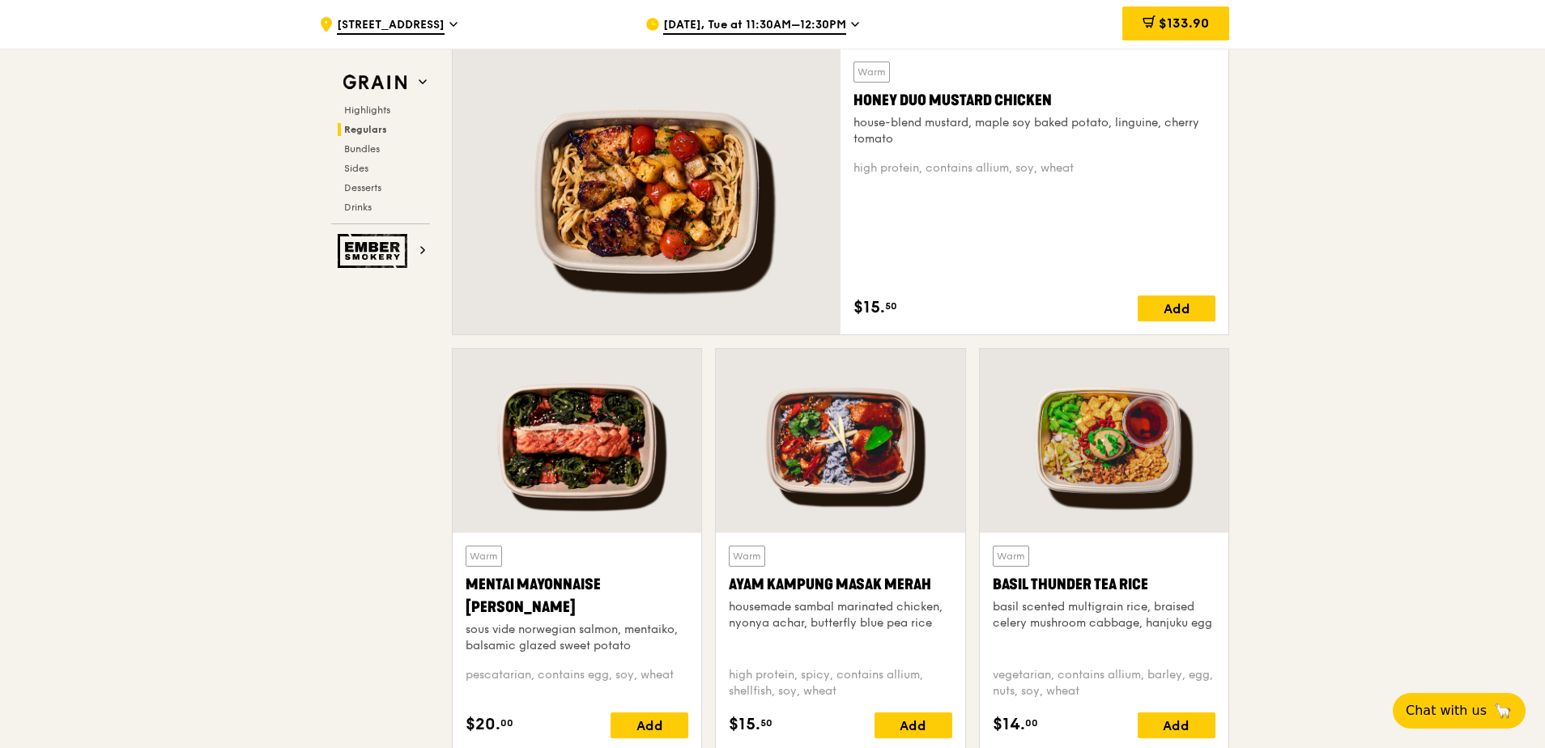
scroll to position [421, 0]
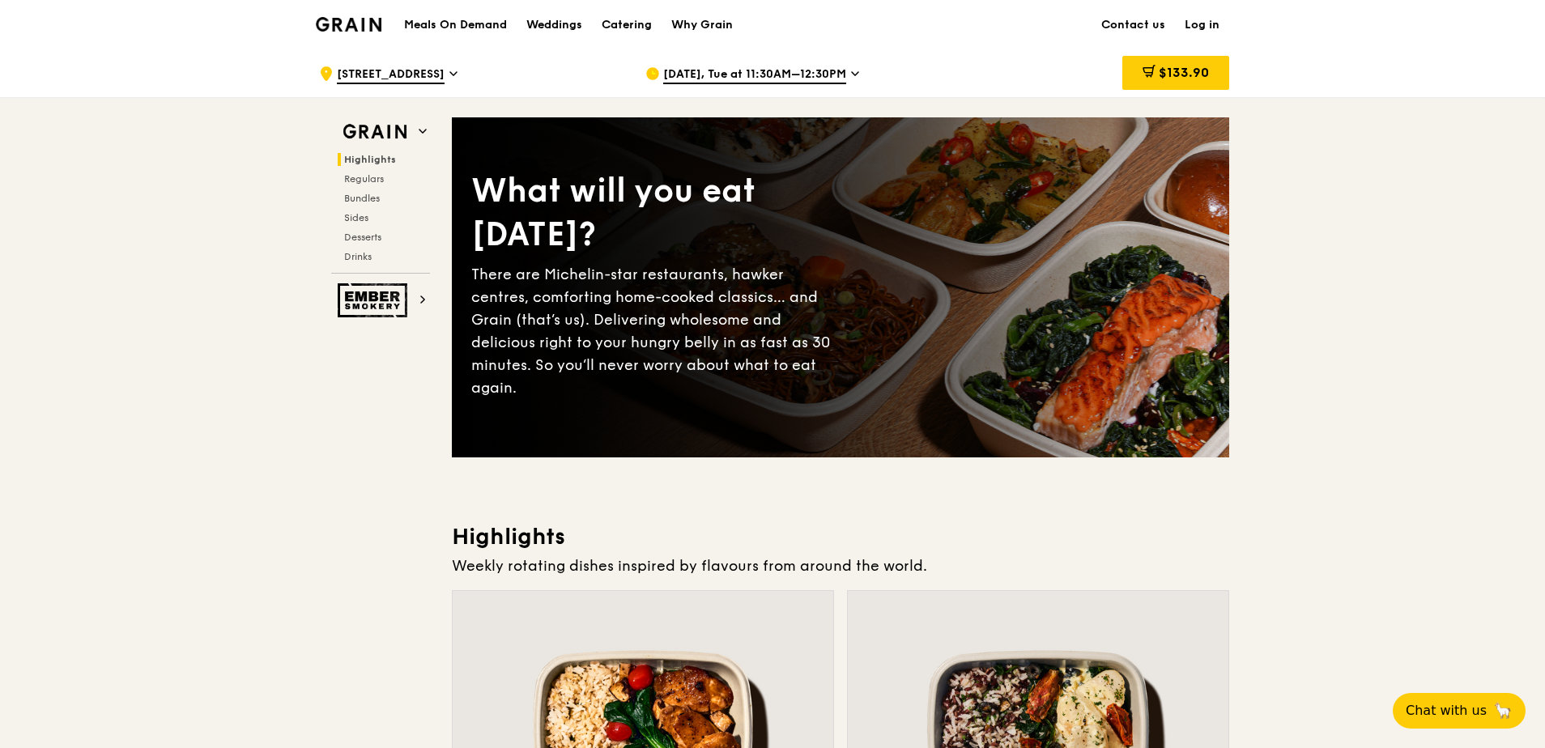
click at [361, 26] on img at bounding box center [349, 24] width 66 height 15
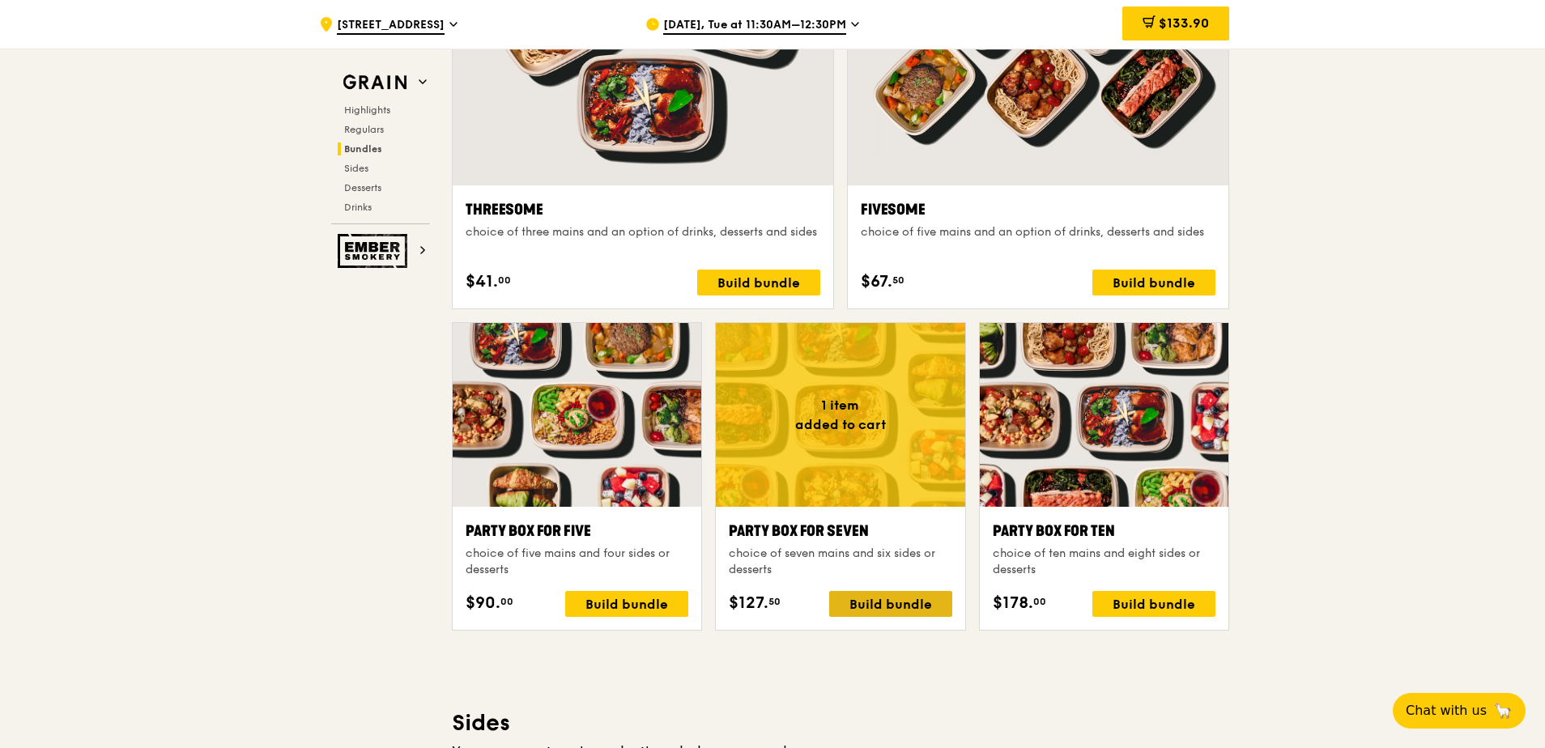
scroll to position [3159, 0]
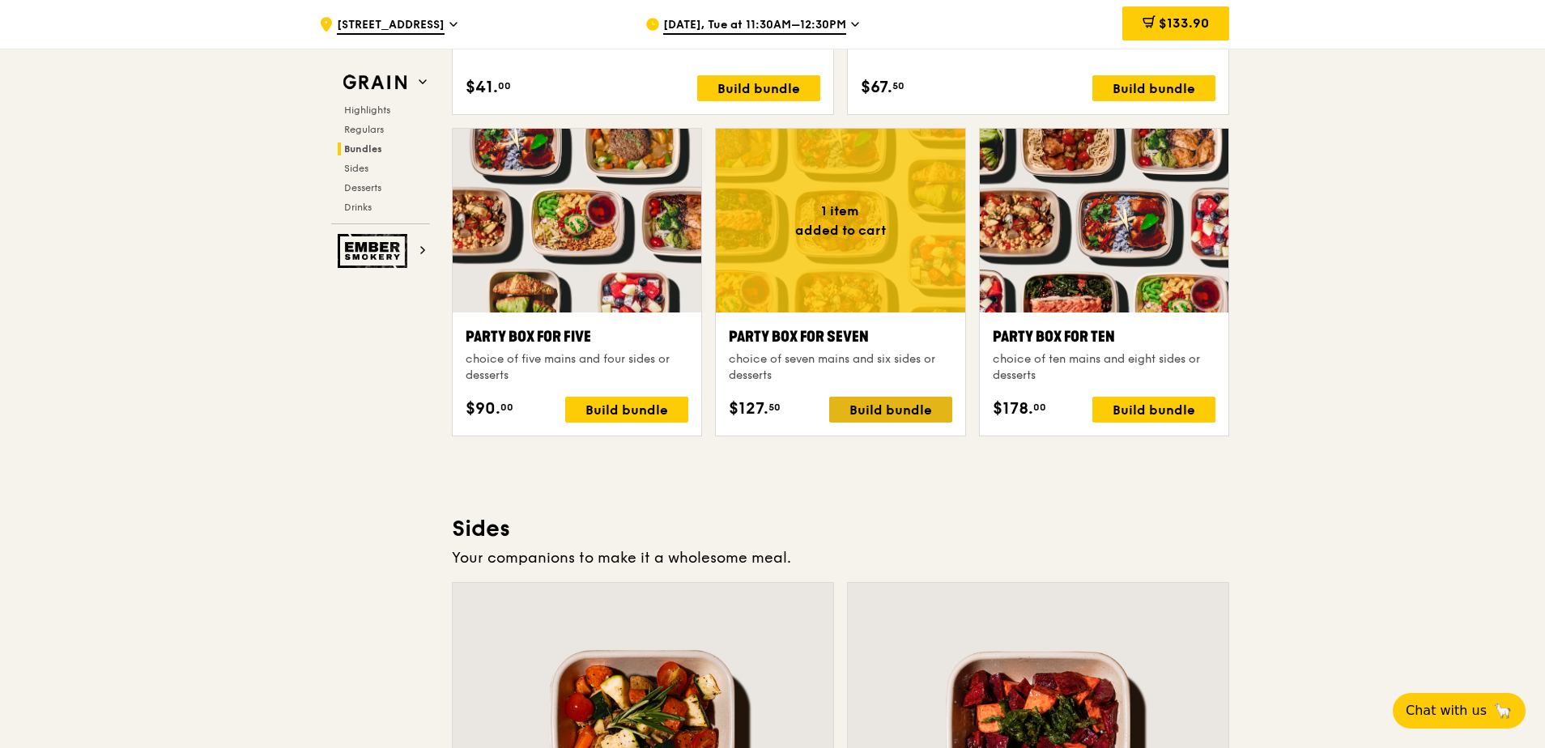
click at [765, 411] on div "Build bundle" at bounding box center [890, 410] width 123 height 26
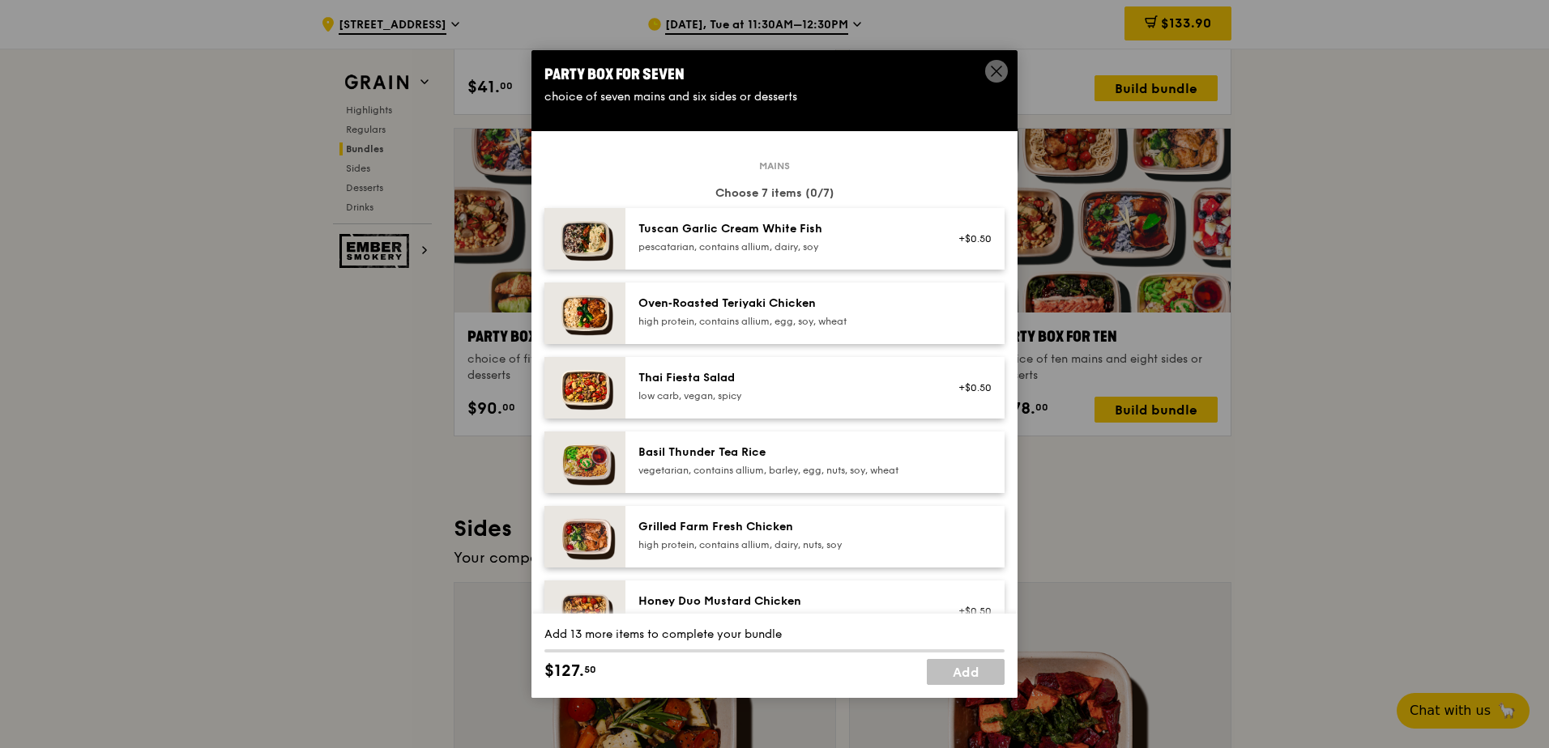
click at [765, 78] on icon at bounding box center [996, 71] width 15 height 15
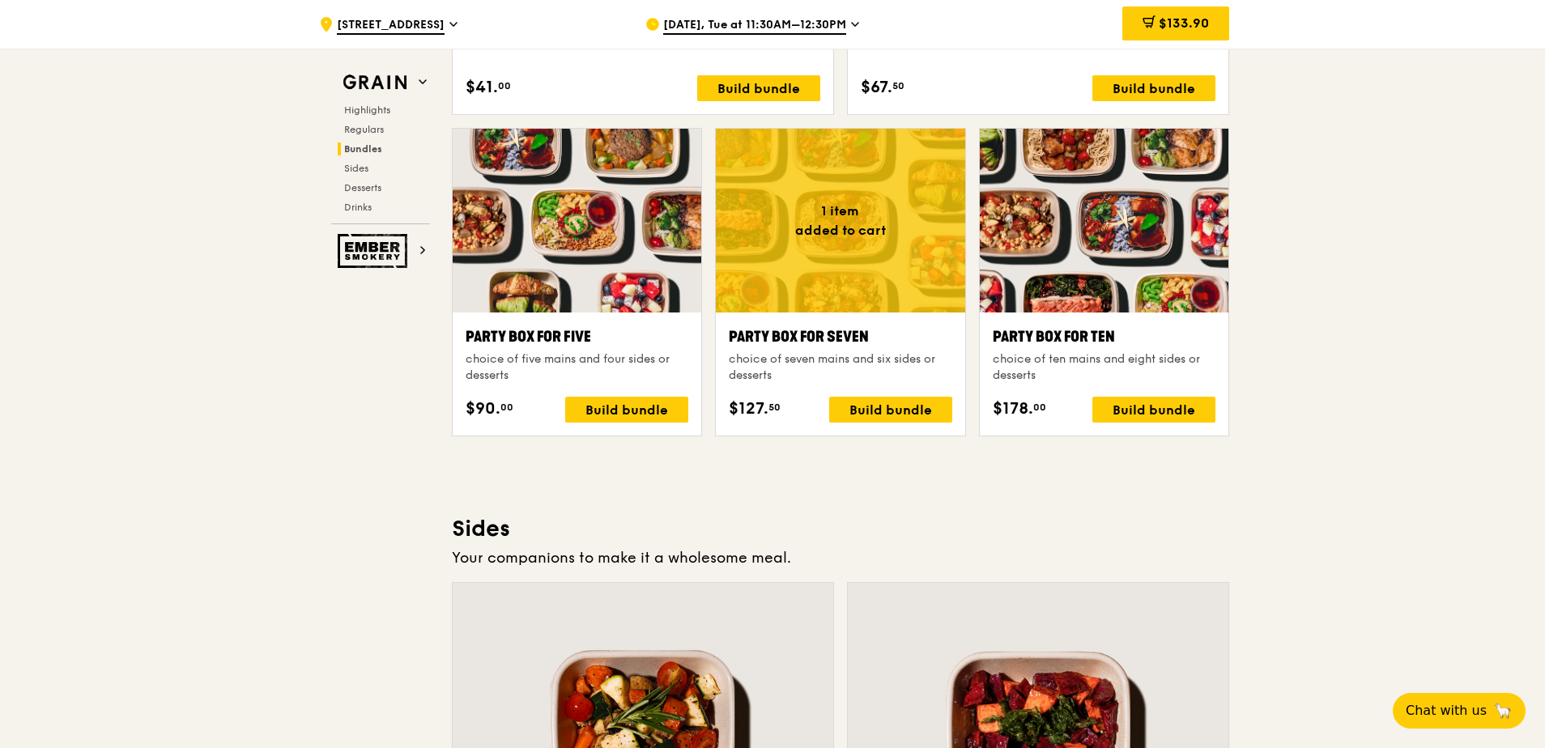
click at [765, 331] on div ".cls-1 { fill: none; stroke: #fff; stroke-linecap: round; stroke-linejoin: roun…" at bounding box center [772, 309] width 1545 height 6839
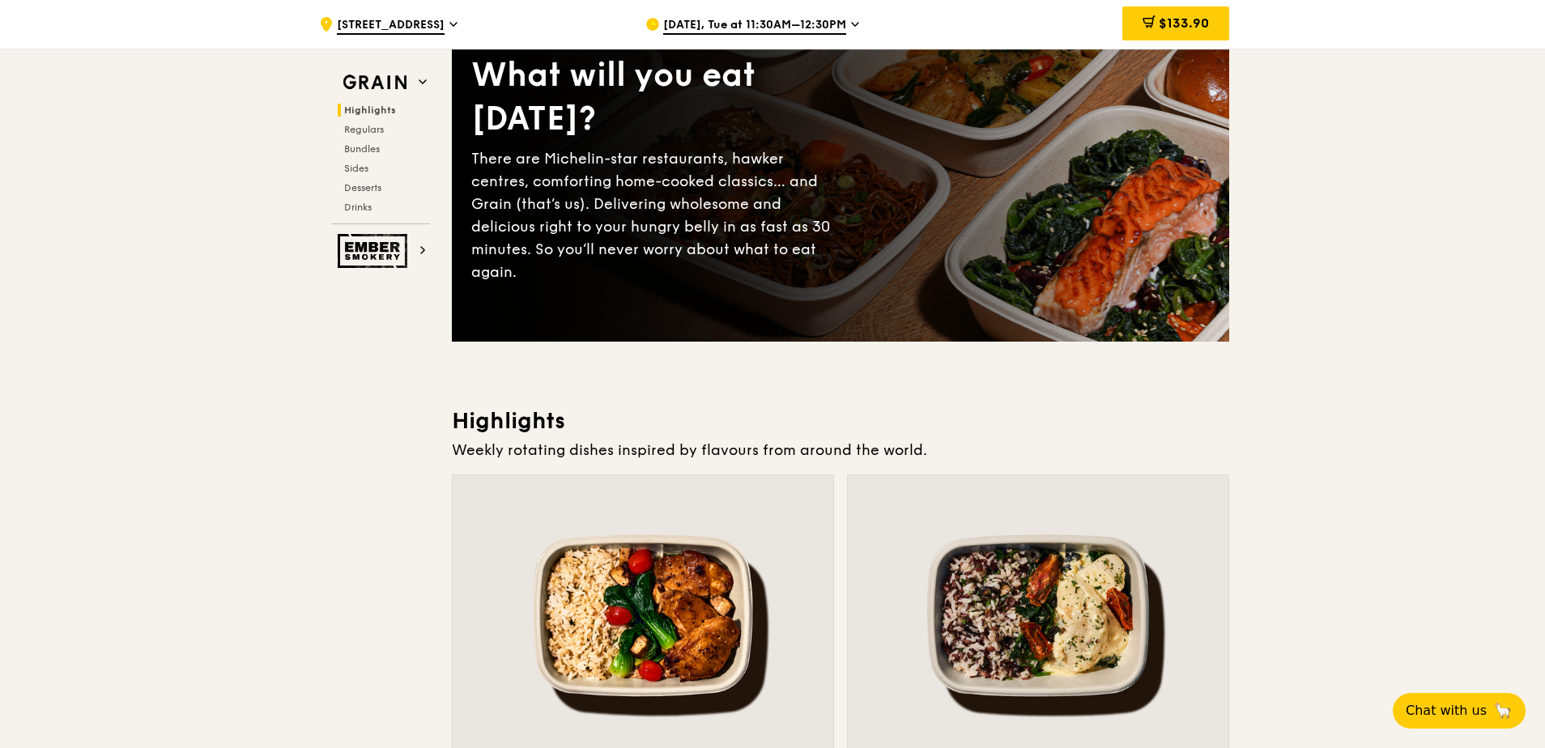
scroll to position [0, 0]
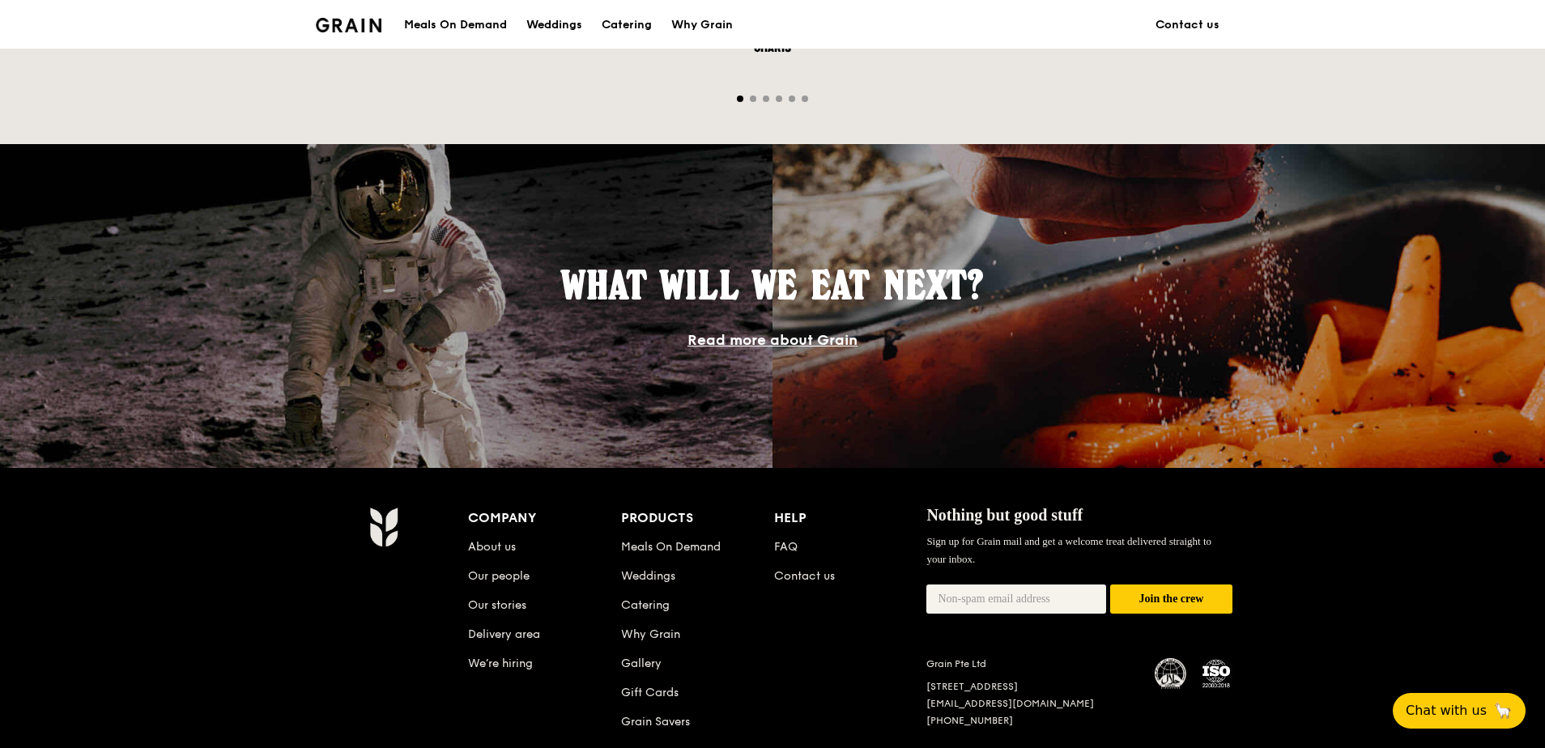
scroll to position [1298, 0]
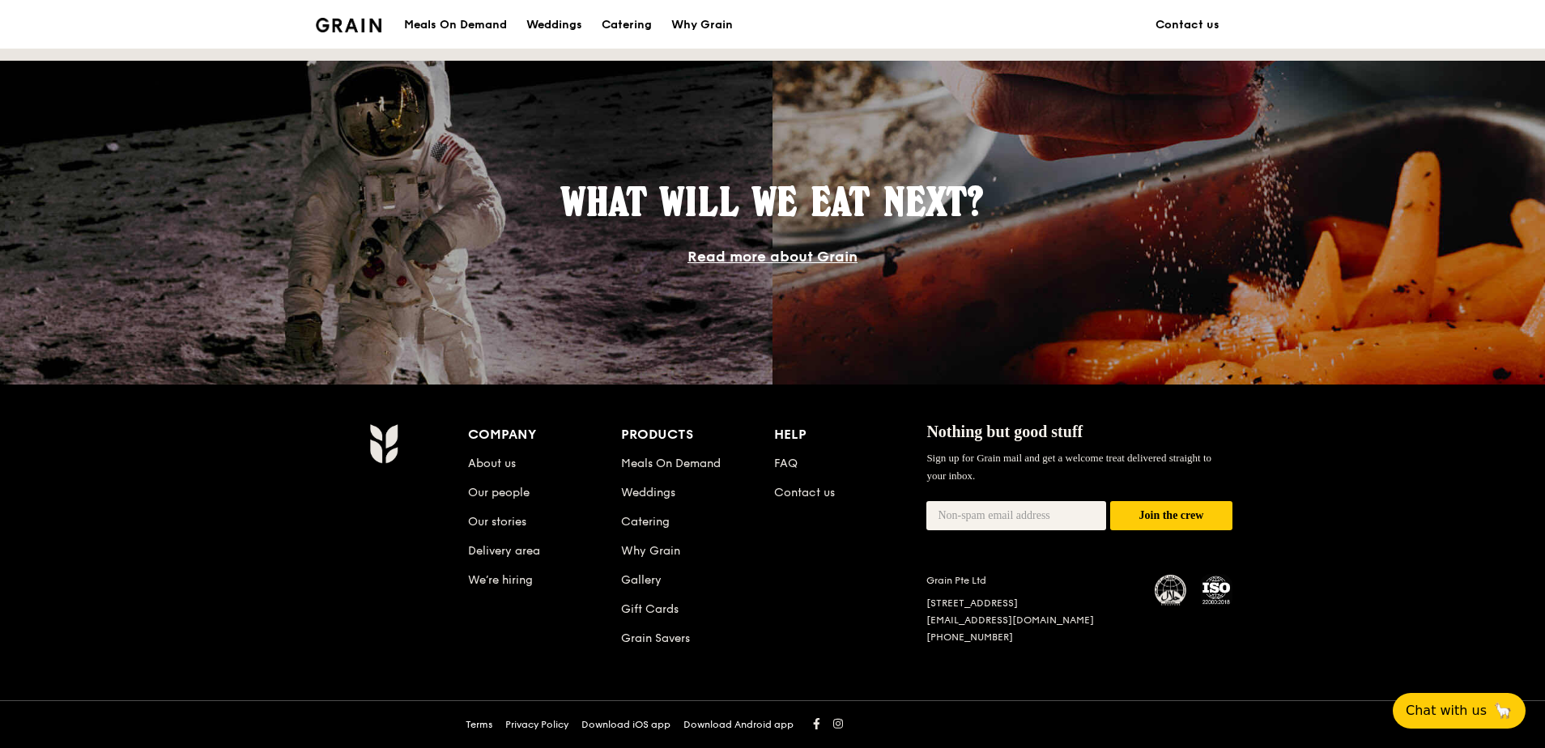
click at [897, 676] on div "Terms Privacy Policy Download iOS app Download Android app" at bounding box center [772, 712] width 1545 height 74
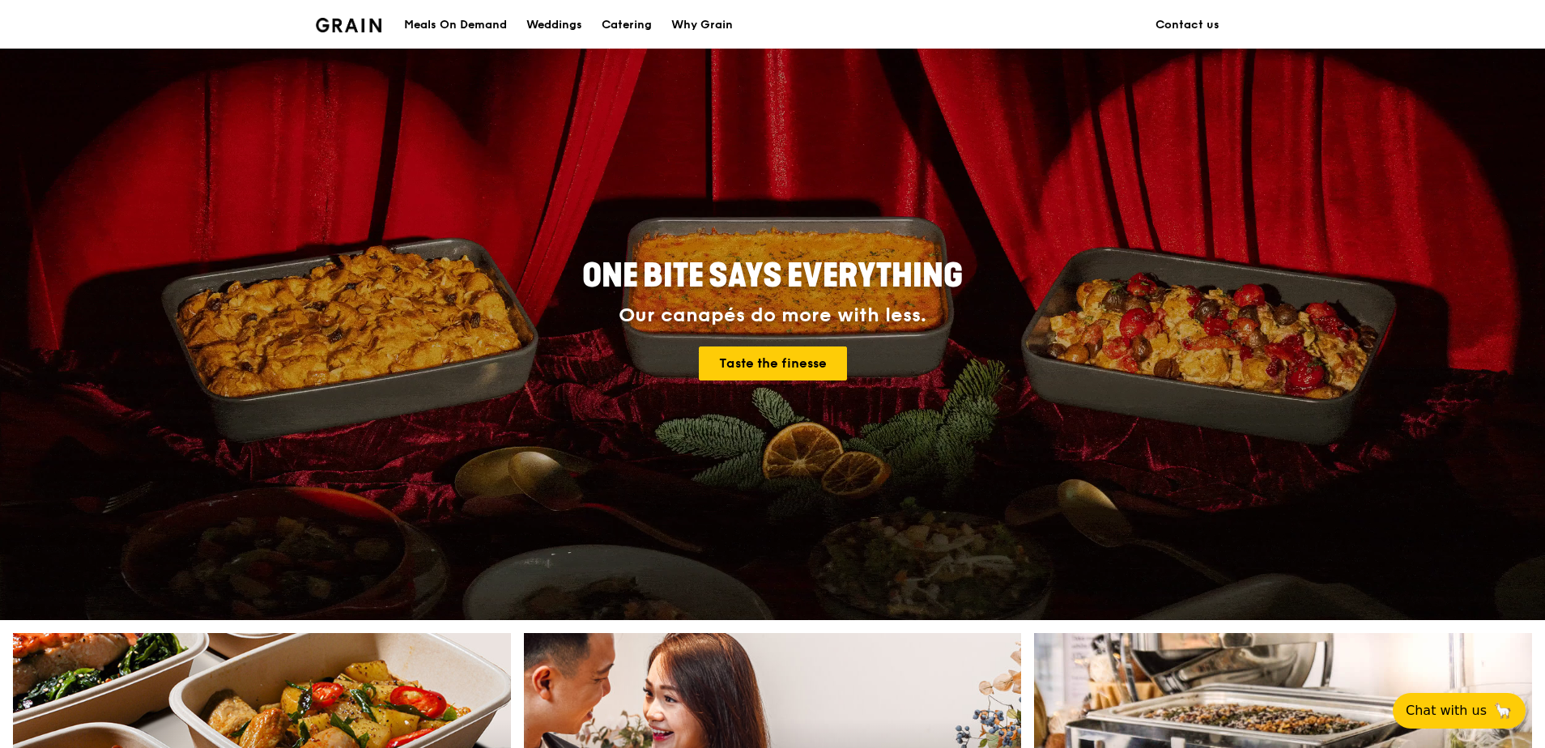
scroll to position [0, 0]
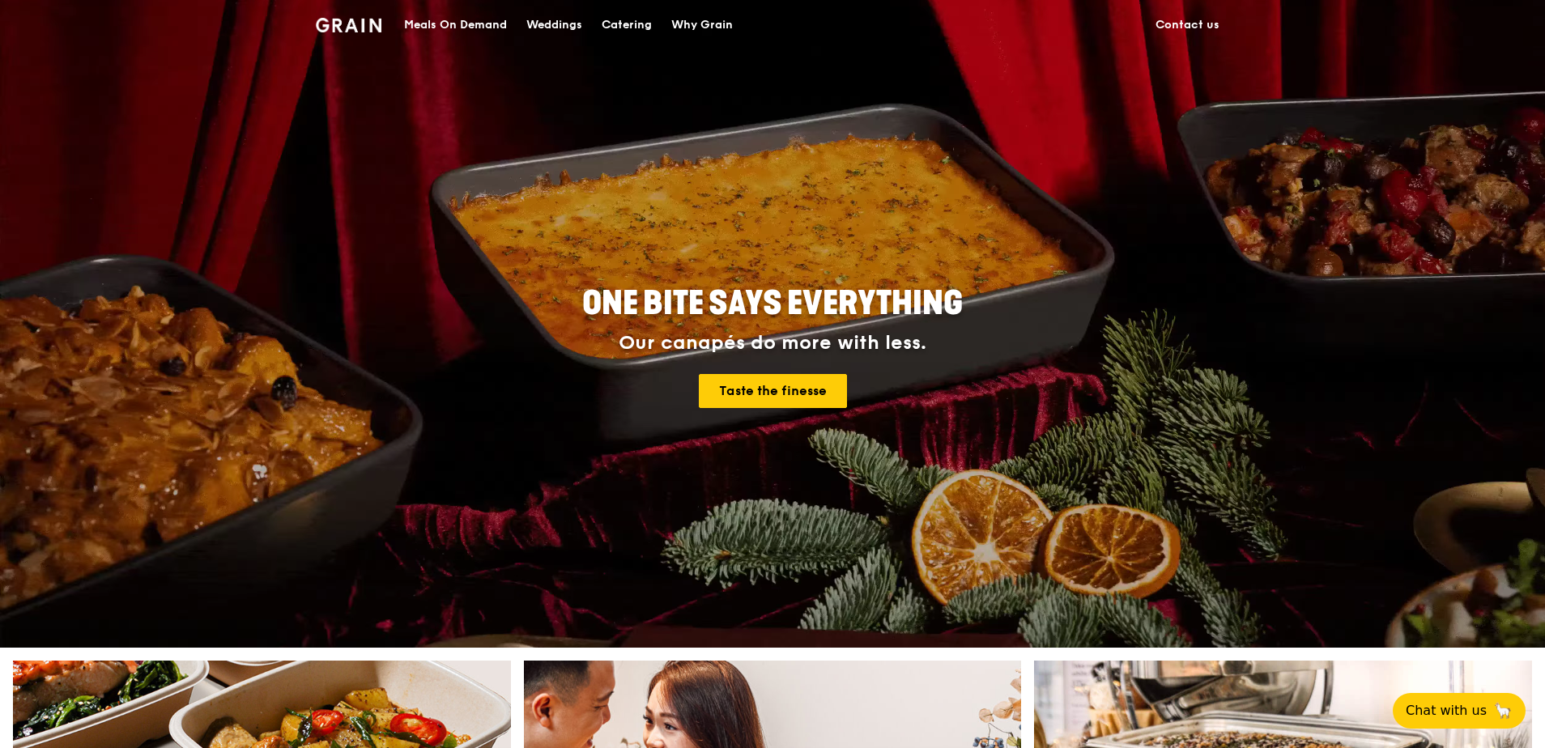
click at [470, 11] on div "Meals On Demand" at bounding box center [455, 25] width 103 height 49
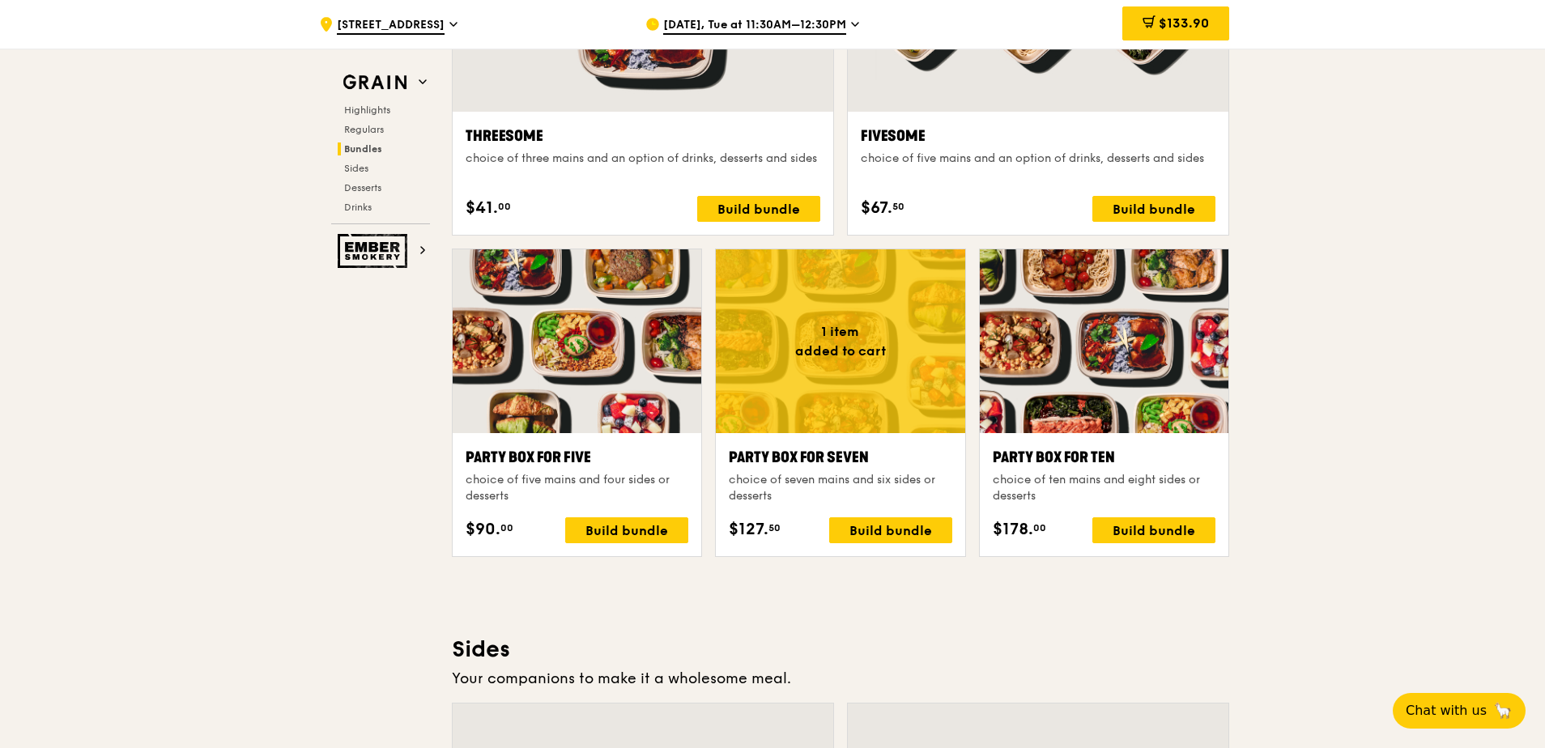
scroll to position [3240, 0]
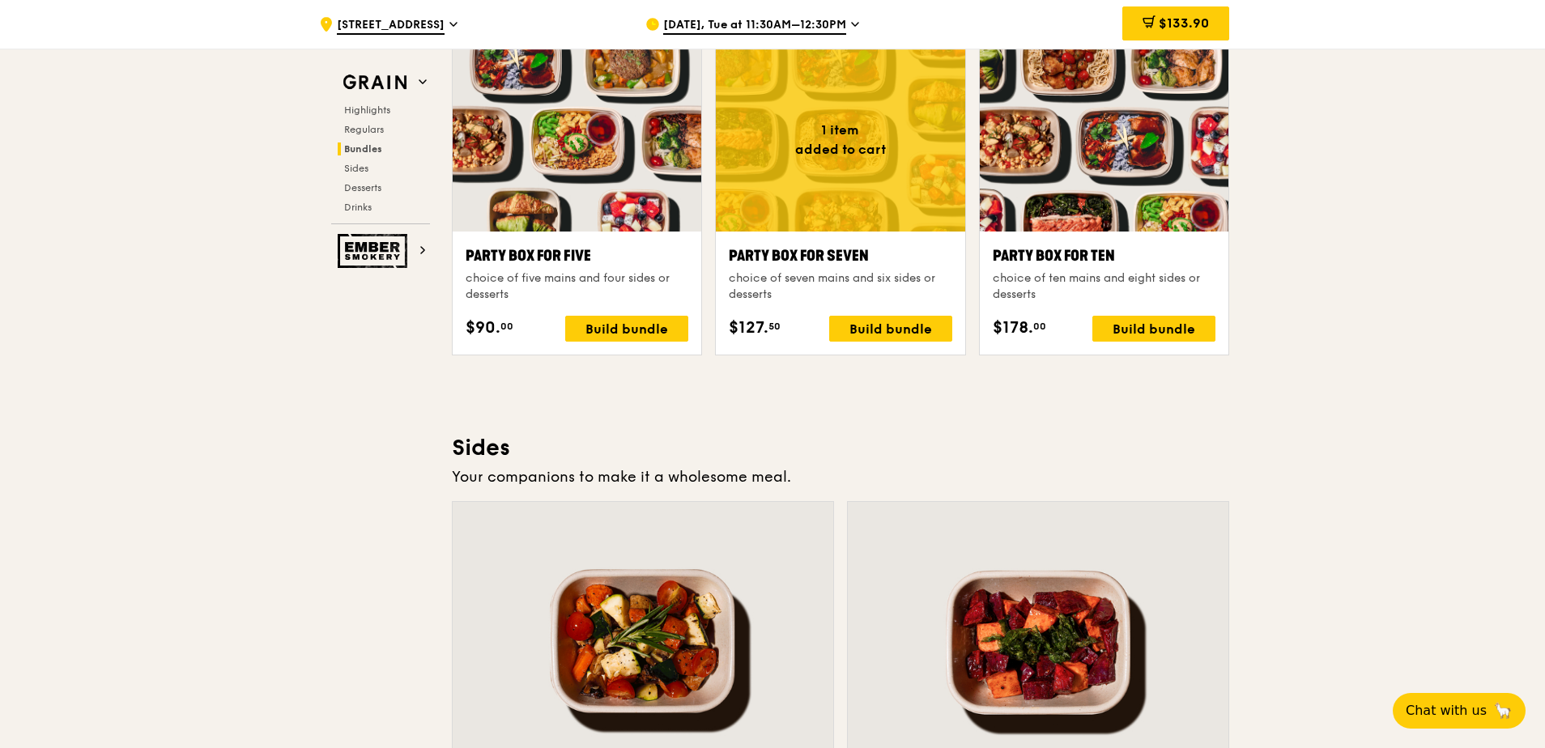
click at [913, 185] on div at bounding box center [840, 140] width 249 height 184
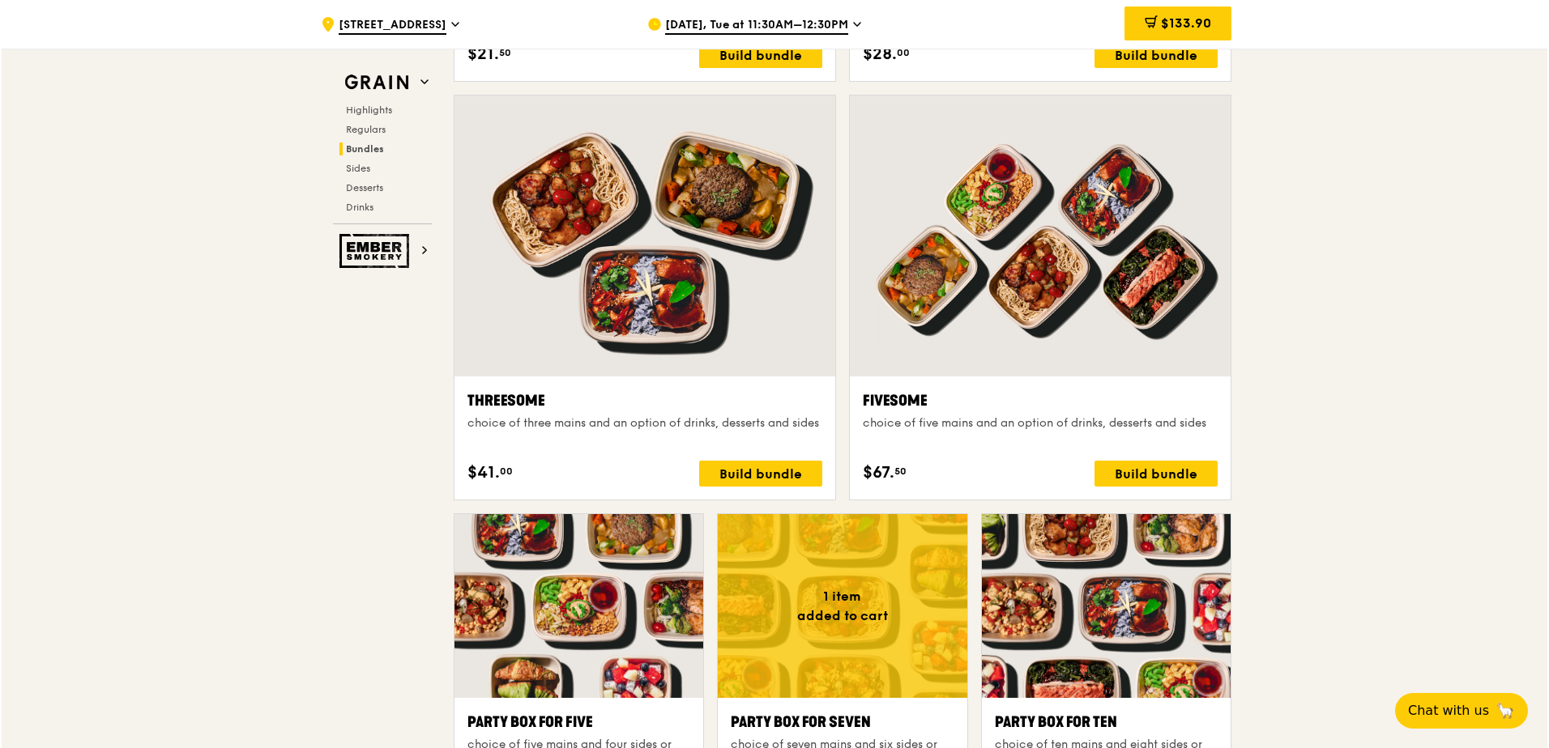
scroll to position [3078, 0]
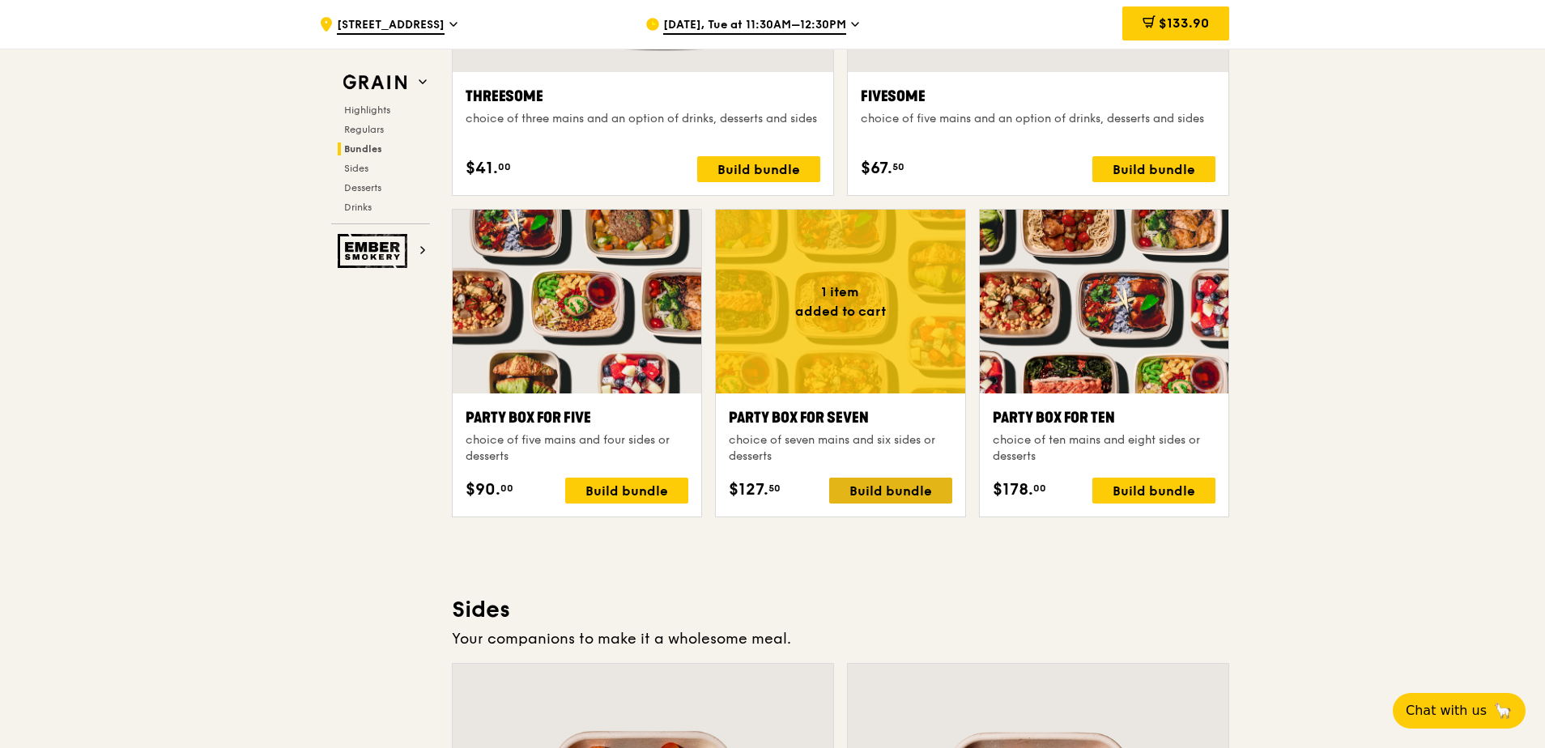
click at [864, 493] on div "Build bundle" at bounding box center [890, 491] width 123 height 26
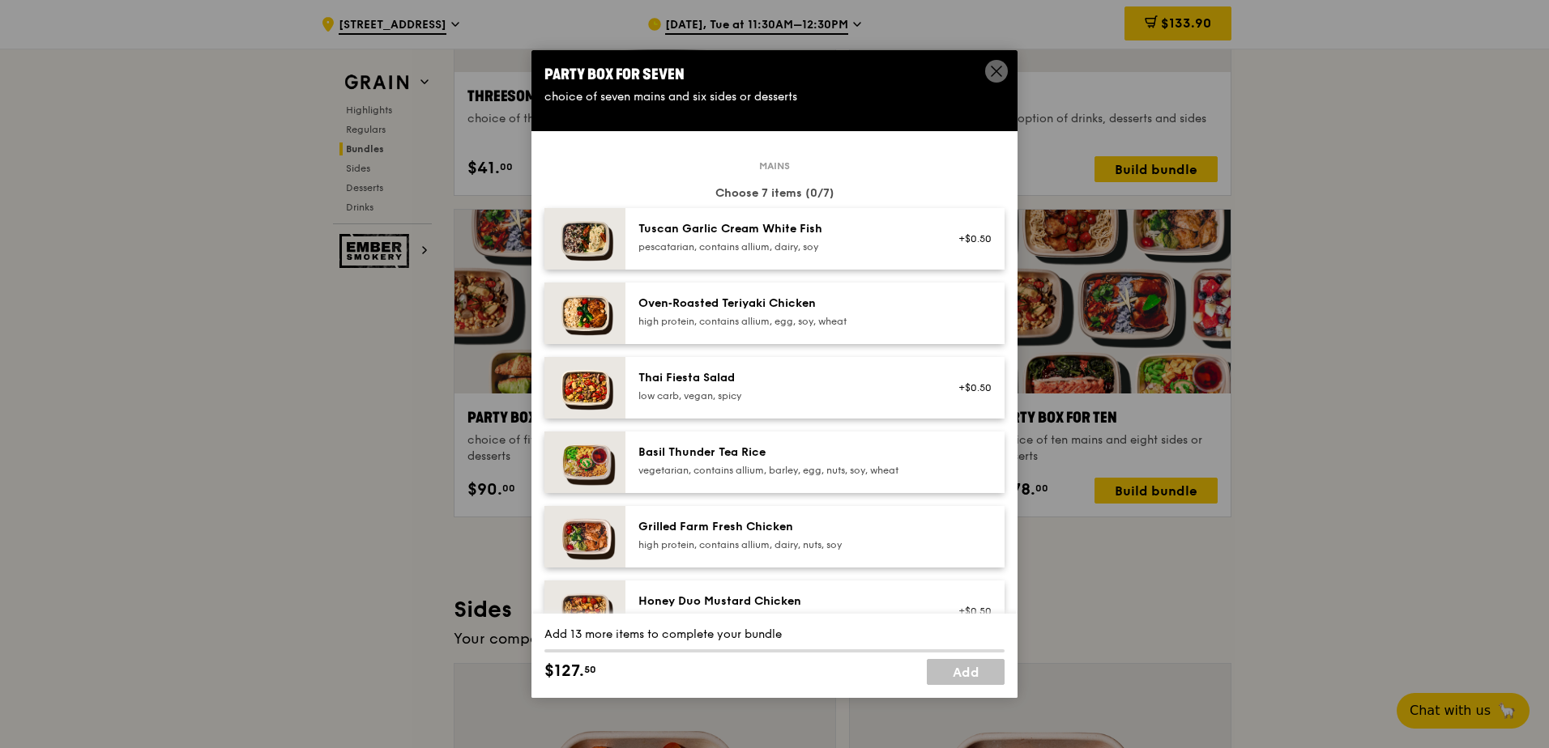
click at [802, 231] on div "Tuscan Garlic Cream White Fish" at bounding box center [783, 229] width 291 height 16
click at [956, 245] on link "Remove" at bounding box center [972, 246] width 37 height 11
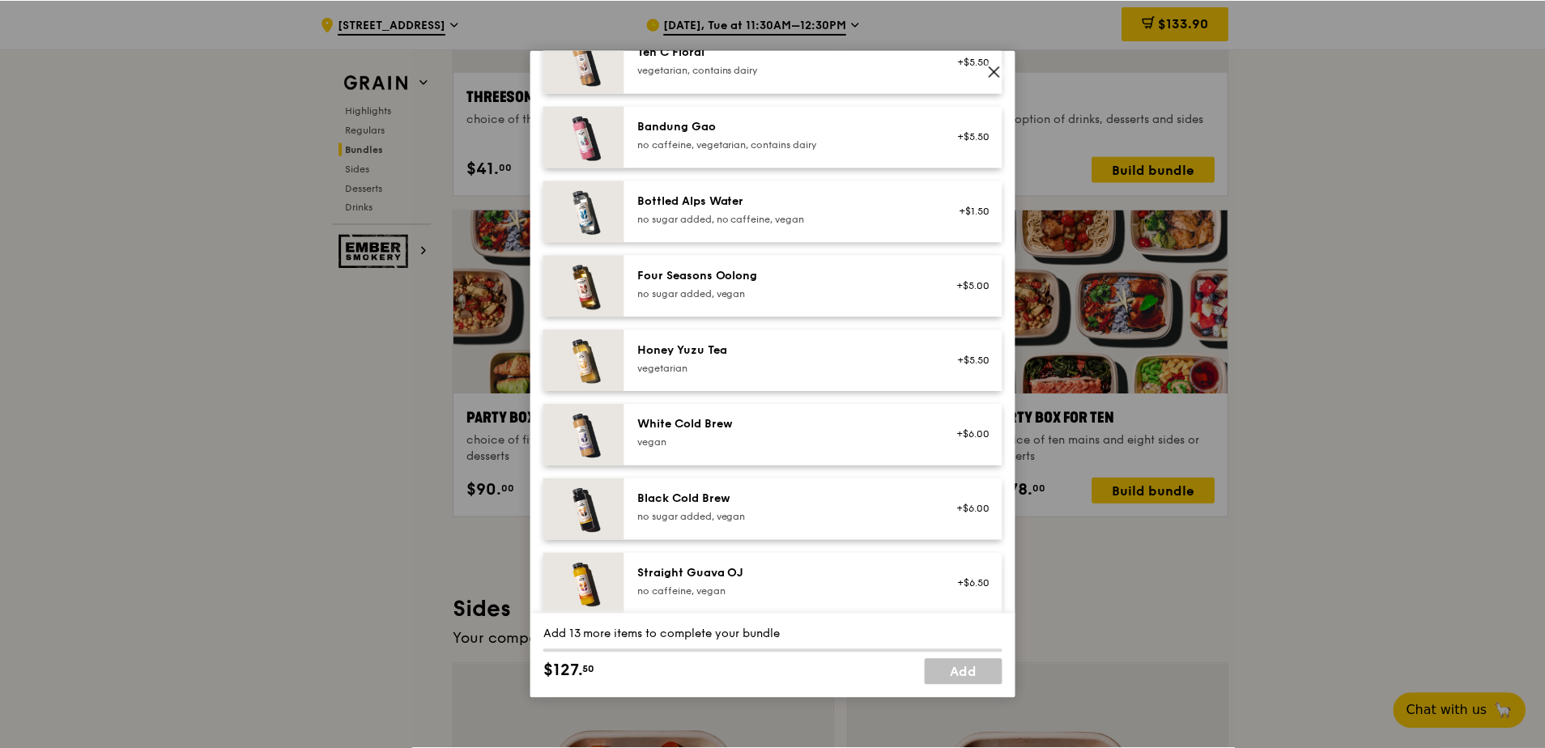
scroll to position [1679, 0]
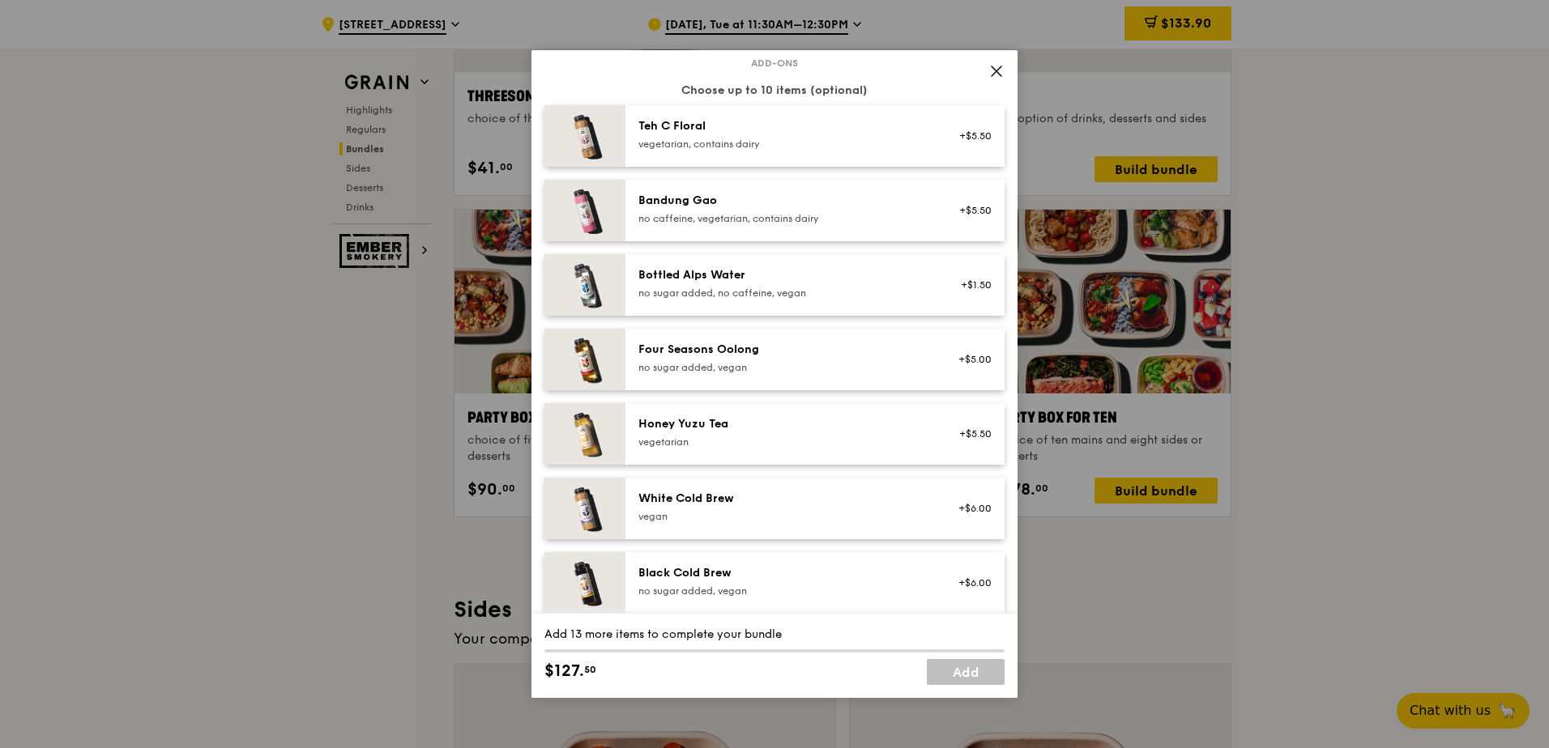
click at [998, 70] on icon at bounding box center [996, 71] width 10 height 10
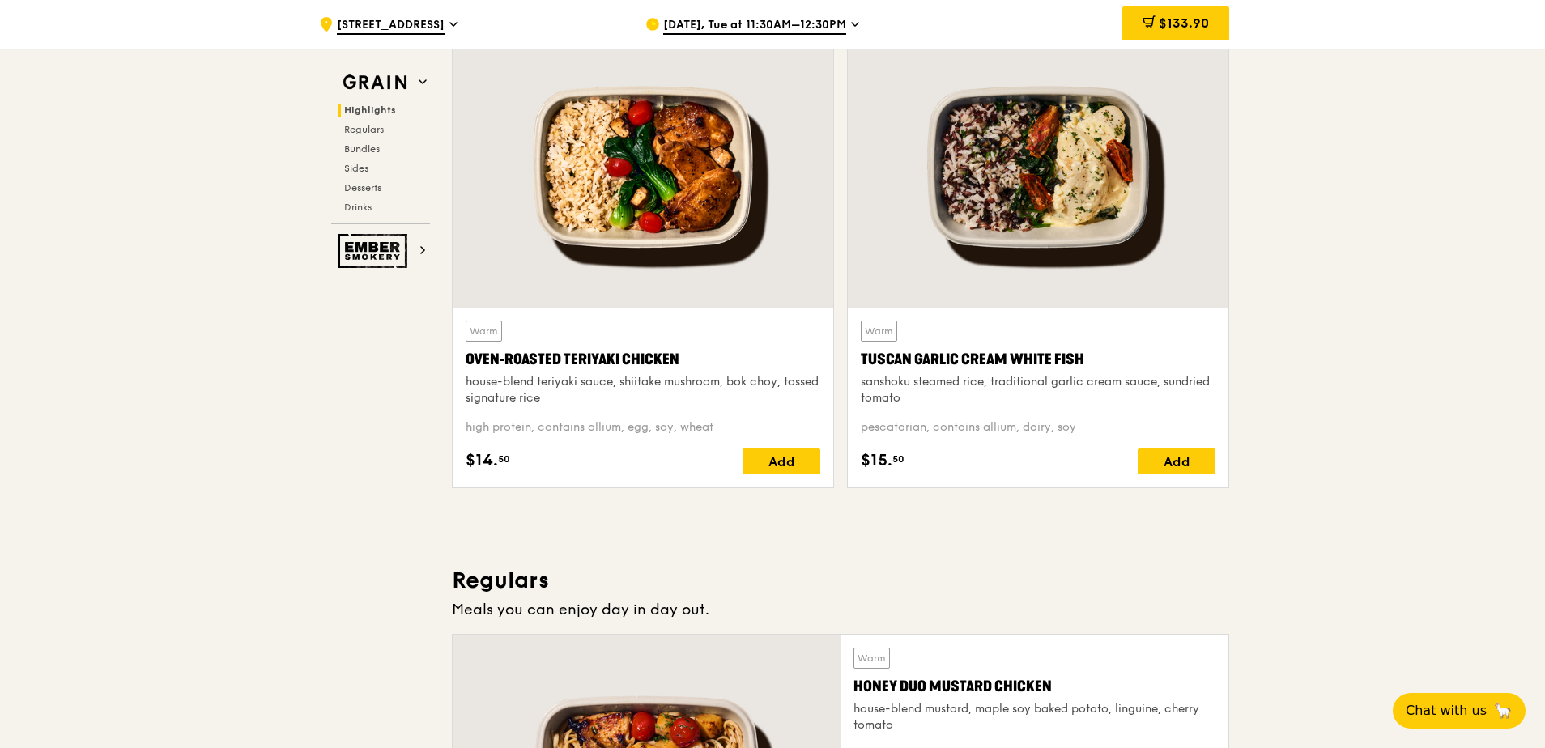
scroll to position [486, 0]
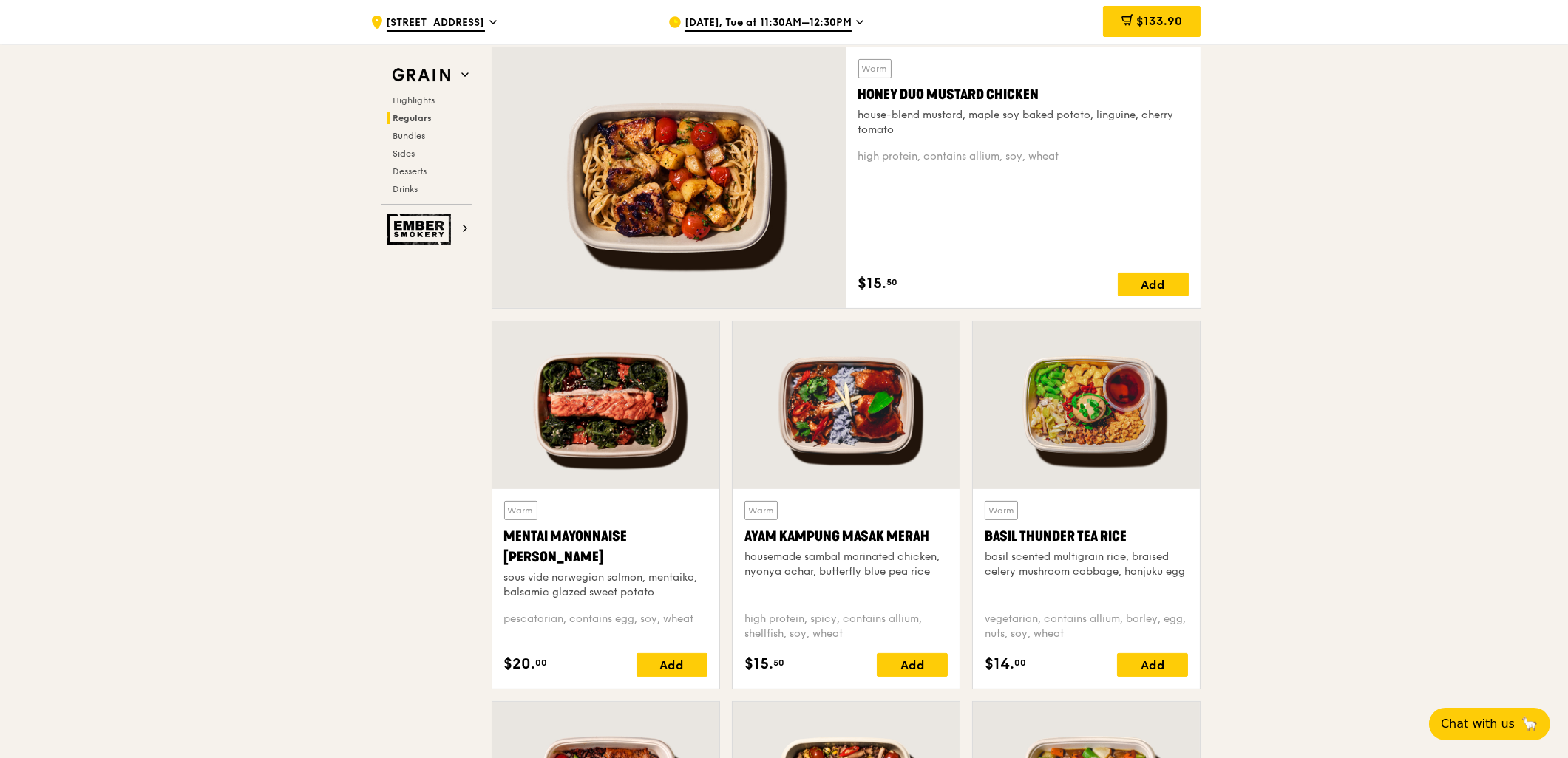
scroll to position [1017, 0]
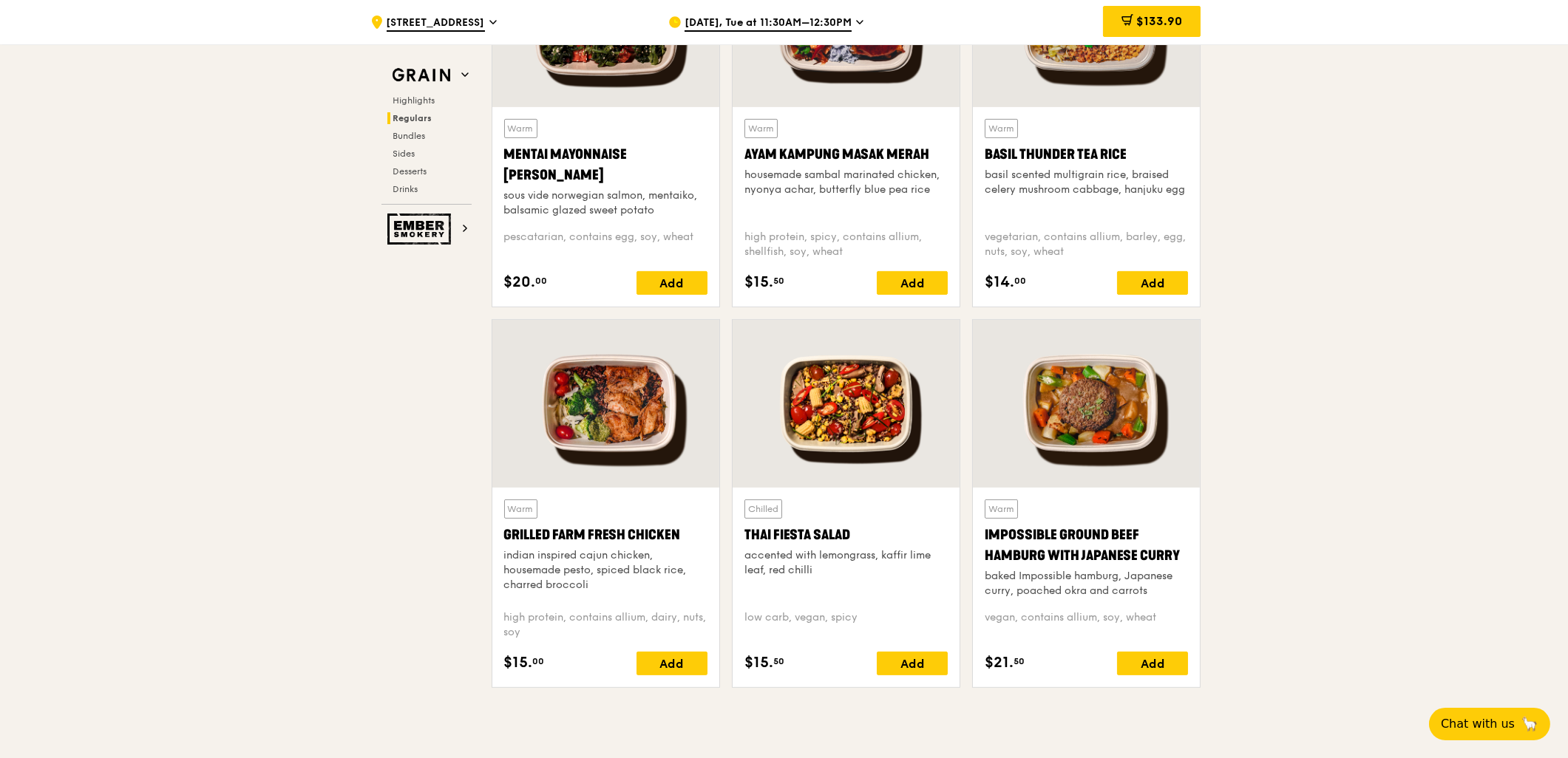
scroll to position [1674, 0]
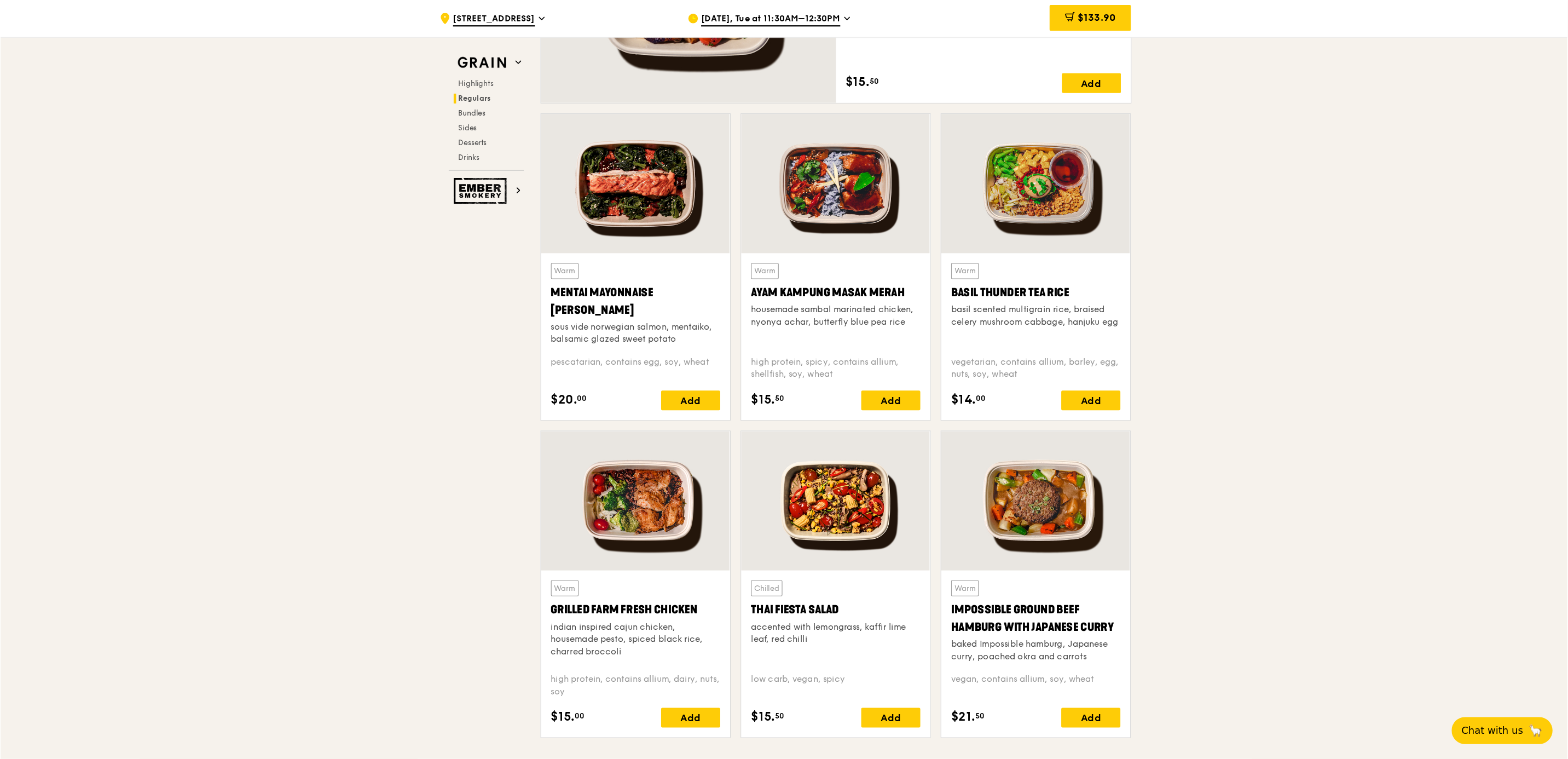
scroll to position [912, 0]
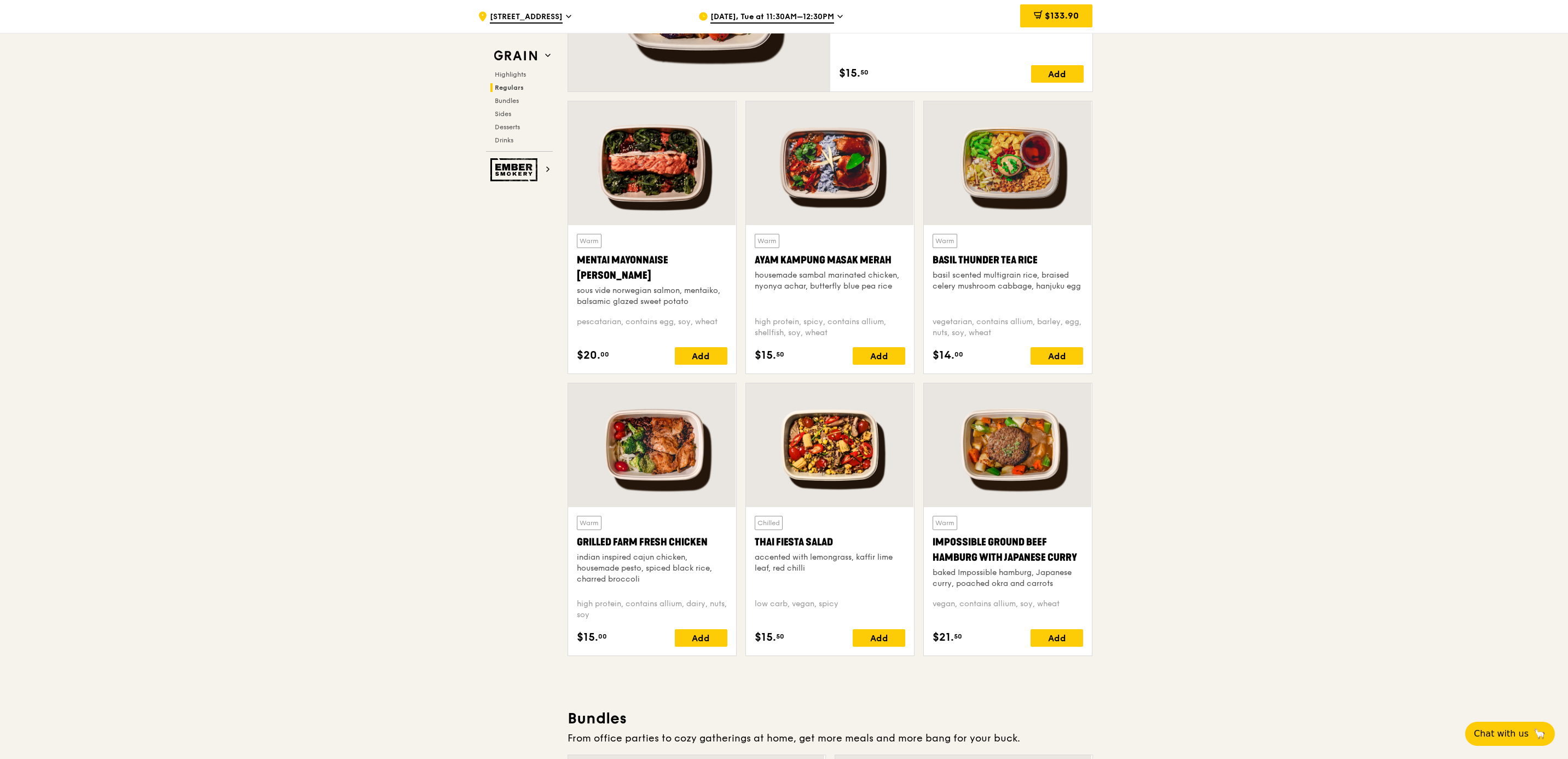
drag, startPoint x: 1356, startPoint y: 534, endPoint x: 1325, endPoint y: 547, distance: 33.6
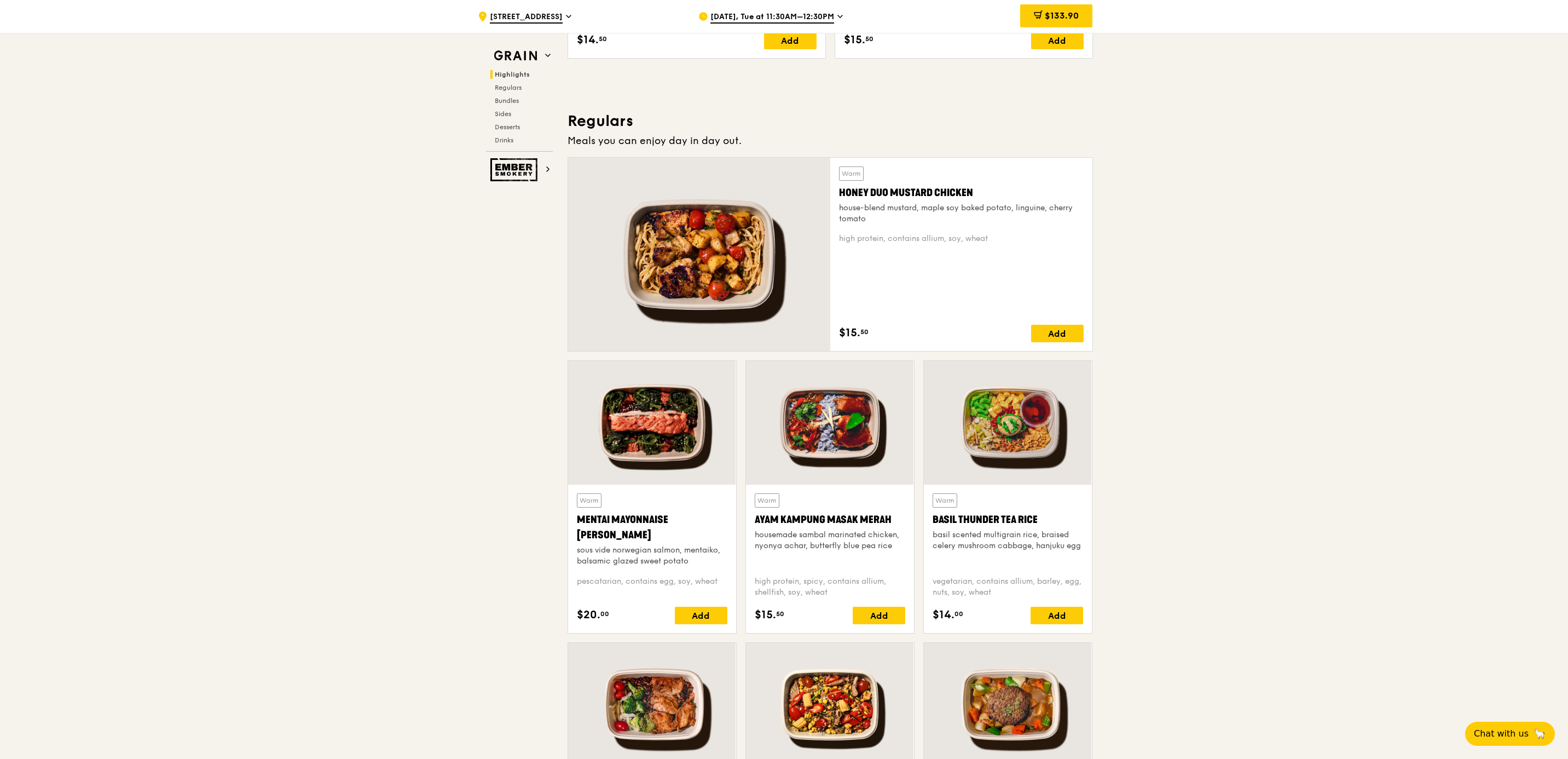
scroll to position [574, 0]
